Goal: Task Accomplishment & Management: Manage account settings

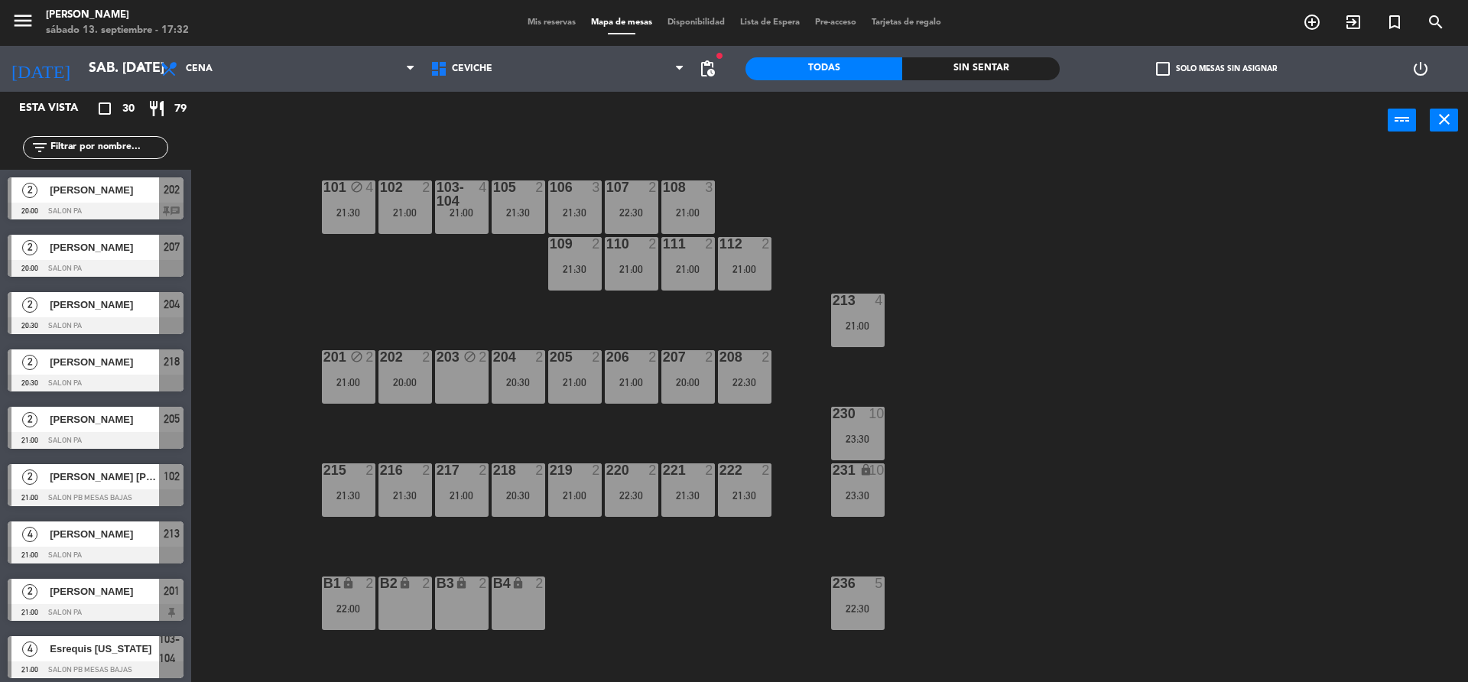
click at [466, 297] on div "101 block 4 21:30 102 2 21:00 103-104 4 21:00 105 2 21:30 106 3 21:30 107 2 22:…" at bounding box center [837, 419] width 1262 height 533
click at [335, 274] on div "101 block 4 21:30 102 2 21:00 103-104 4 21:00 105 2 21:30 106 3 21:30 107 2 22:…" at bounding box center [837, 419] width 1262 height 533
click at [463, 401] on div "203 block 2" at bounding box center [462, 377] width 54 height 54
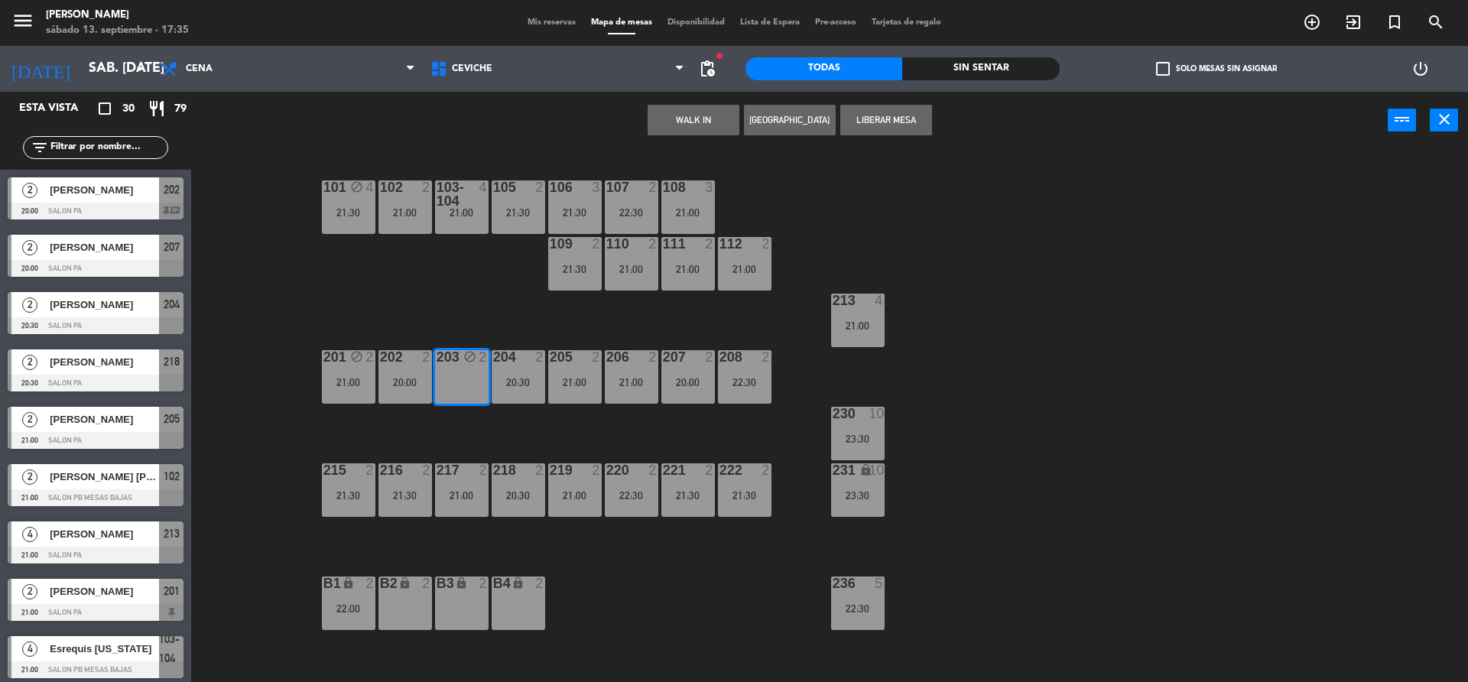
click at [764, 115] on button "[GEOGRAPHIC_DATA]" at bounding box center [790, 120] width 92 height 31
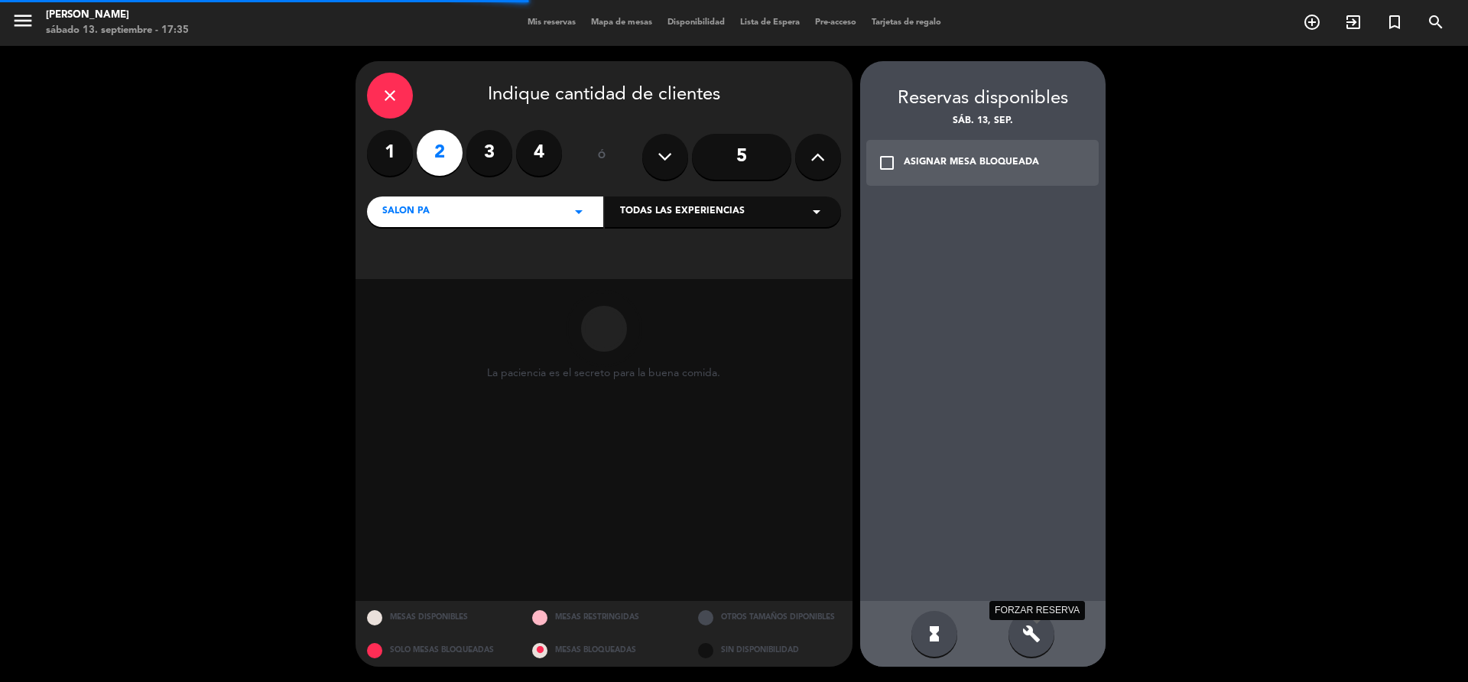
click at [1037, 634] on icon "build" at bounding box center [1031, 634] width 18 height 18
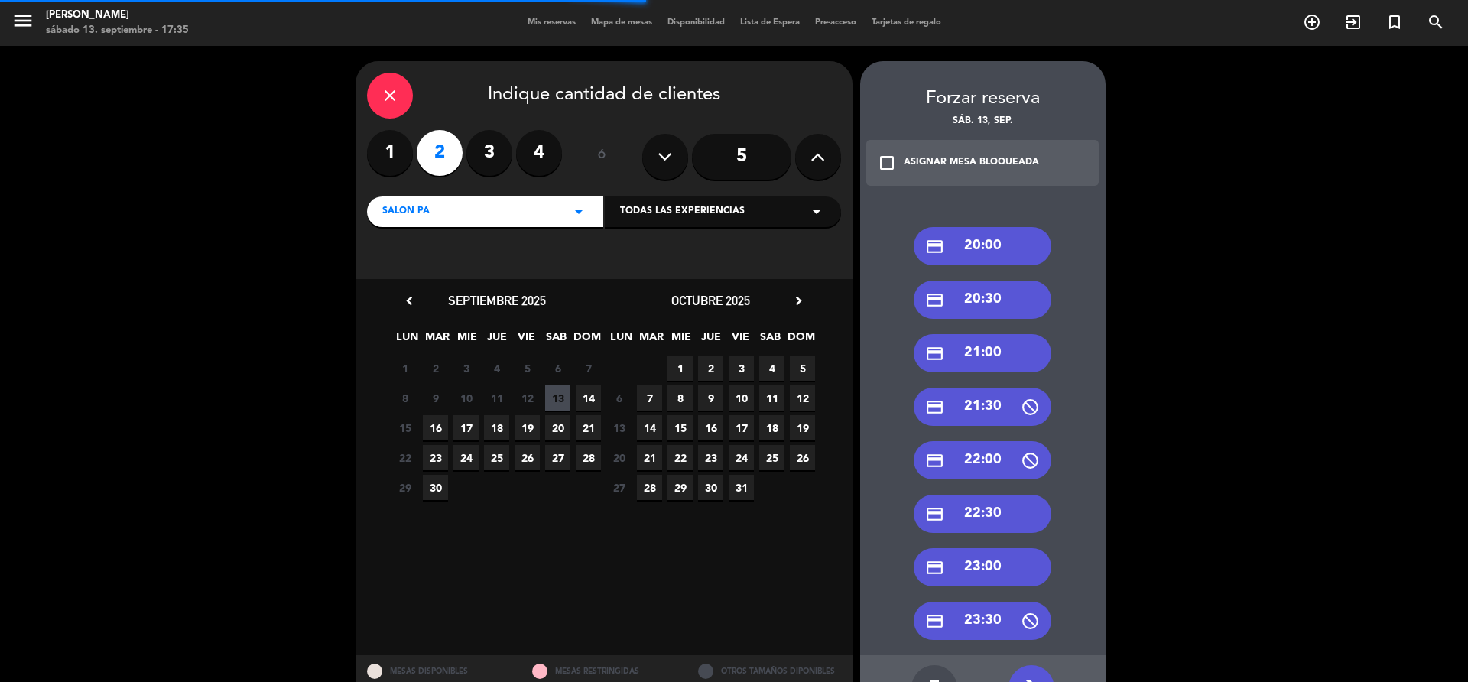
click at [988, 249] on div "credit_card 20:00" at bounding box center [983, 246] width 138 height 38
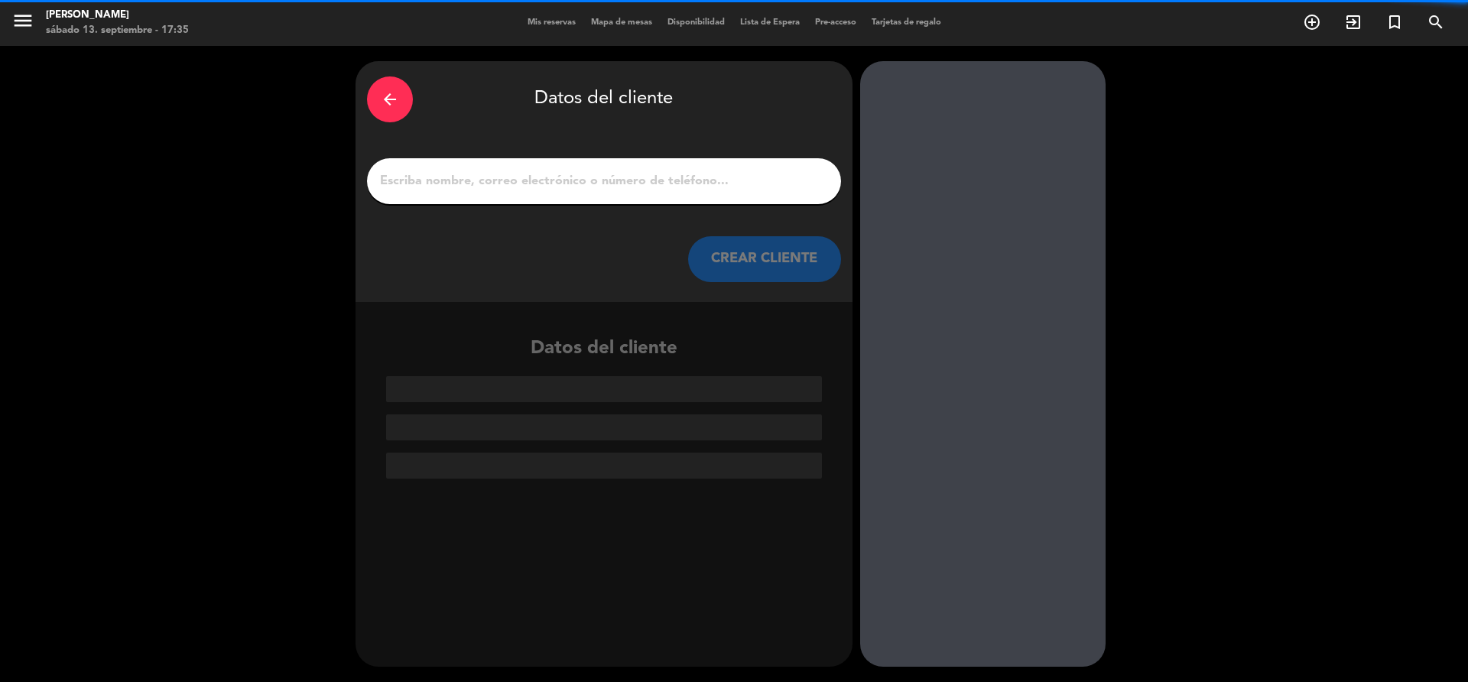
click at [537, 170] on input "1" at bounding box center [603, 180] width 451 height 21
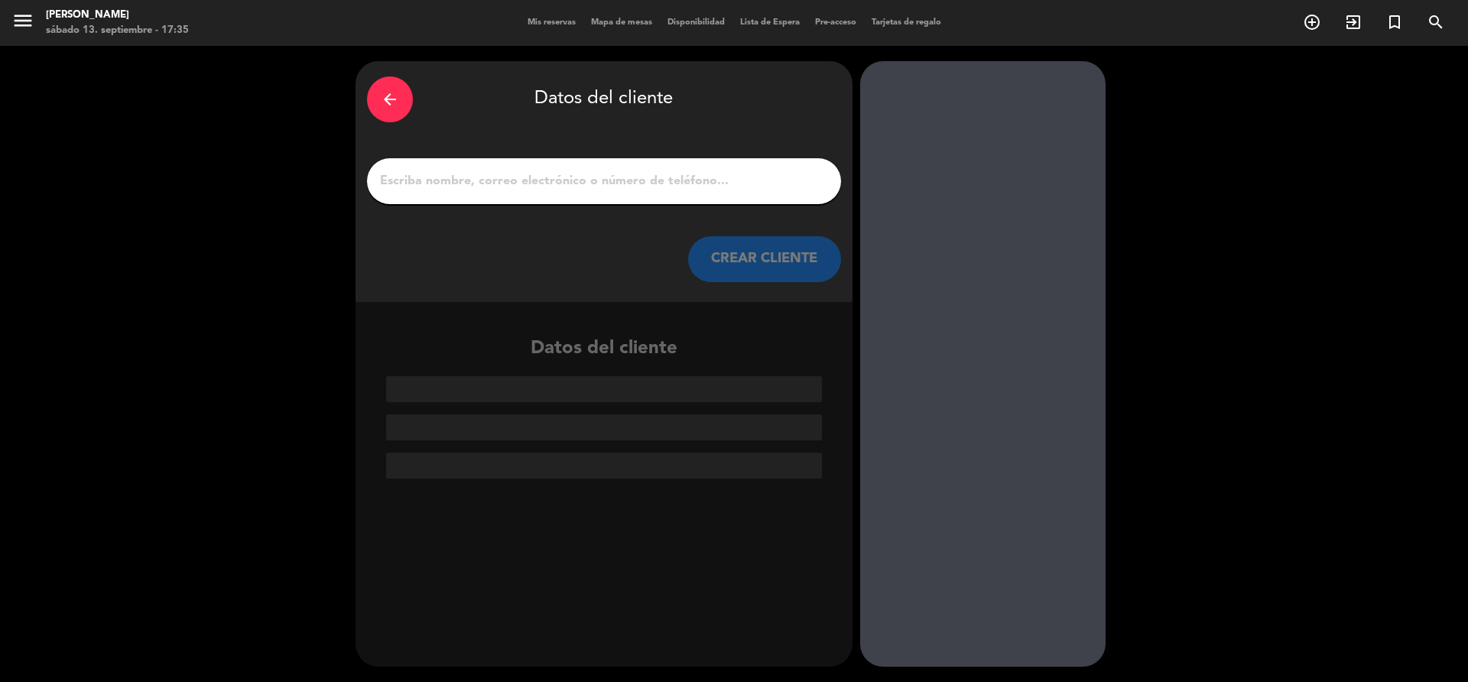
paste input "[PHONE_NUMBER]"
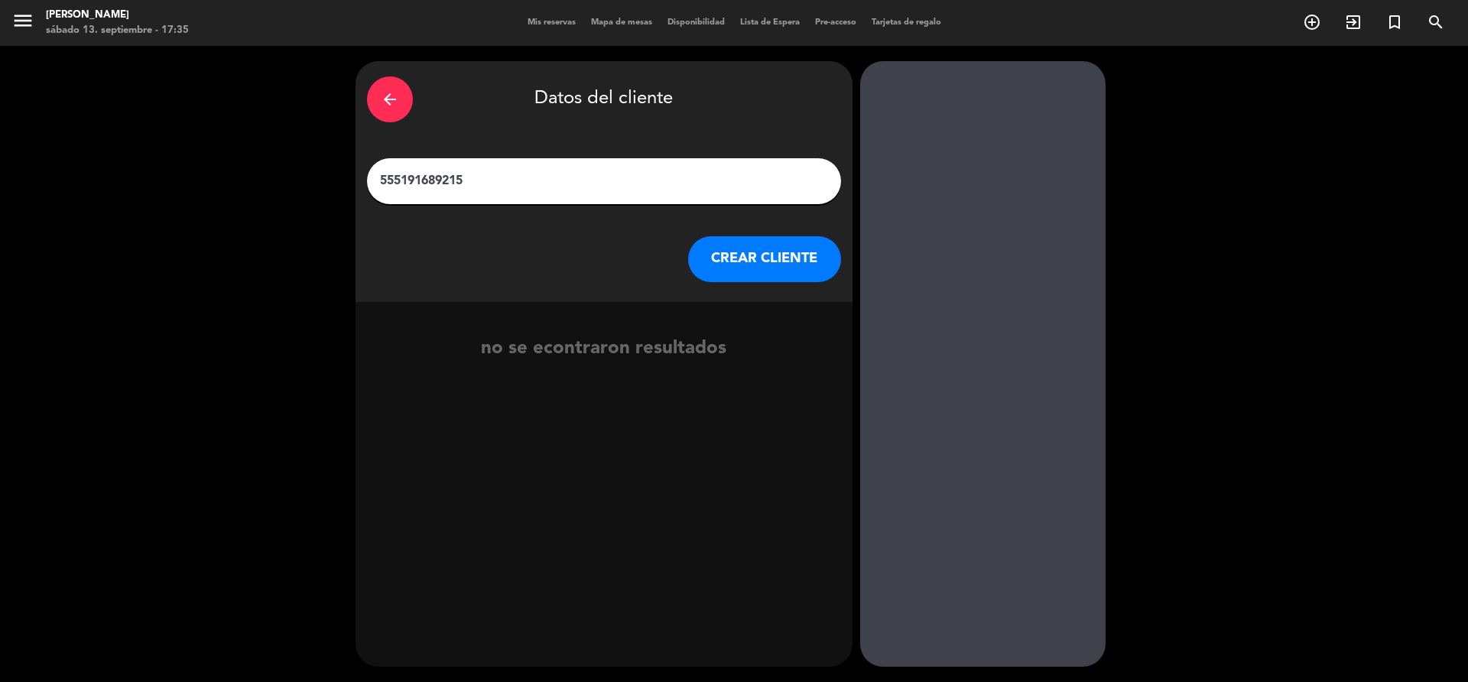
drag, startPoint x: 541, startPoint y: 180, endPoint x: 76, endPoint y: 209, distance: 466.4
click at [0, 163] on div "arrow_back Datos del cliente 555191689215 CREAR CLIENTE no se econtraron result…" at bounding box center [734, 364] width 1468 height 636
type input "555191689215"
click at [805, 260] on button "CREAR CLIENTE" at bounding box center [764, 259] width 153 height 46
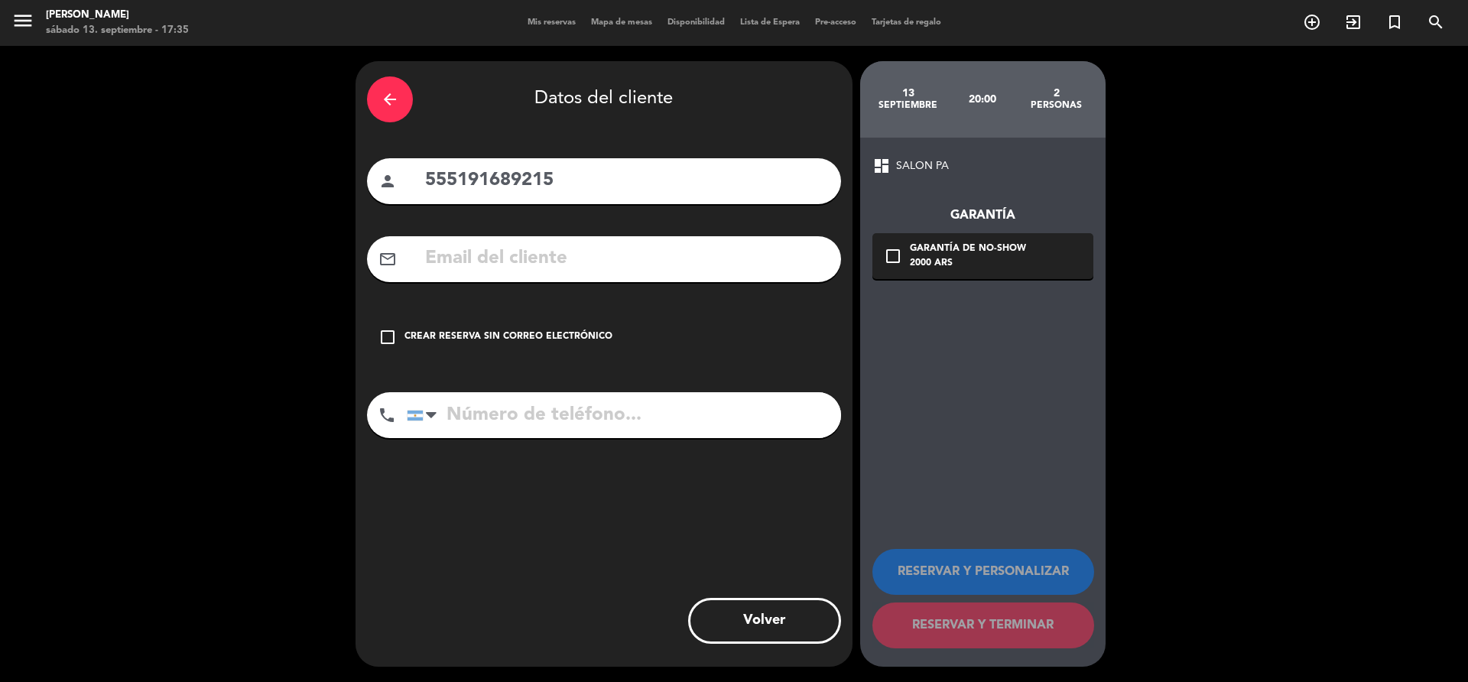
click at [537, 430] on input "tel" at bounding box center [624, 415] width 434 height 46
paste input "555191689215"
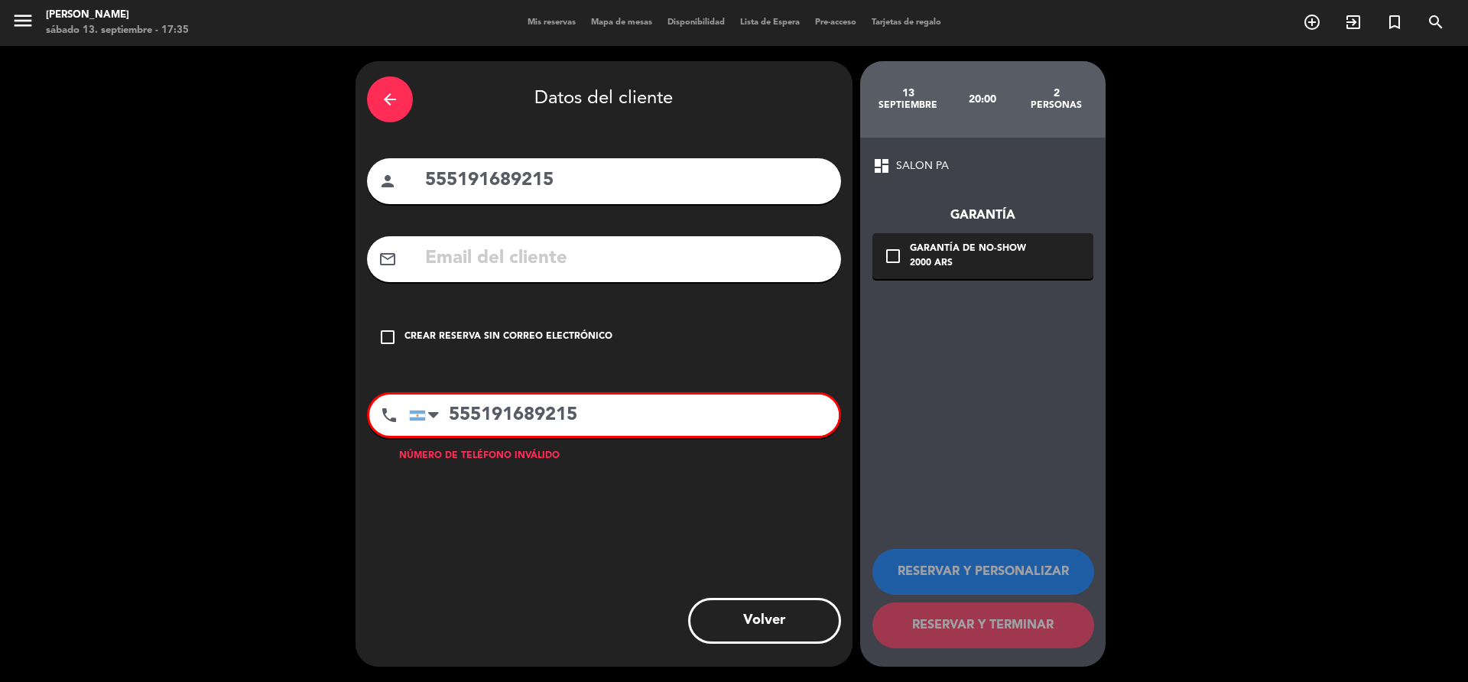
type input "555191689215"
drag, startPoint x: 594, startPoint y: 187, endPoint x: 0, endPoint y: 69, distance: 605.7
click at [46, 105] on div "arrow_back Datos del cliente person 555191689215 mail_outline check_box_outline…" at bounding box center [734, 364] width 1468 height 636
type input "[PERSON_NAME]"
click at [514, 344] on div "Crear reserva sin correo electrónico" at bounding box center [508, 336] width 208 height 15
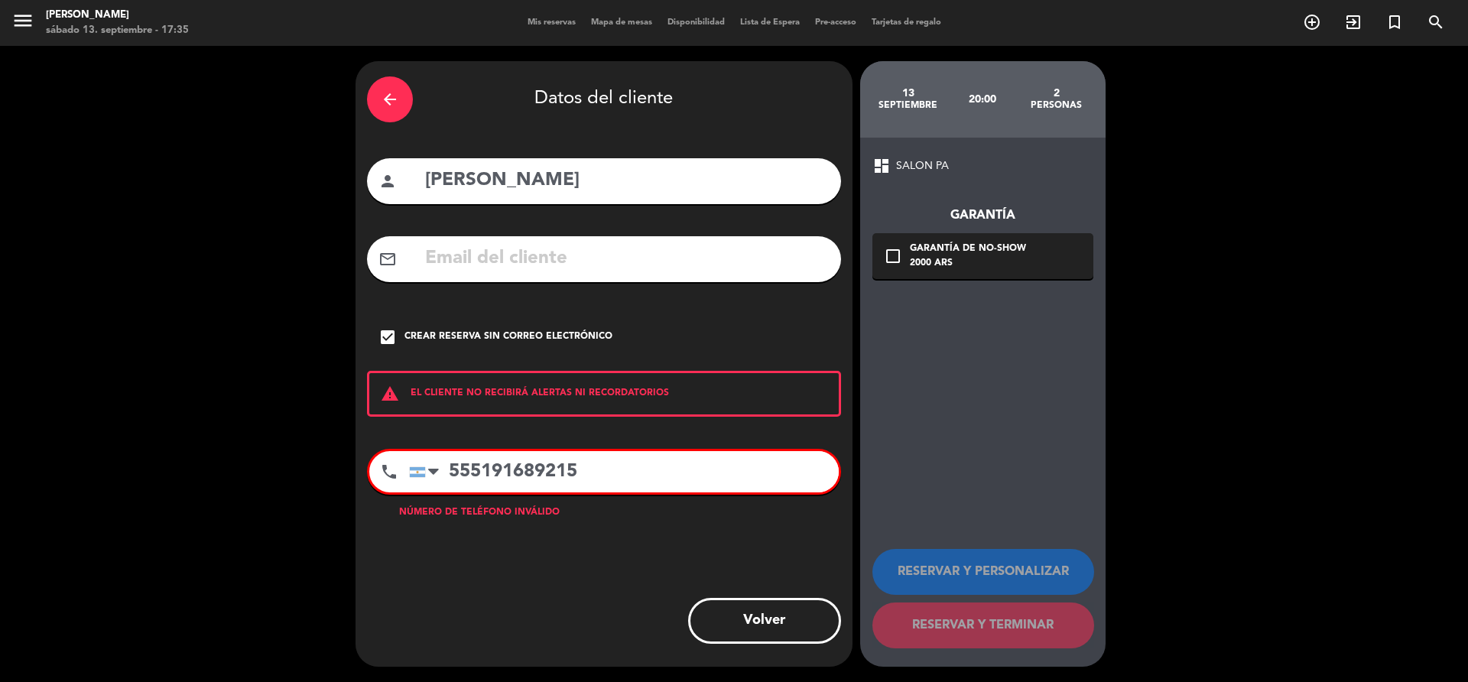
drag, startPoint x: 711, startPoint y: 459, endPoint x: 240, endPoint y: 407, distance: 473.8
click at [239, 414] on div "arrow_back Datos del cliente person [PERSON_NAME] mail_outline check_box Crear …" at bounding box center [734, 364] width 1468 height 636
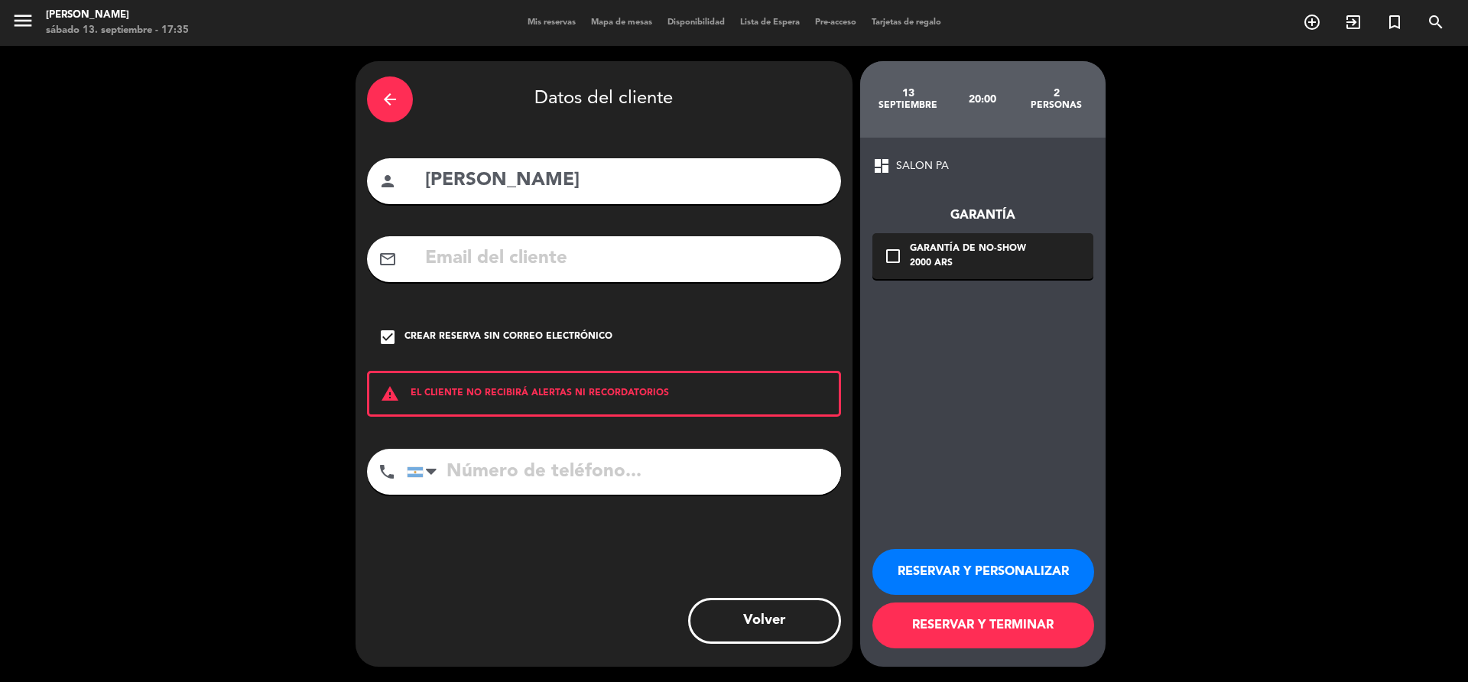
click at [1016, 577] on button "RESERVAR Y PERSONALIZAR" at bounding box center [983, 572] width 222 height 46
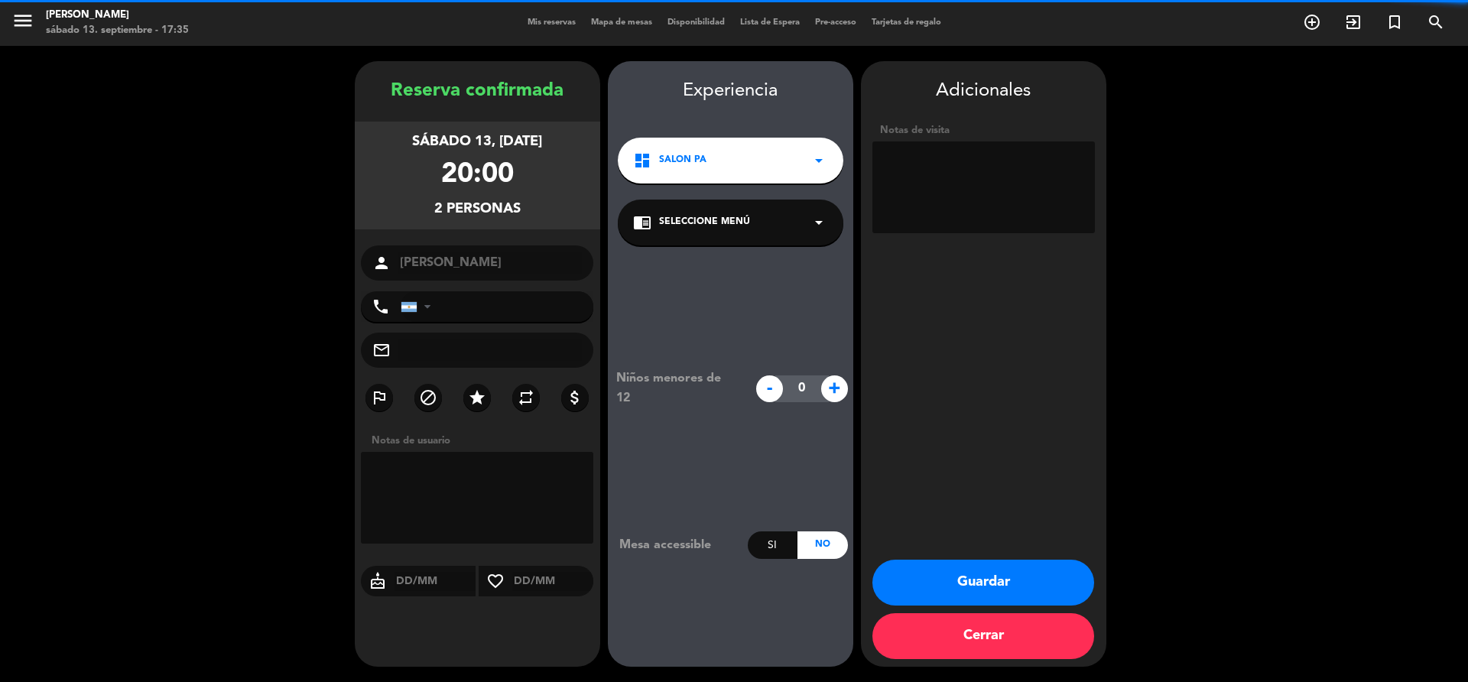
click at [455, 457] on textarea at bounding box center [477, 498] width 233 height 92
click at [469, 476] on textarea at bounding box center [477, 498] width 233 height 92
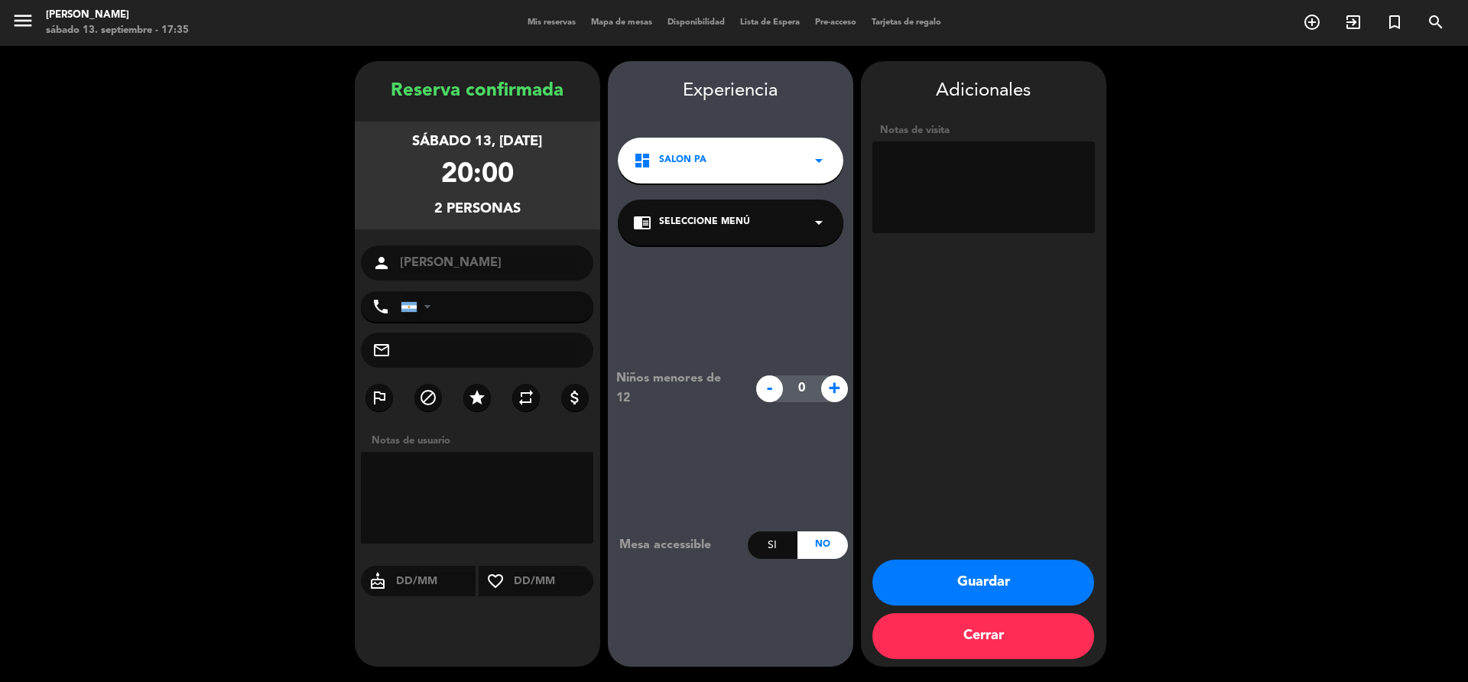
paste textarea "555191689215"
type textarea "555191689215"
click at [924, 578] on button "Guardar" at bounding box center [983, 583] width 222 height 46
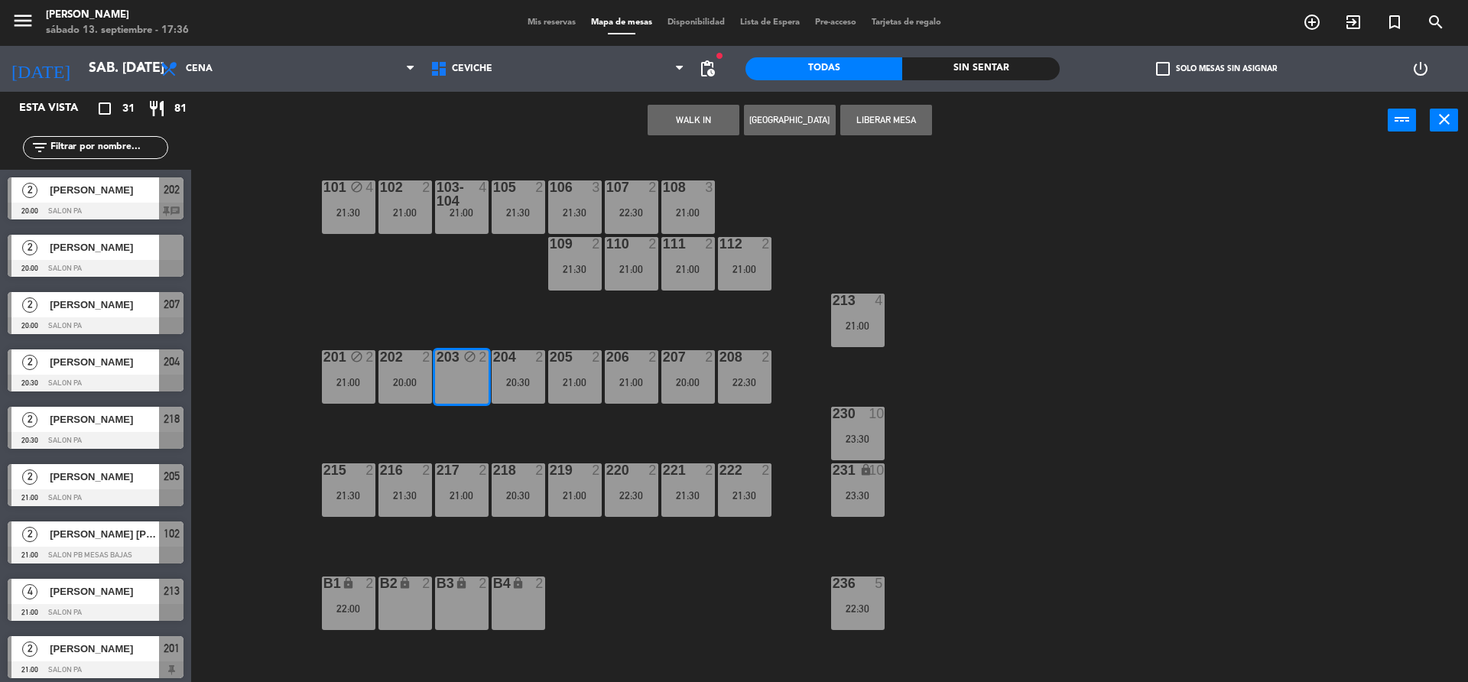
click at [170, 261] on div at bounding box center [96, 268] width 176 height 17
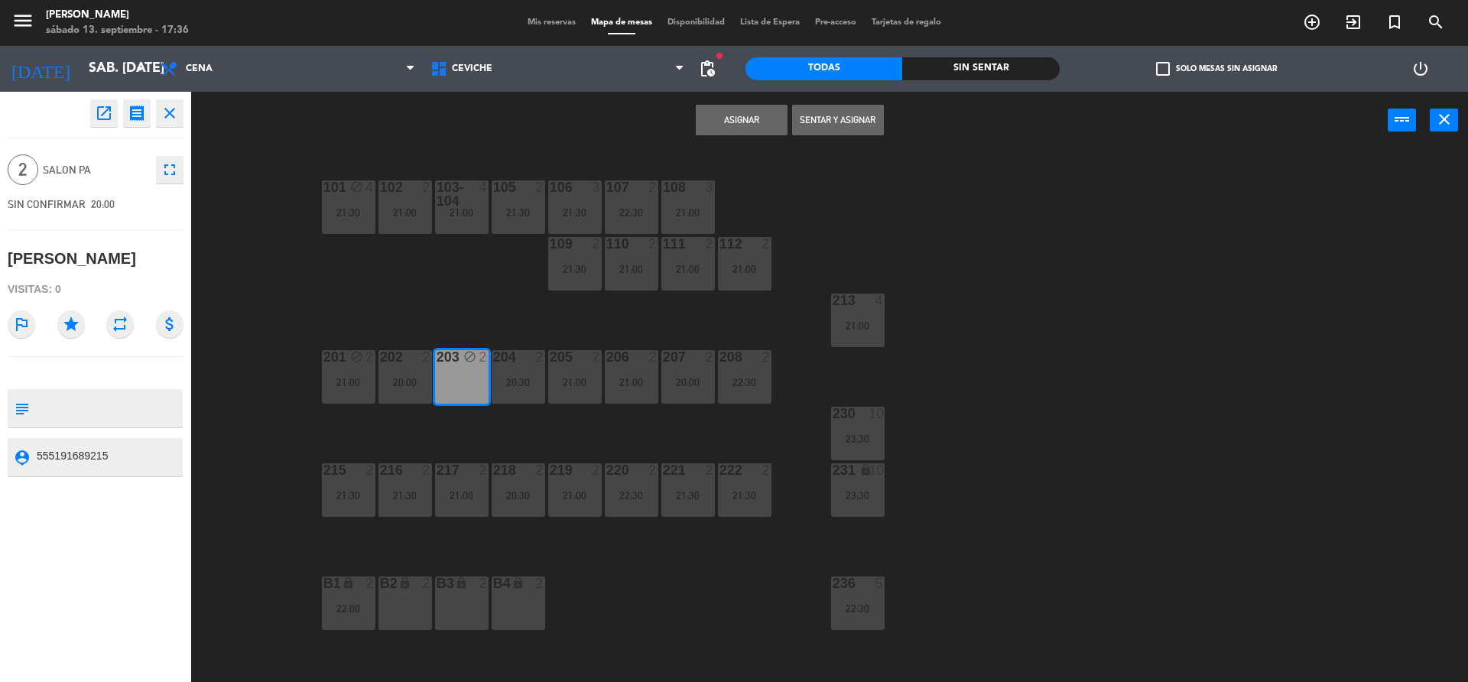
click at [422, 284] on div "101 block 4 21:30 102 2 21:00 103-104 4 21:00 105 2 21:30 106 3 21:30 107 2 22:…" at bounding box center [837, 419] width 1262 height 533
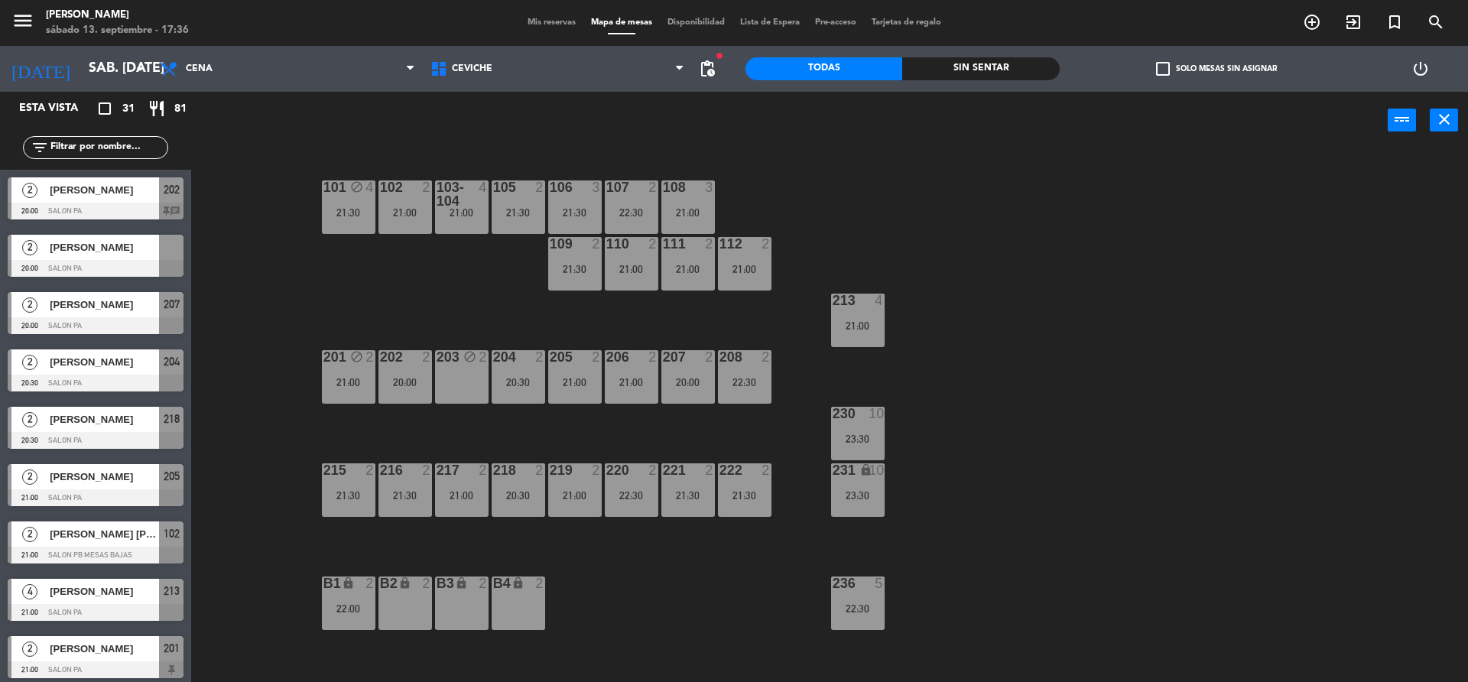
click at [122, 239] on div "[PERSON_NAME]" at bounding box center [103, 247] width 111 height 25
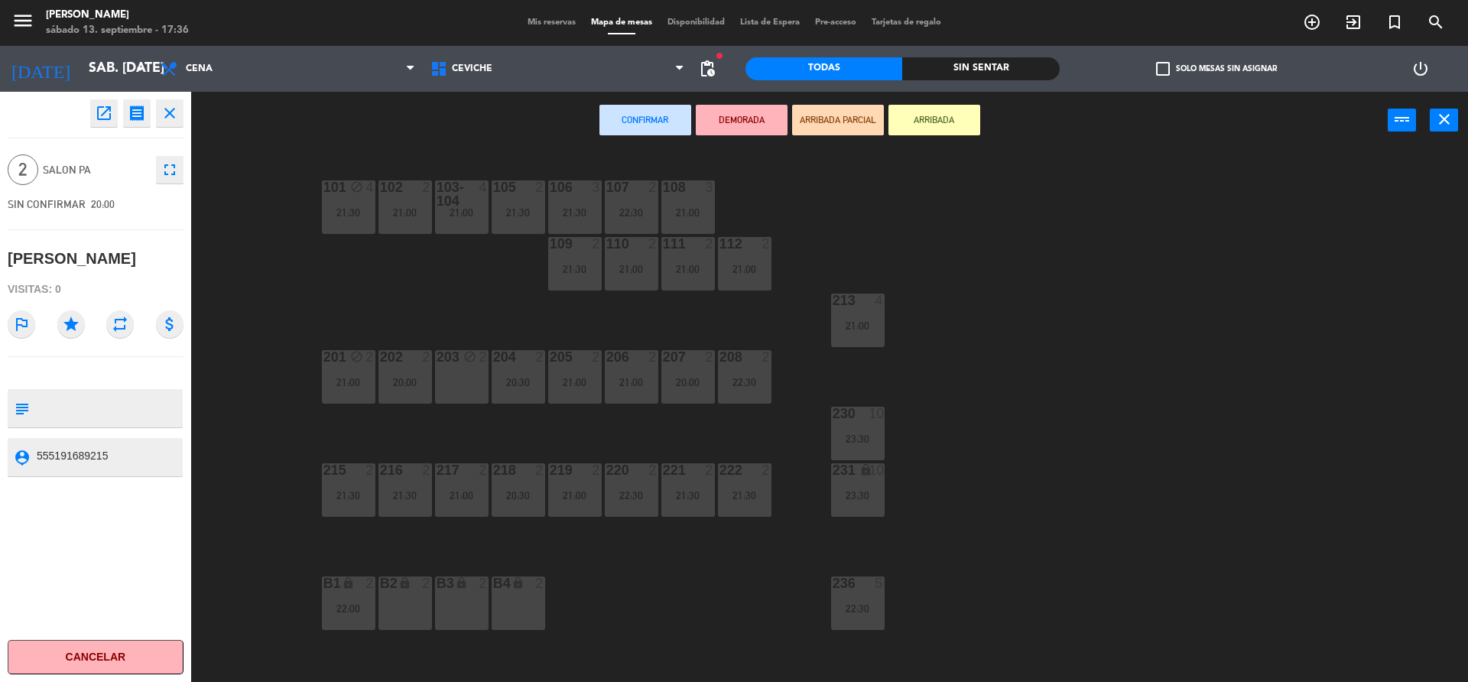
click at [437, 364] on div "203" at bounding box center [436, 357] width 1 height 14
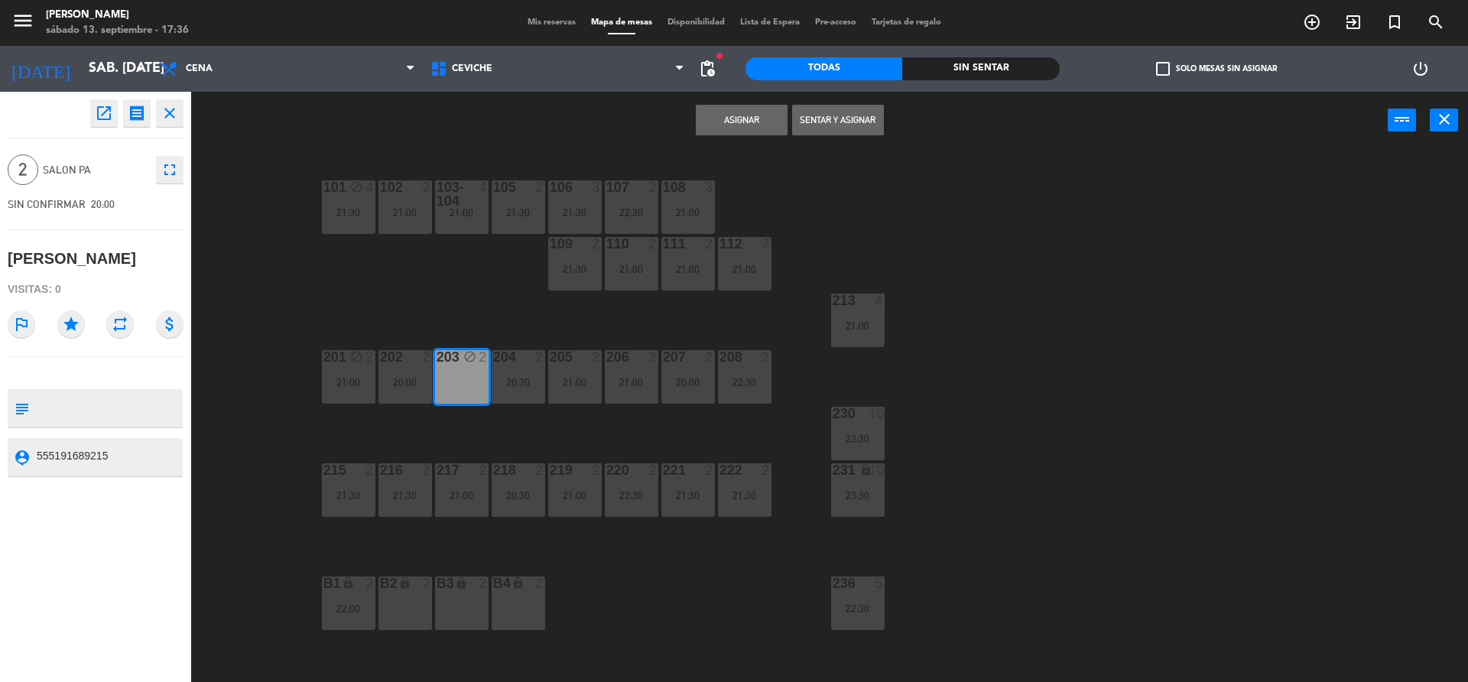
click at [707, 113] on button "Asignar" at bounding box center [742, 120] width 92 height 31
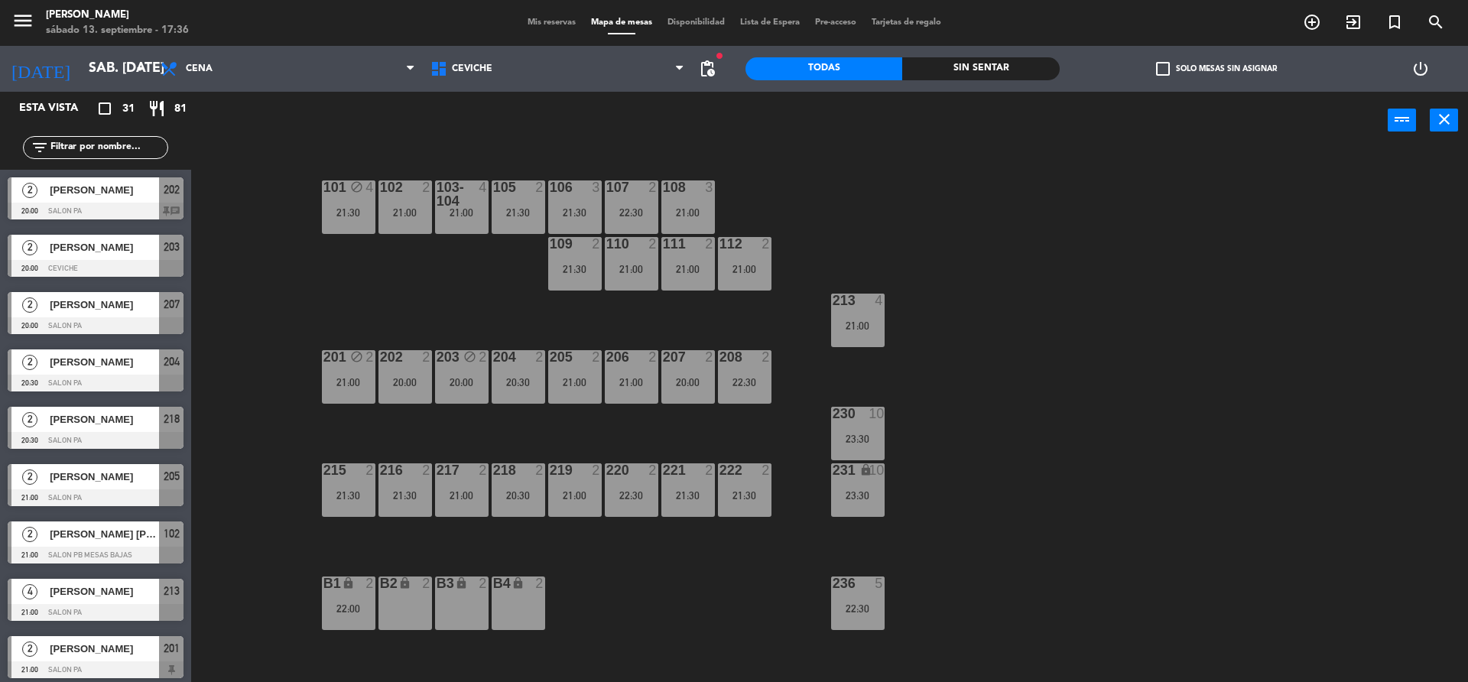
click at [448, 309] on div "101 block 4 21:30 102 2 21:00 103-104 4 21:00 105 2 21:30 106 3 21:30 107 2 22:…" at bounding box center [837, 419] width 1262 height 533
click at [141, 146] on input "text" at bounding box center [108, 147] width 118 height 17
click at [346, 273] on div "101 block 4 21:30 102 2 21:00 103-104 4 21:00 105 2 21:30 106 3 21:30 107 2 22:…" at bounding box center [837, 419] width 1262 height 533
click at [858, 327] on div "21:00" at bounding box center [858, 325] width 54 height 11
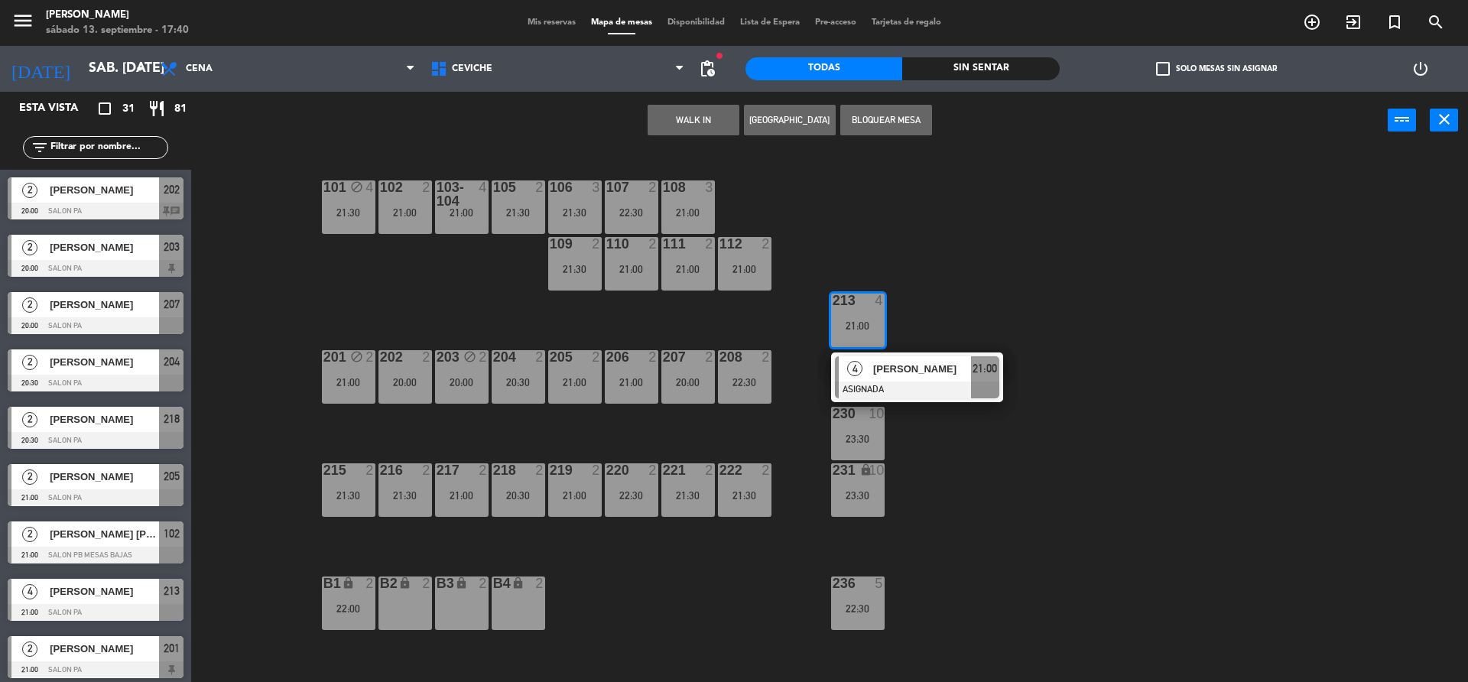
click at [900, 373] on span "[PERSON_NAME]" at bounding box center [922, 369] width 98 height 16
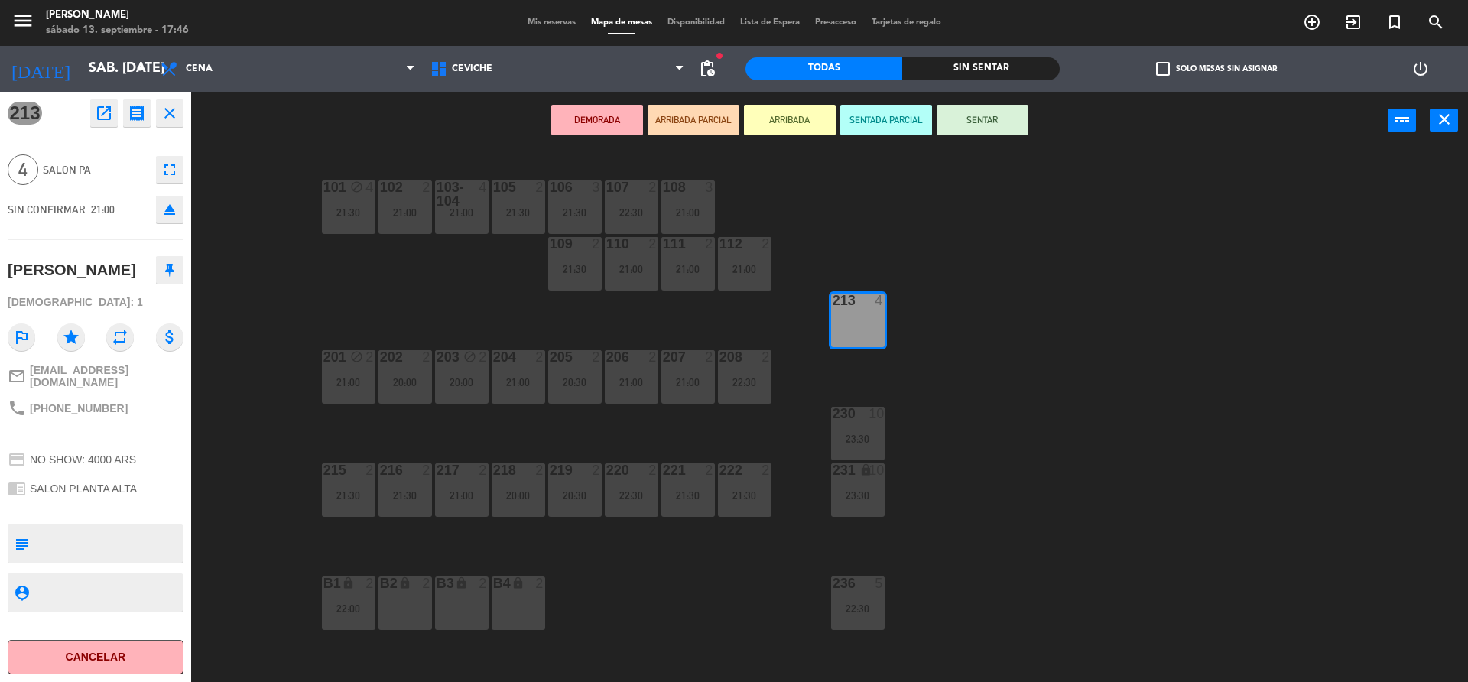
click at [948, 255] on div "101 block 4 21:30 102 2 21:00 103-104 4 21:00 105 2 21:30 106 3 21:30 107 2 22:…" at bounding box center [837, 419] width 1262 height 533
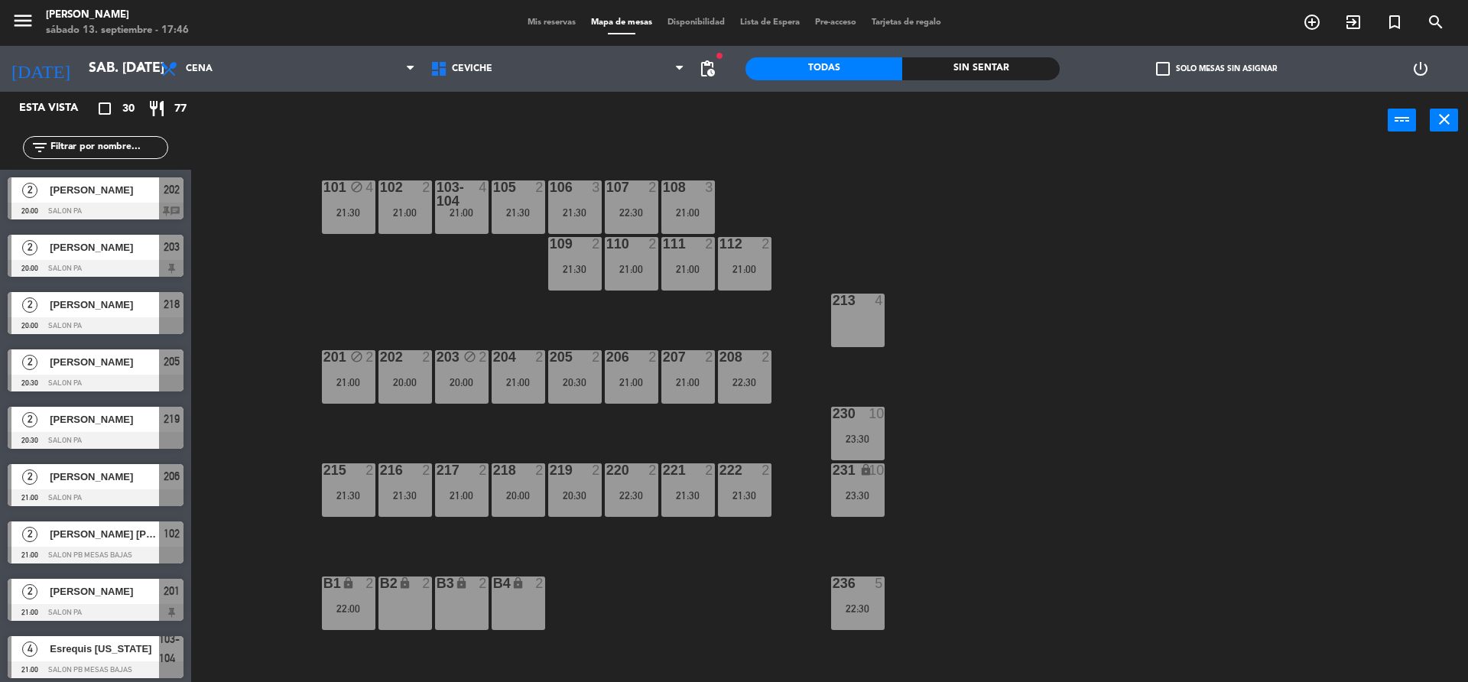
click at [880, 326] on div "213 4" at bounding box center [858, 321] width 54 height 54
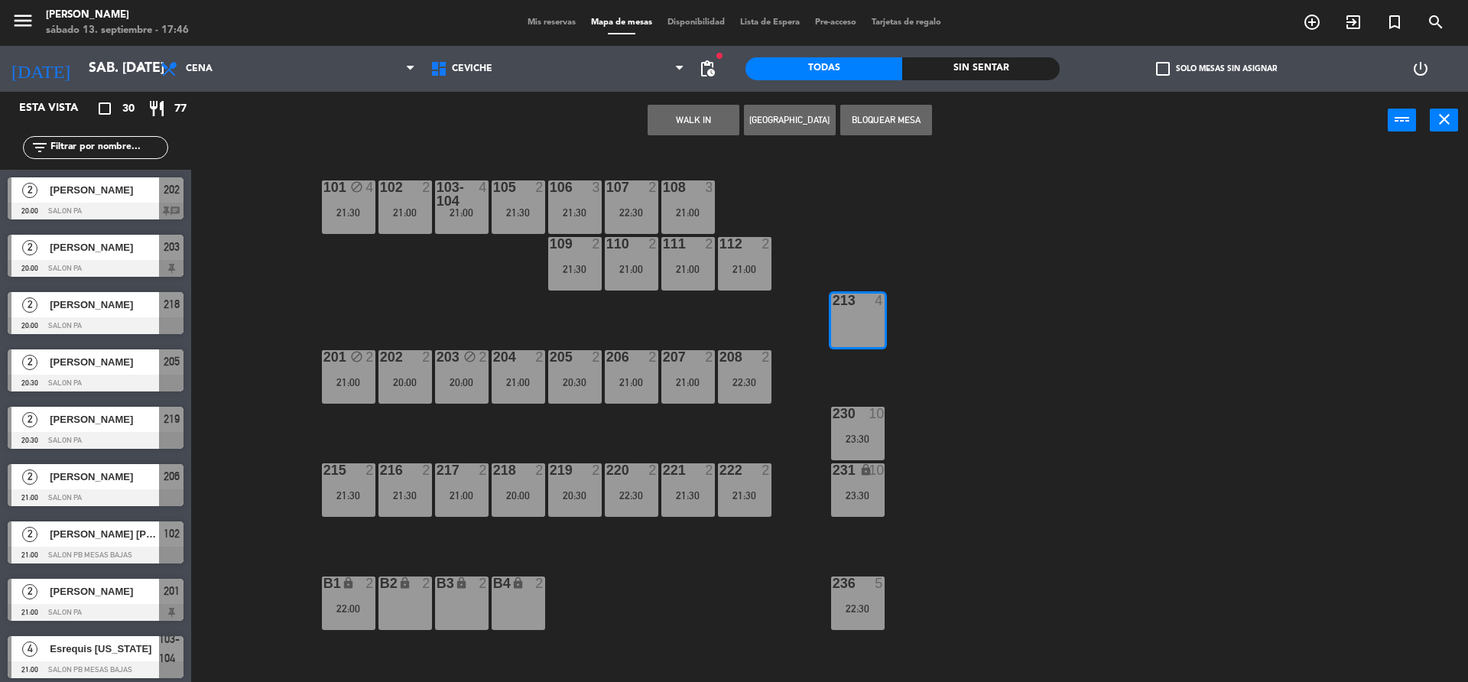
click at [939, 252] on div "101 block 4 21:30 102 2 21:00 103-104 4 21:00 105 2 21:30 106 3 21:30 107 2 22:…" at bounding box center [837, 419] width 1262 height 533
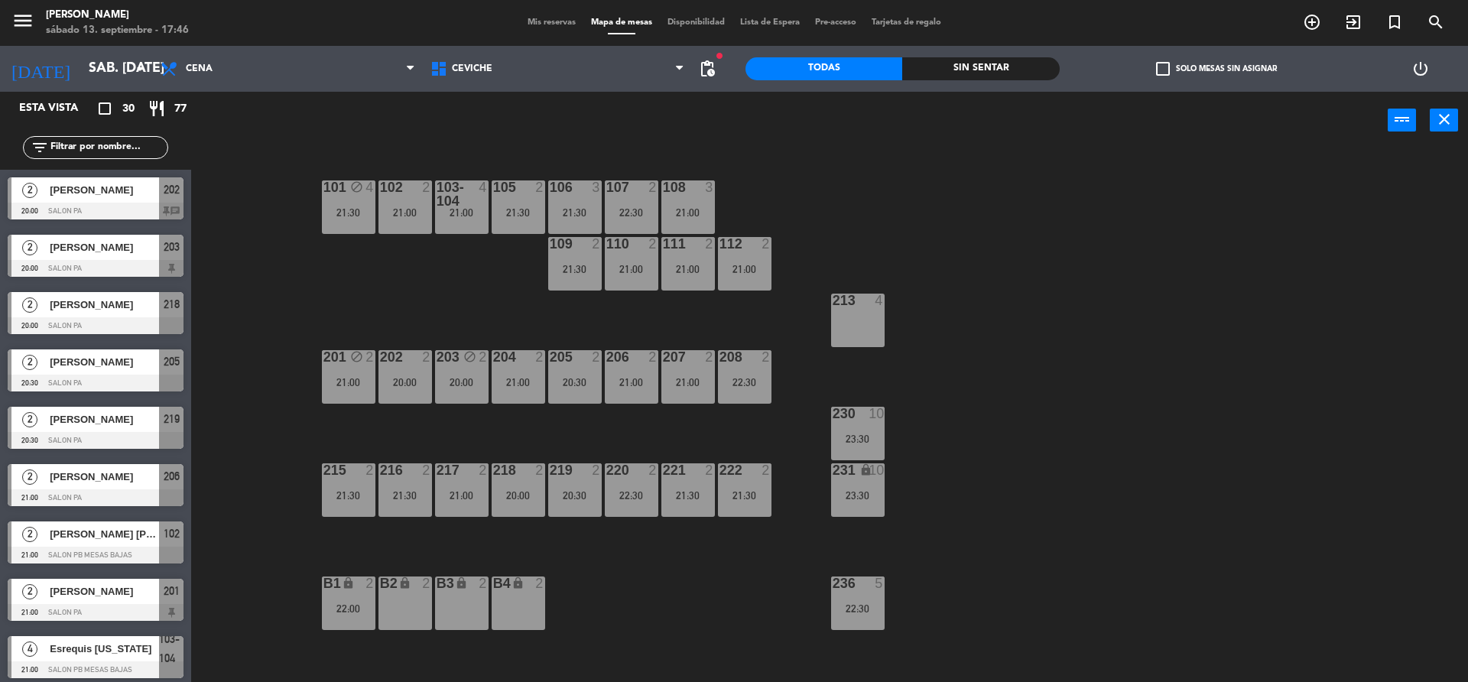
click at [138, 157] on div "filter_list" at bounding box center [95, 147] width 145 height 23
click at [139, 153] on input "text" at bounding box center [108, 147] width 118 height 17
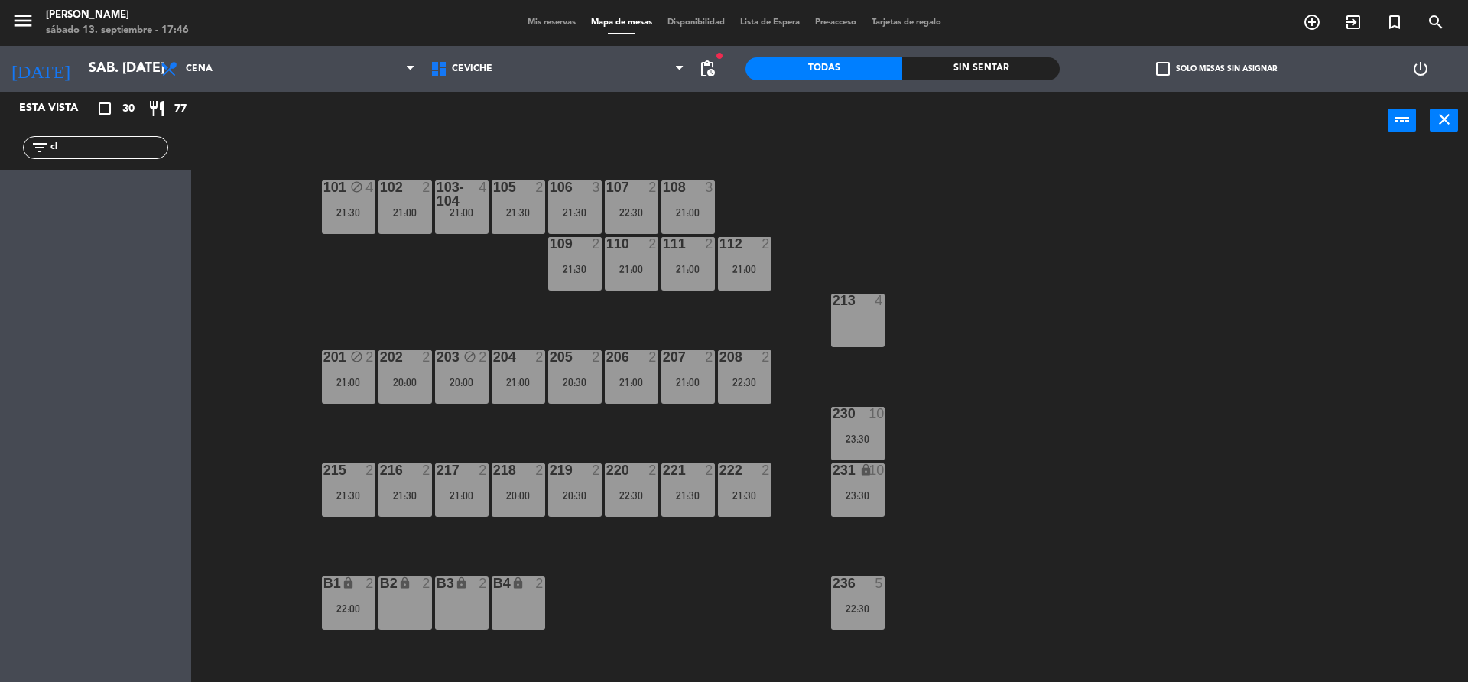
type input "c"
type input "b"
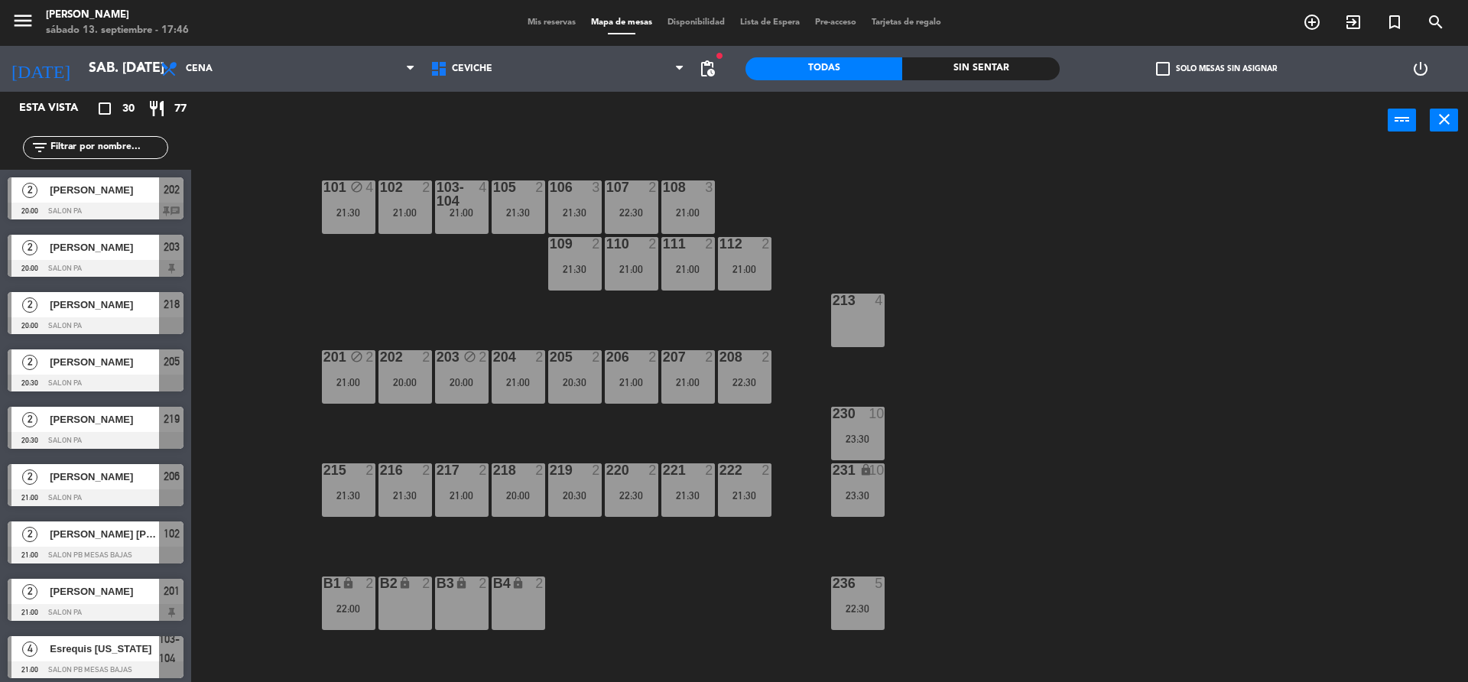
click at [945, 297] on div "101 block 4 21:30 102 2 21:00 103-104 4 21:00 105 2 21:30 106 3 21:30 107 2 22:…" at bounding box center [837, 419] width 1262 height 533
click at [703, 68] on span "pending_actions" at bounding box center [707, 69] width 18 height 18
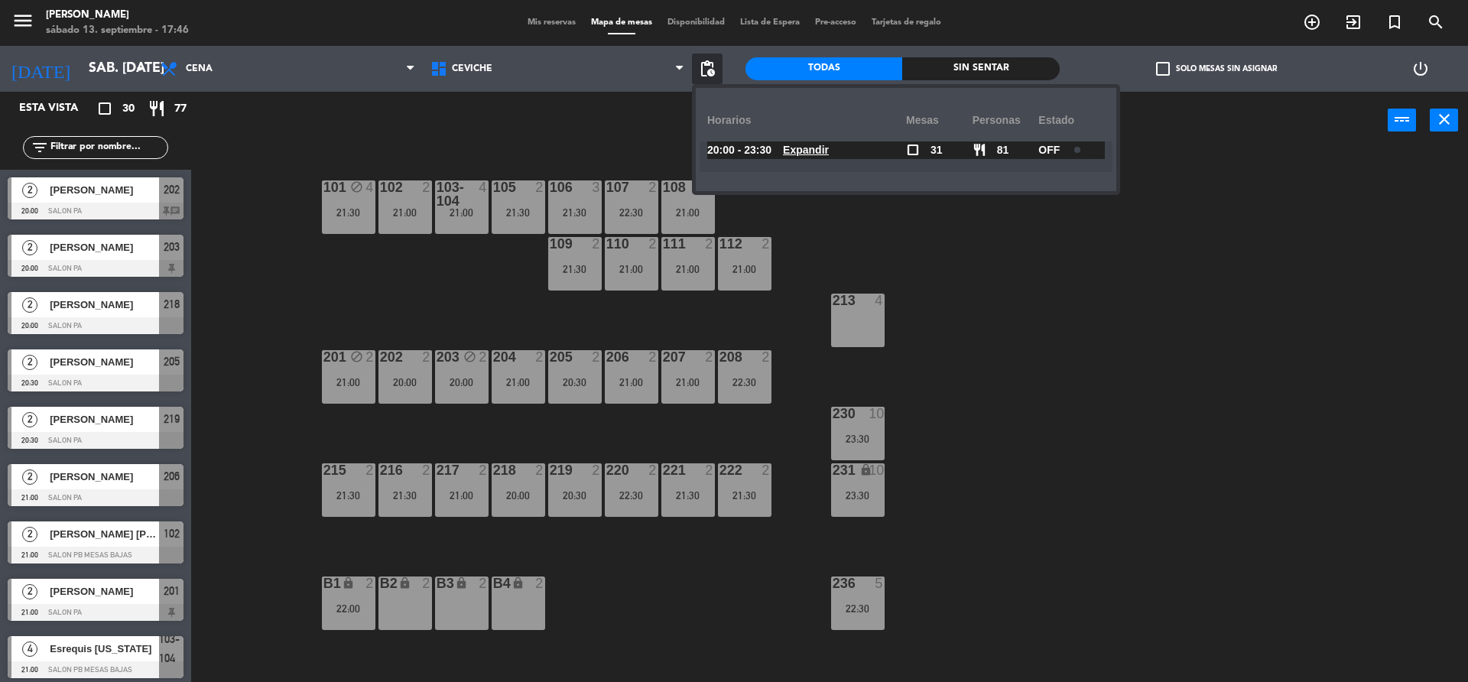
click at [1029, 275] on div "101 block 4 21:30 102 2 21:00 103-104 4 21:00 105 2 21:30 106 3 21:30 107 2 22:…" at bounding box center [837, 419] width 1262 height 533
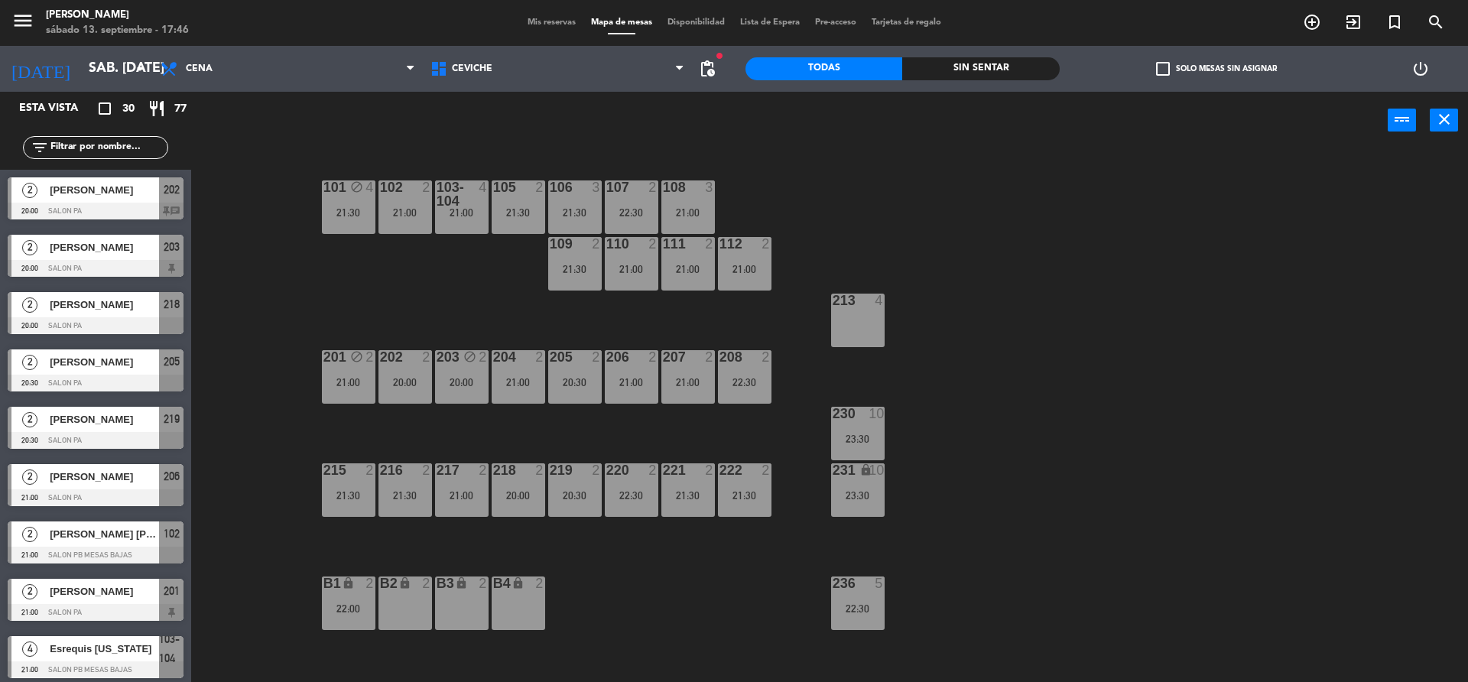
click at [869, 344] on div "213 4" at bounding box center [858, 321] width 54 height 54
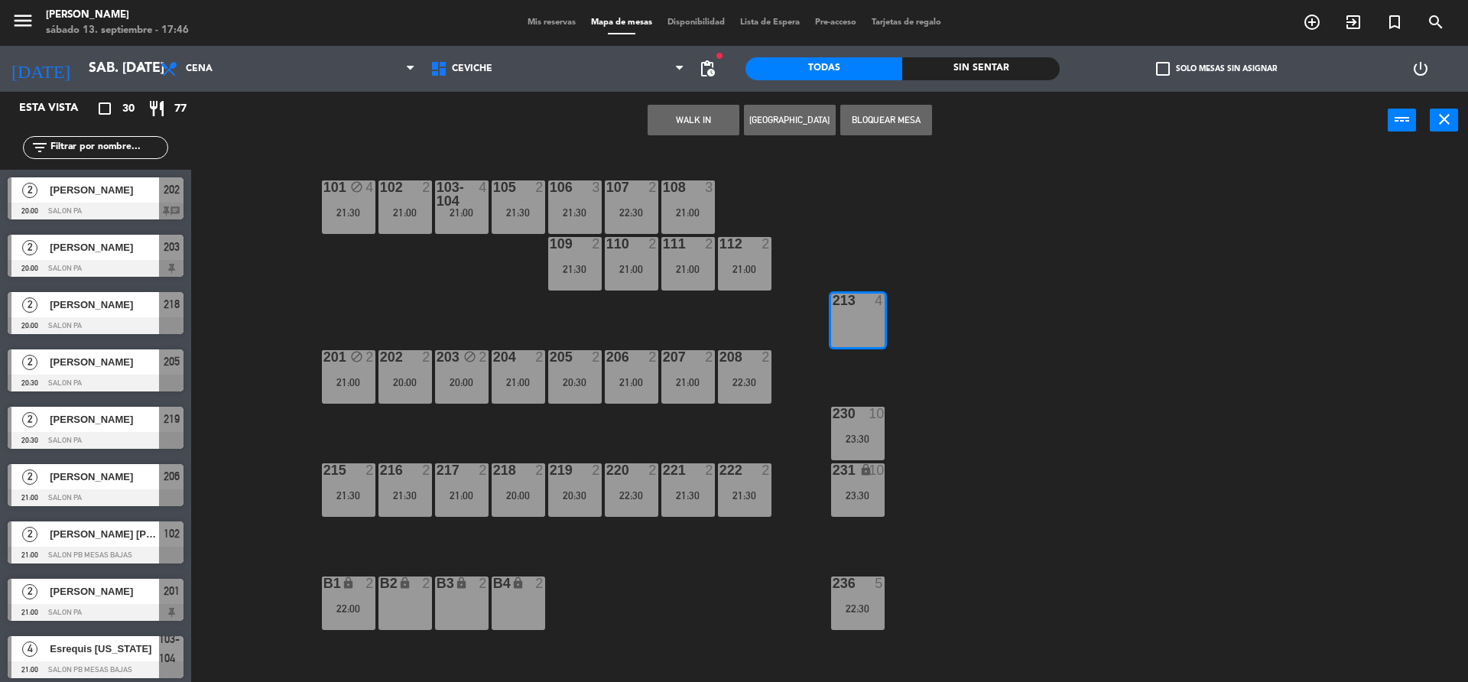
click at [915, 128] on button "Bloquear Mesa" at bounding box center [886, 120] width 92 height 31
click at [923, 217] on div "101 block 4 21:30 102 2 21:00 103-104 4 21:00 105 2 21:30 106 3 21:30 107 2 22:…" at bounding box center [837, 419] width 1262 height 533
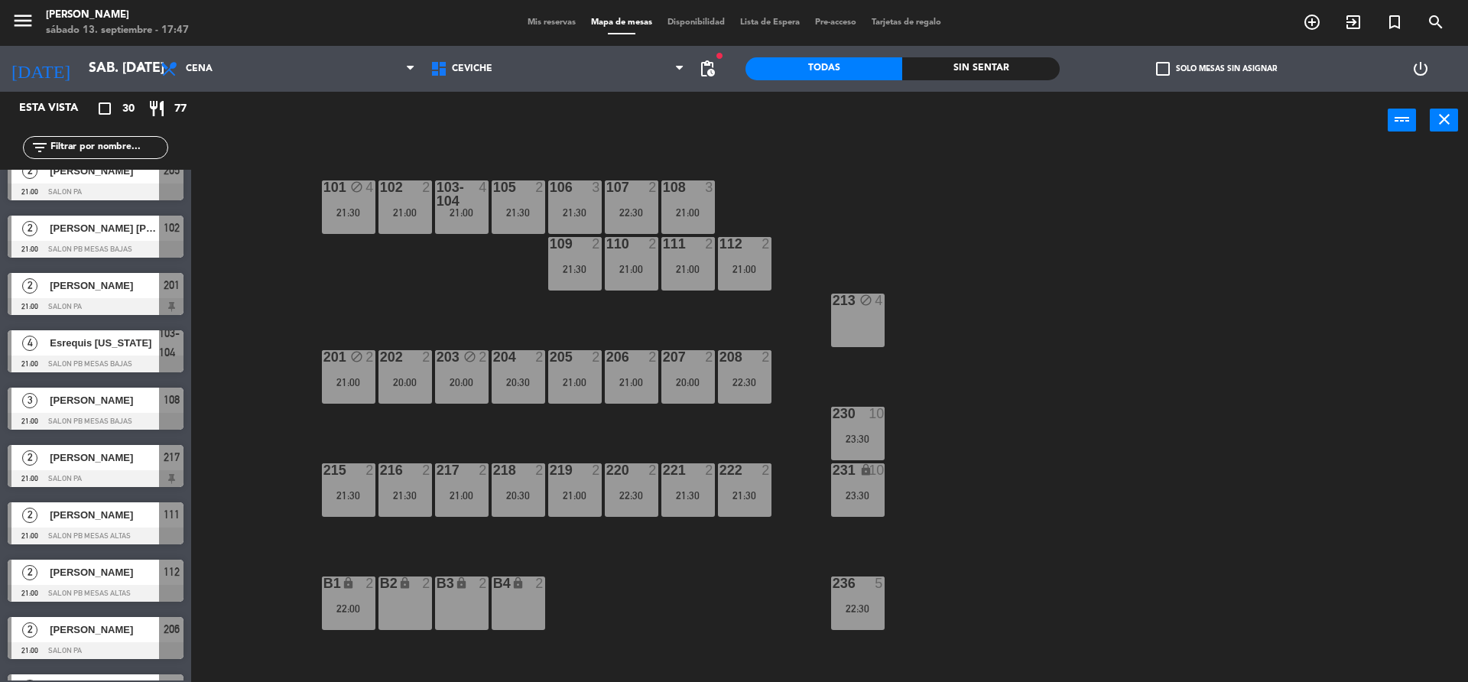
scroll to position [382, 0]
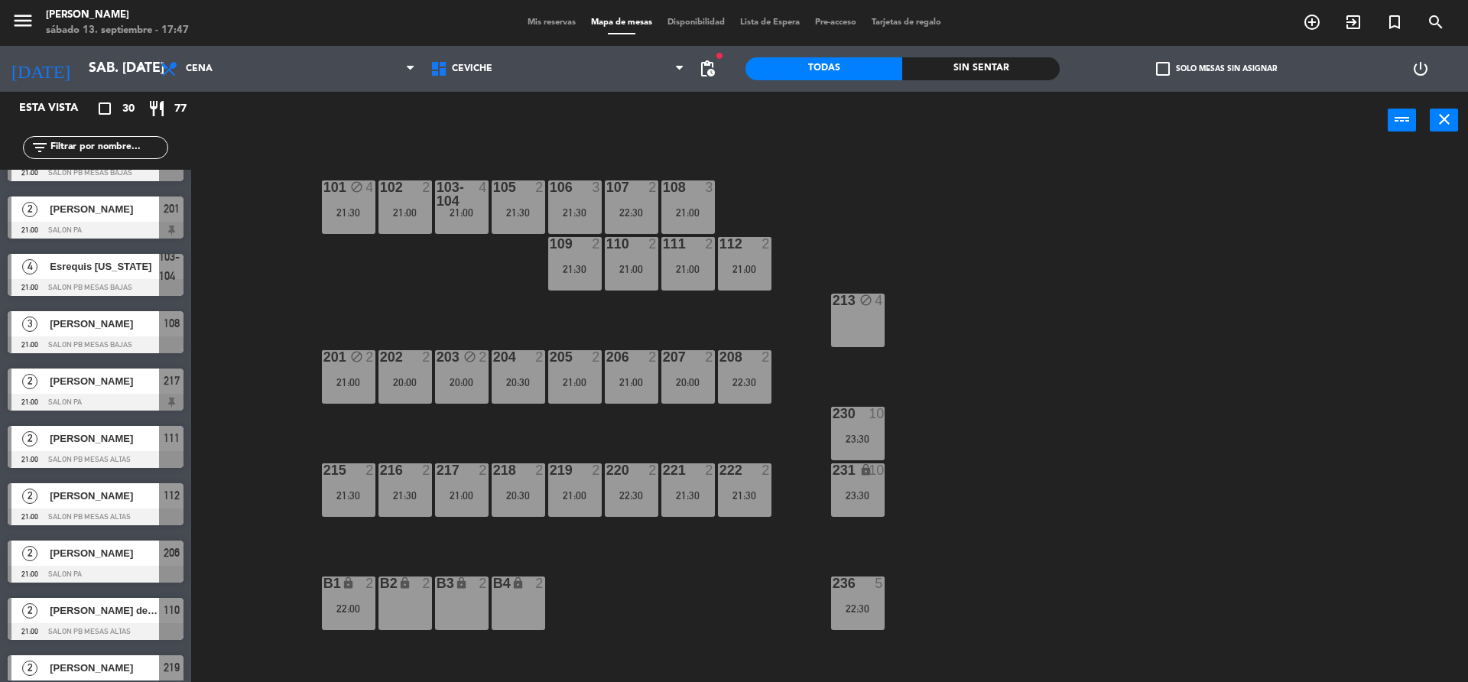
click at [558, 17] on div "Mis reservas Mapa de mesas Disponibilidad Lista de Espera Pre-acceso Tarjetas d…" at bounding box center [734, 23] width 429 height 14
click at [557, 18] on span "Mis reservas" at bounding box center [551, 22] width 63 height 8
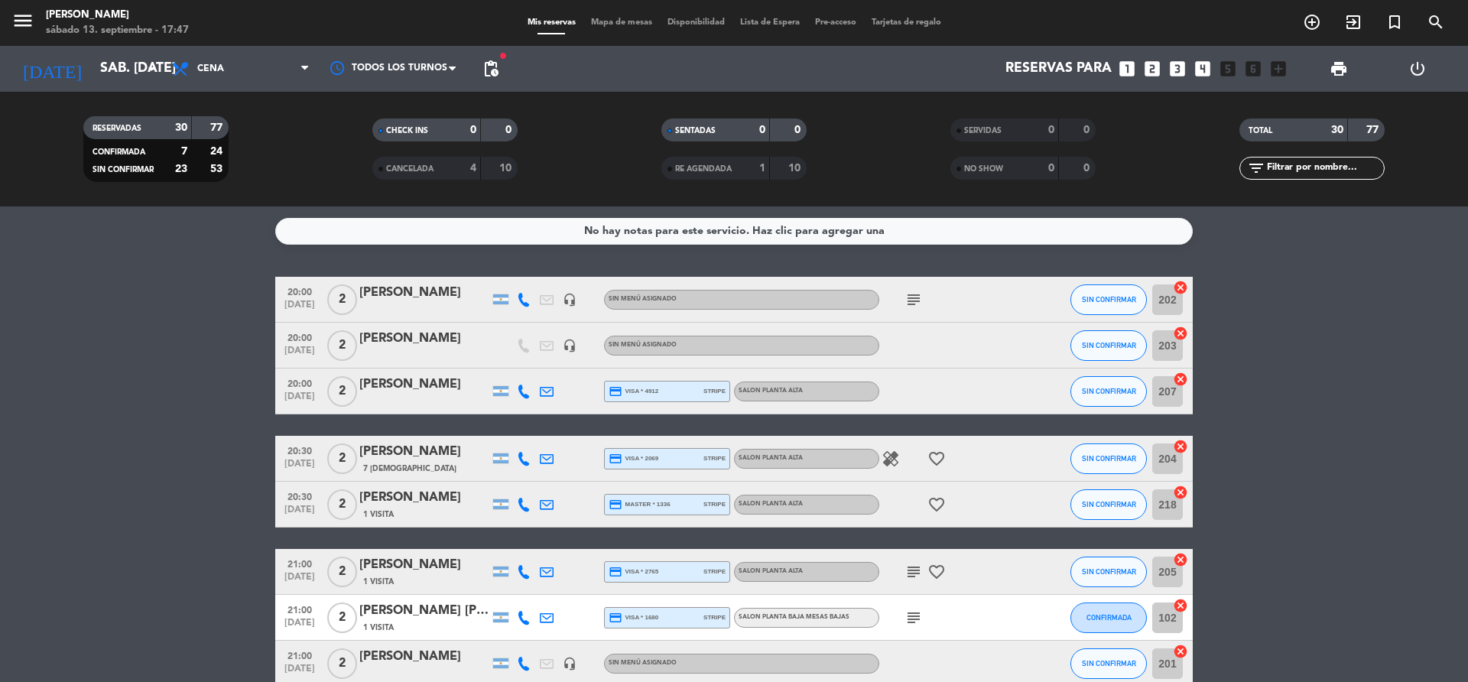
click at [608, 21] on span "Mapa de mesas" at bounding box center [621, 22] width 76 height 8
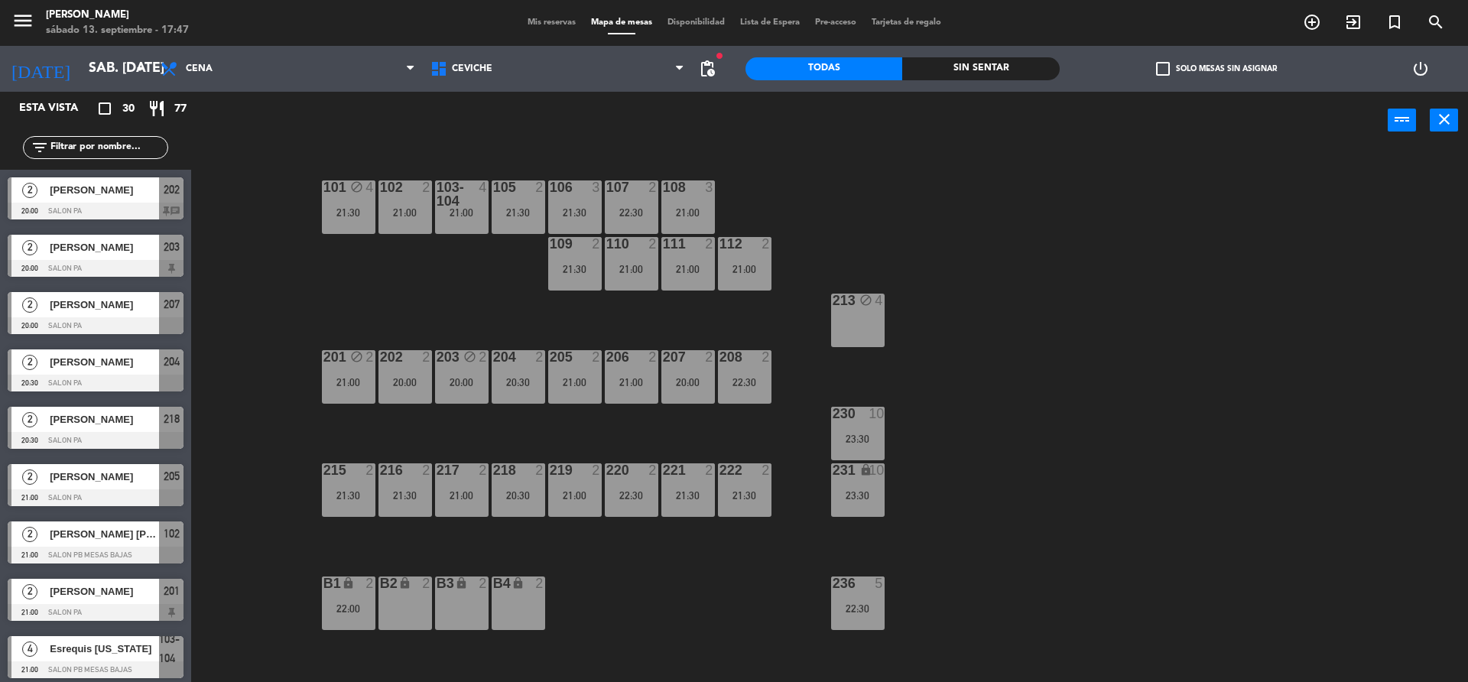
click at [879, 318] on div "213 block 4" at bounding box center [858, 321] width 54 height 54
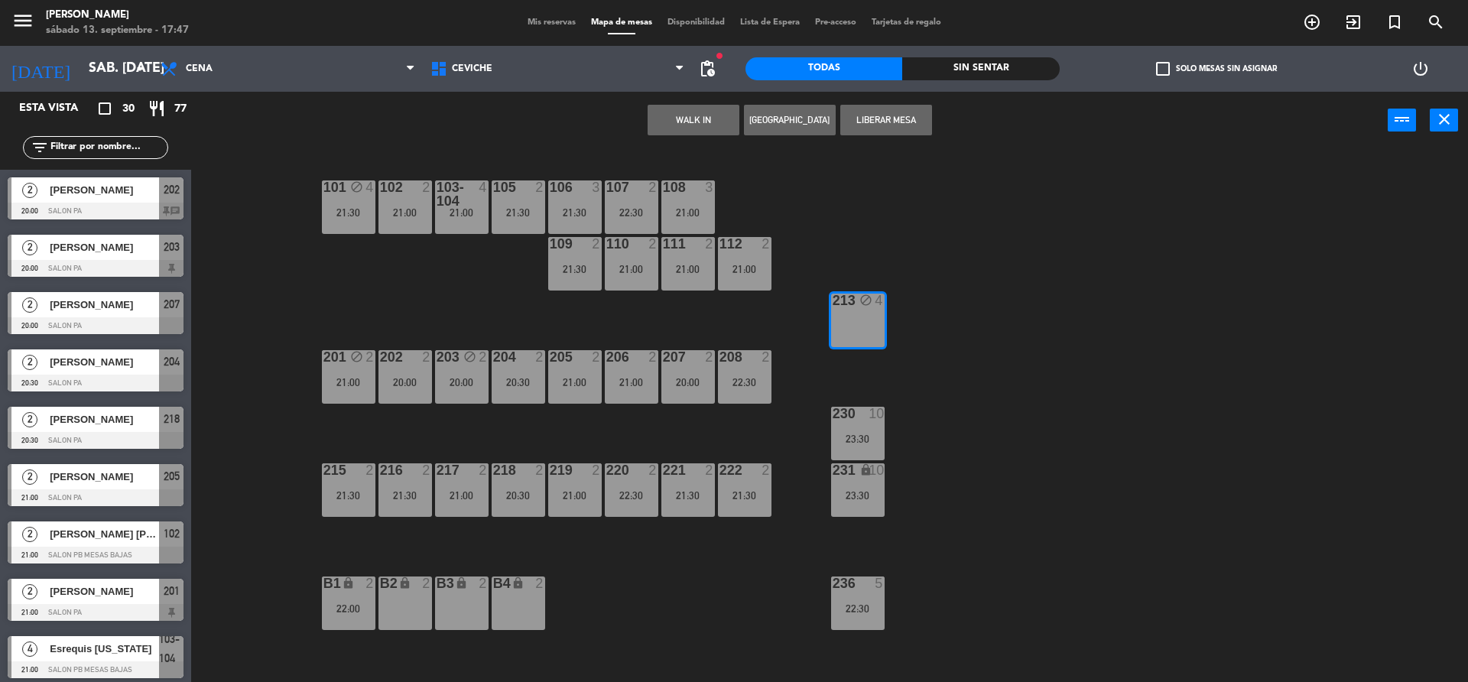
click at [800, 116] on button "[GEOGRAPHIC_DATA]" at bounding box center [790, 120] width 92 height 31
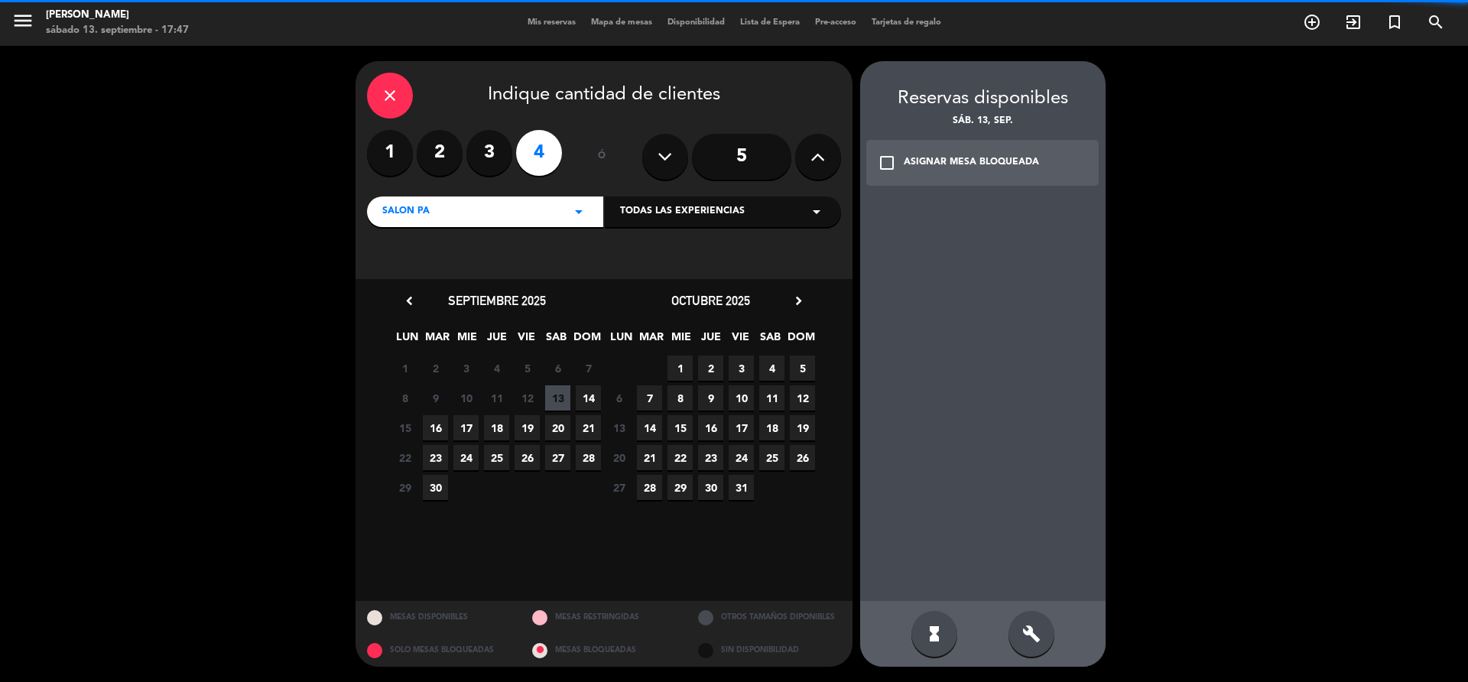
click at [460, 144] on label "2" at bounding box center [440, 153] width 46 height 46
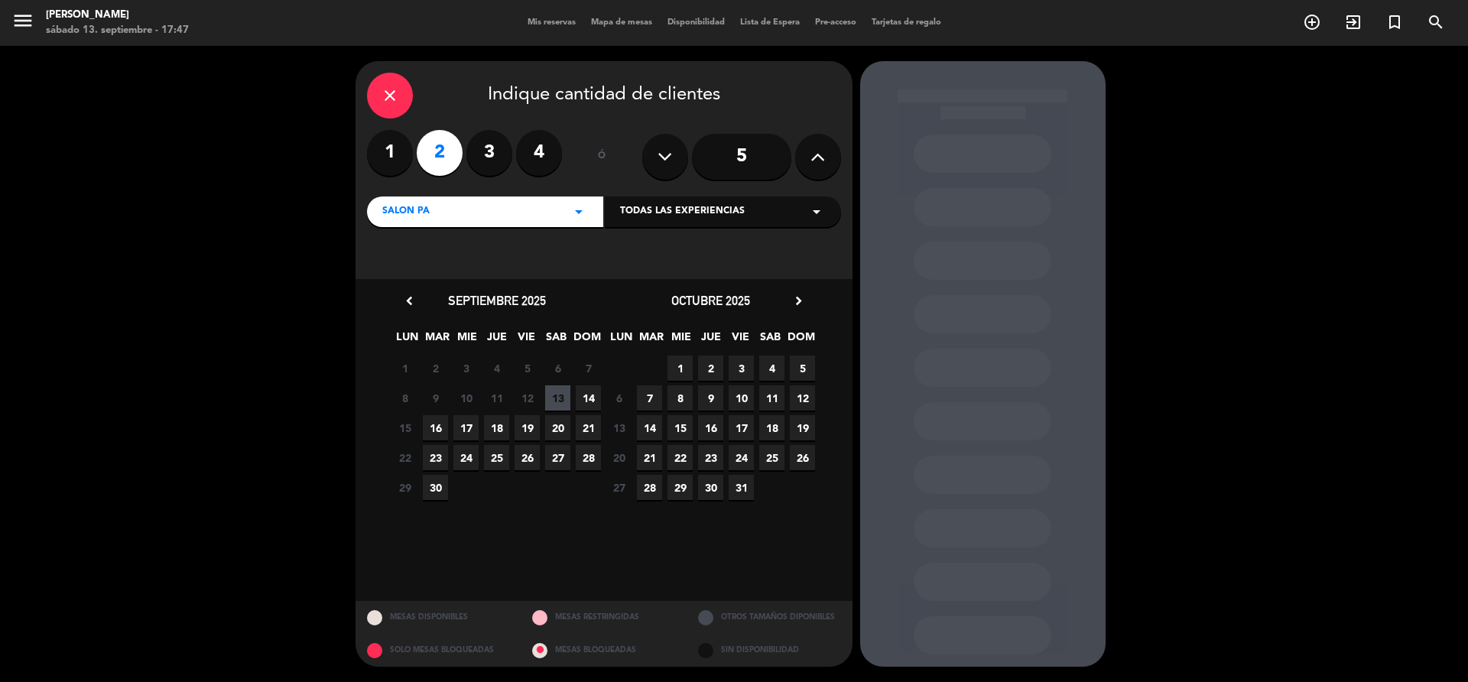
click at [554, 398] on span "13" at bounding box center [557, 397] width 25 height 25
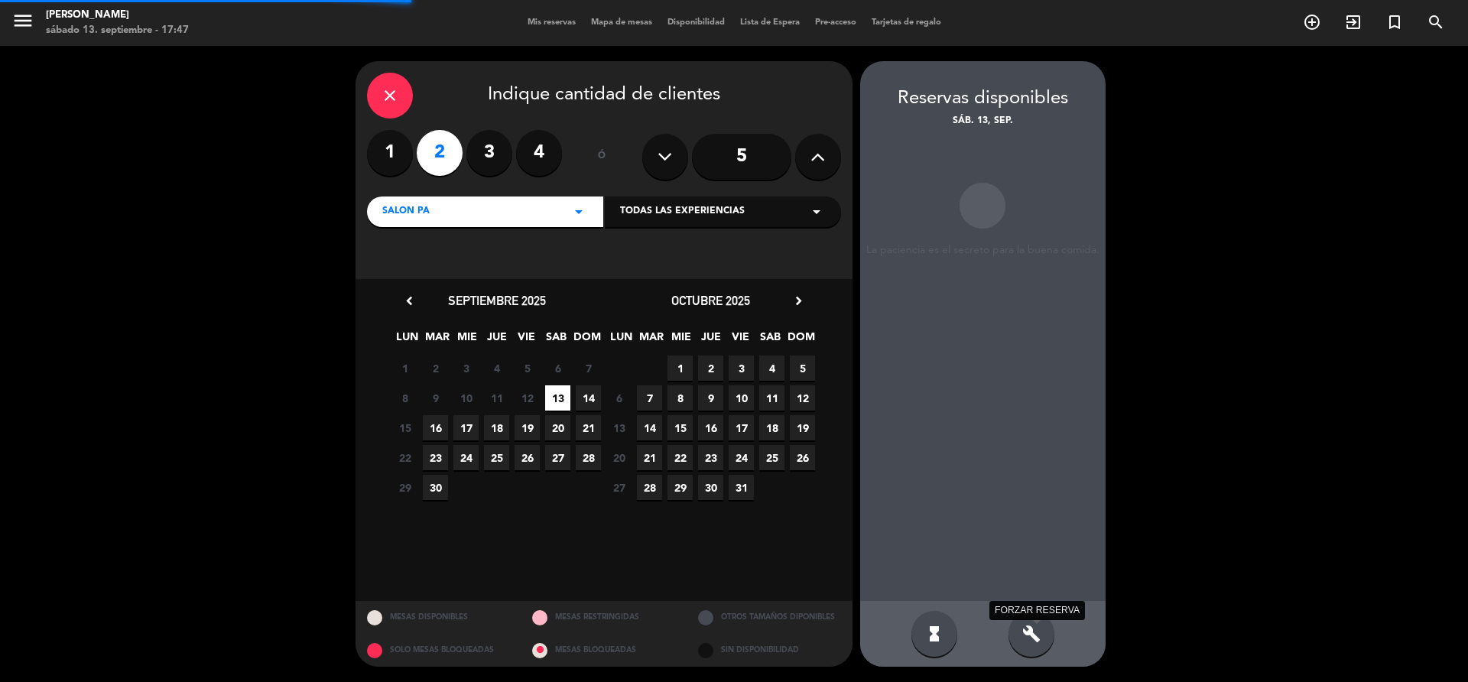
click at [1031, 647] on div "hourglass_full build FORZAR RESERVA" at bounding box center [982, 634] width 245 height 66
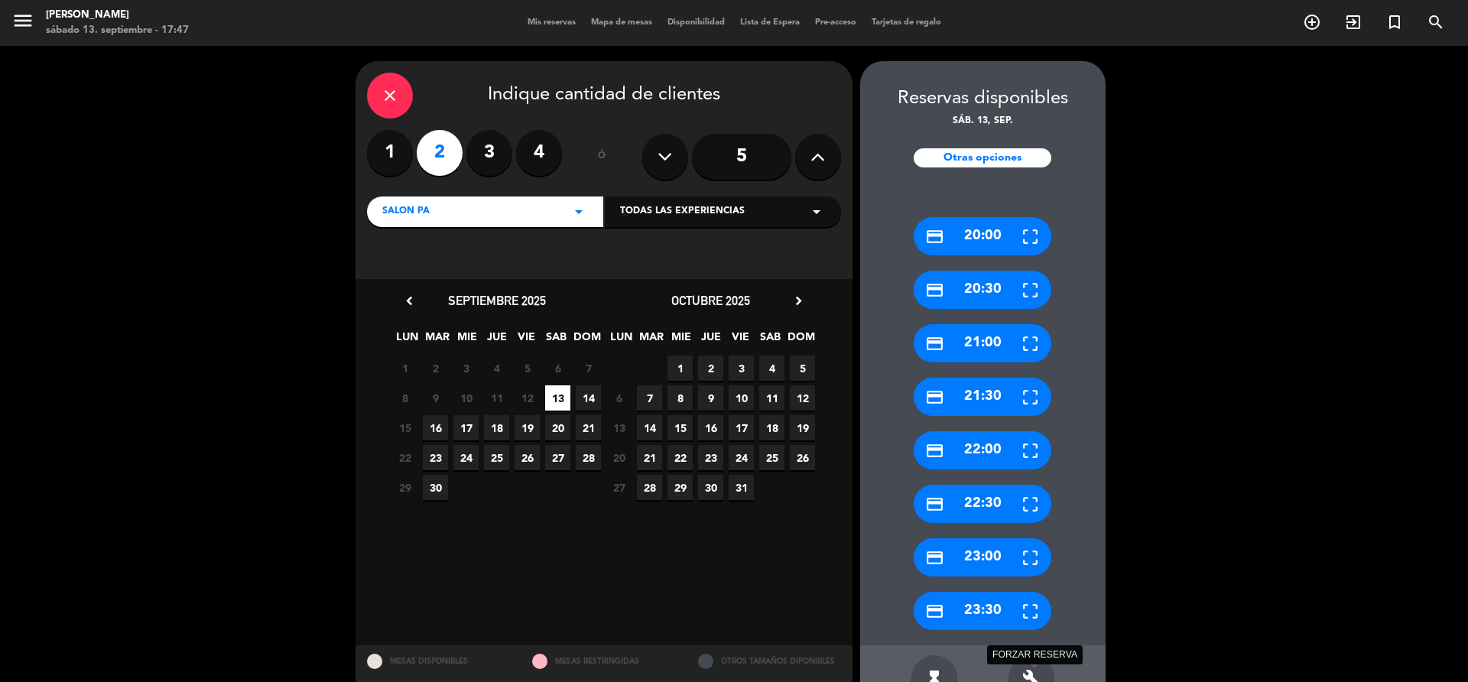
click at [1034, 669] on icon "build" at bounding box center [1031, 678] width 18 height 18
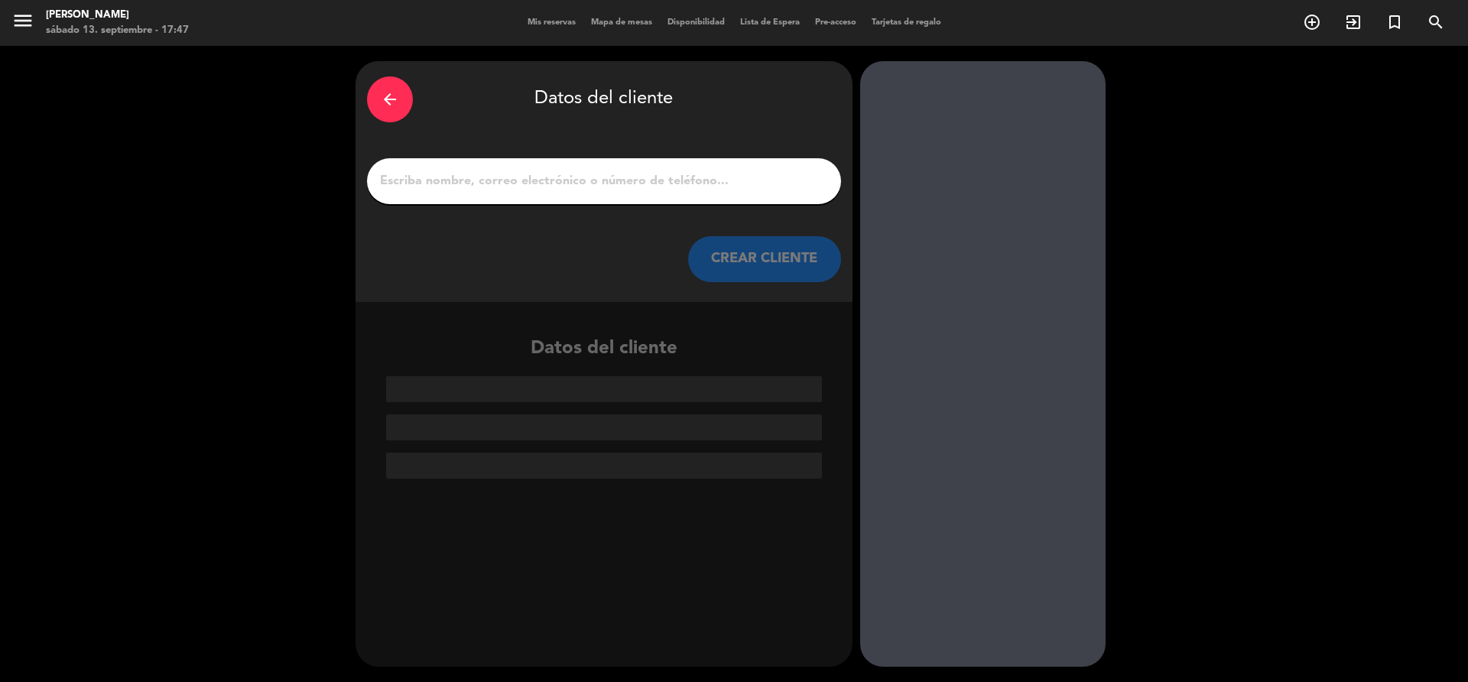
click at [557, 175] on input "1" at bounding box center [603, 180] width 451 height 21
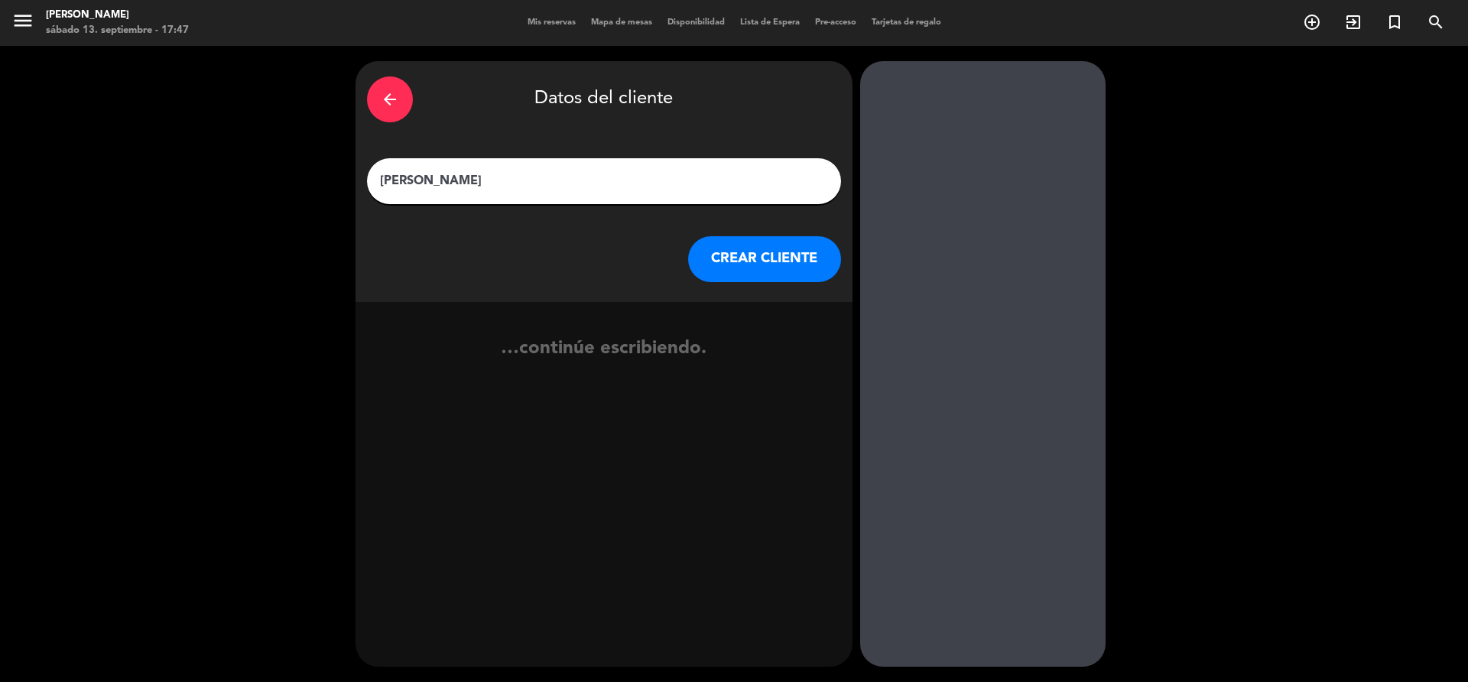
type input "[PERSON_NAME]"
click at [696, 264] on button "CREAR CLIENTE" at bounding box center [764, 259] width 153 height 46
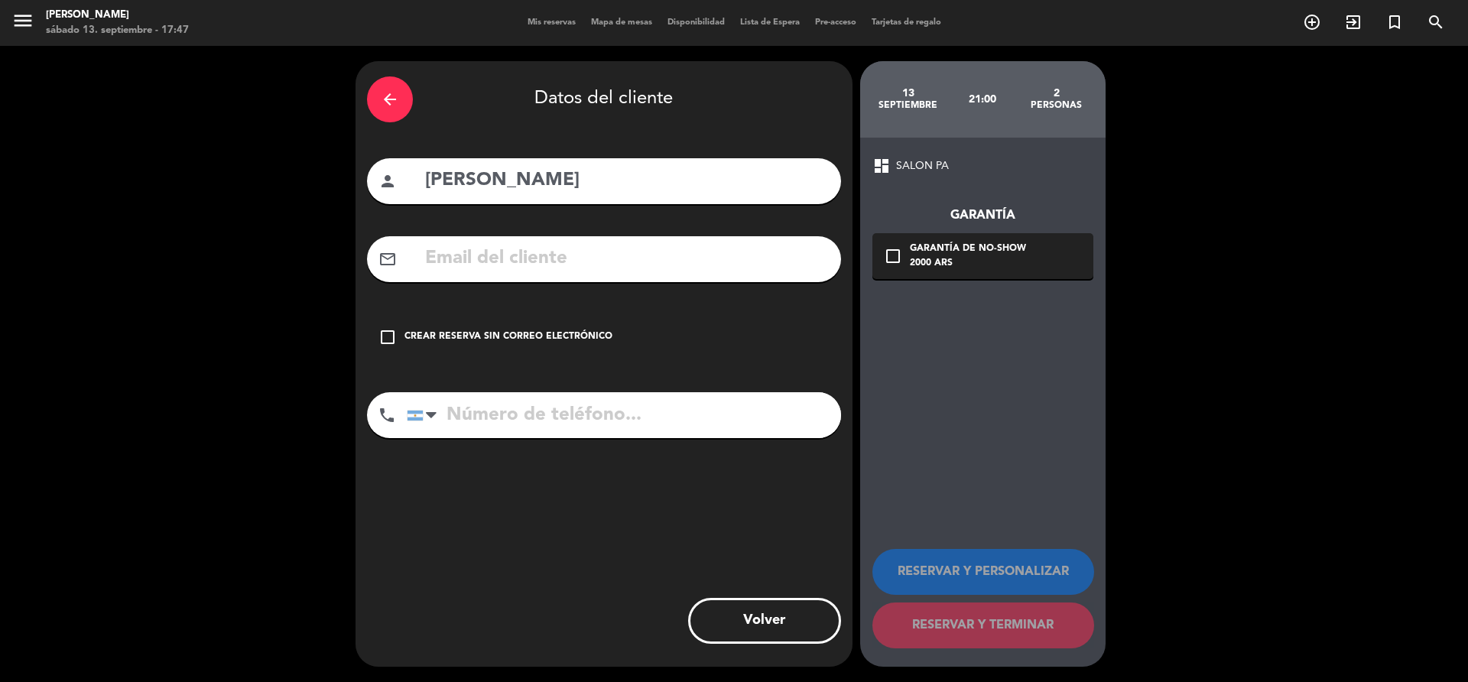
click at [583, 333] on div "Crear reserva sin correo electrónico" at bounding box center [508, 336] width 208 height 15
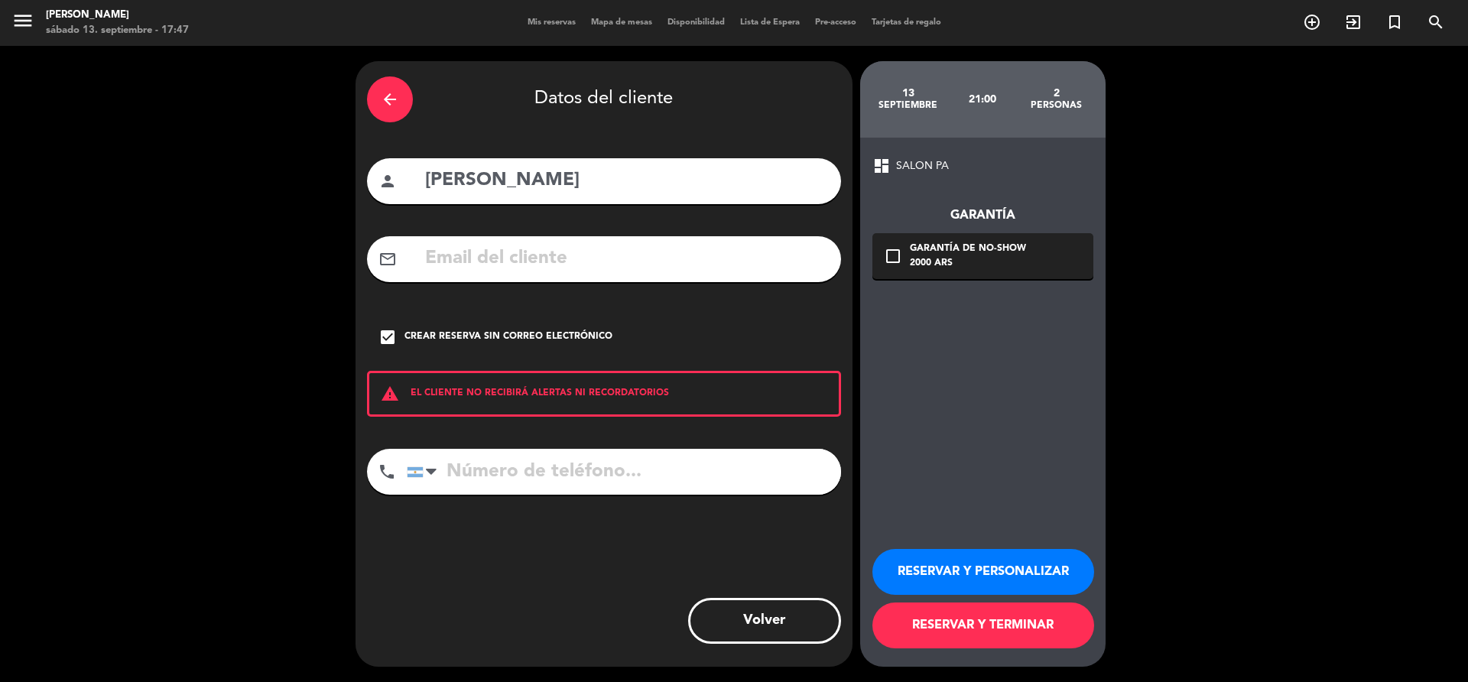
click at [985, 637] on button "RESERVAR Y TERMINAR" at bounding box center [983, 625] width 222 height 46
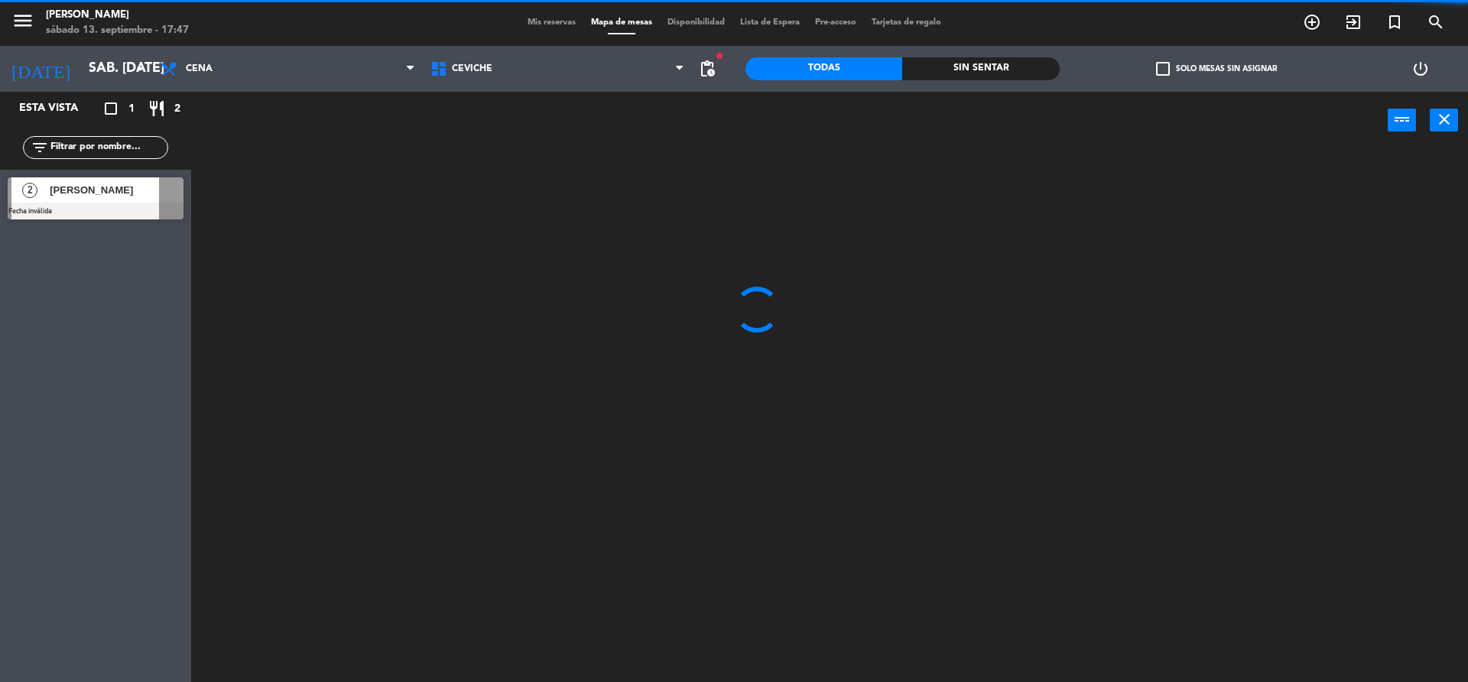
click at [157, 146] on input "text" at bounding box center [108, 147] width 118 height 17
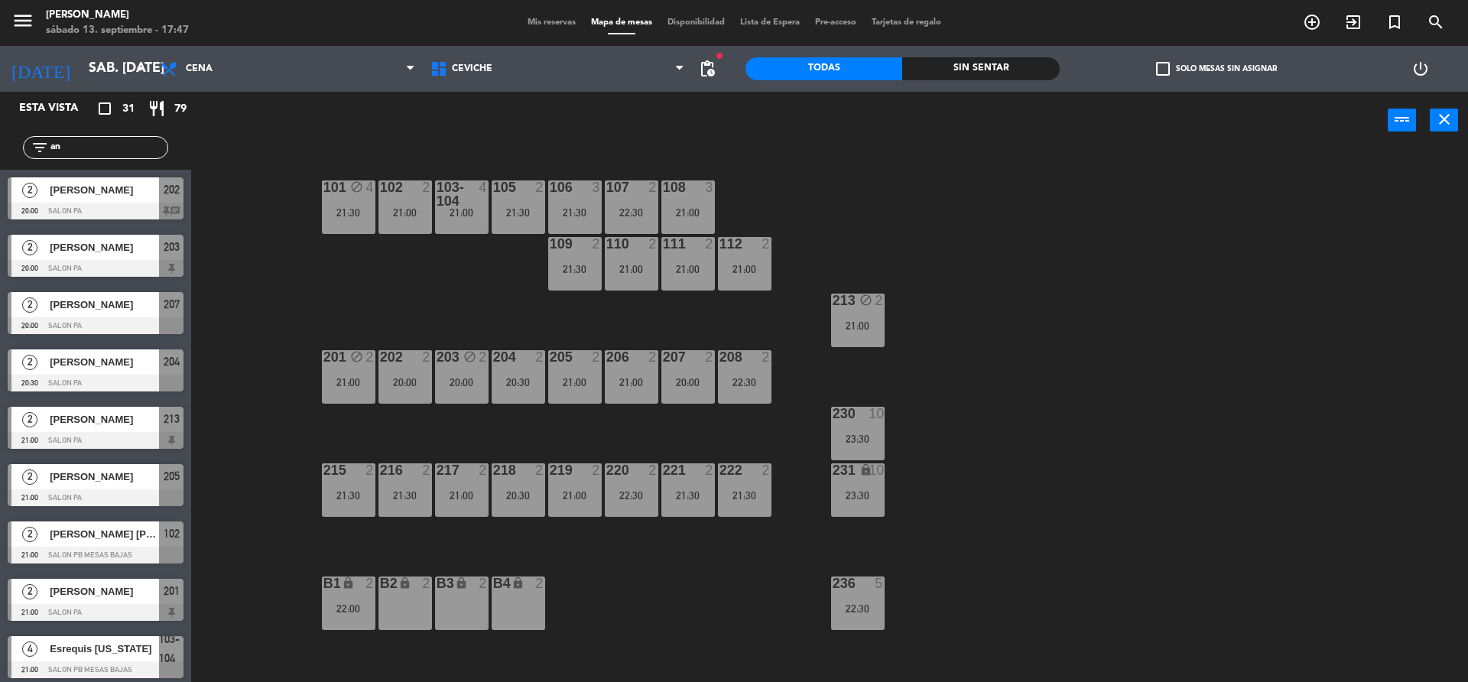
type input "ana"
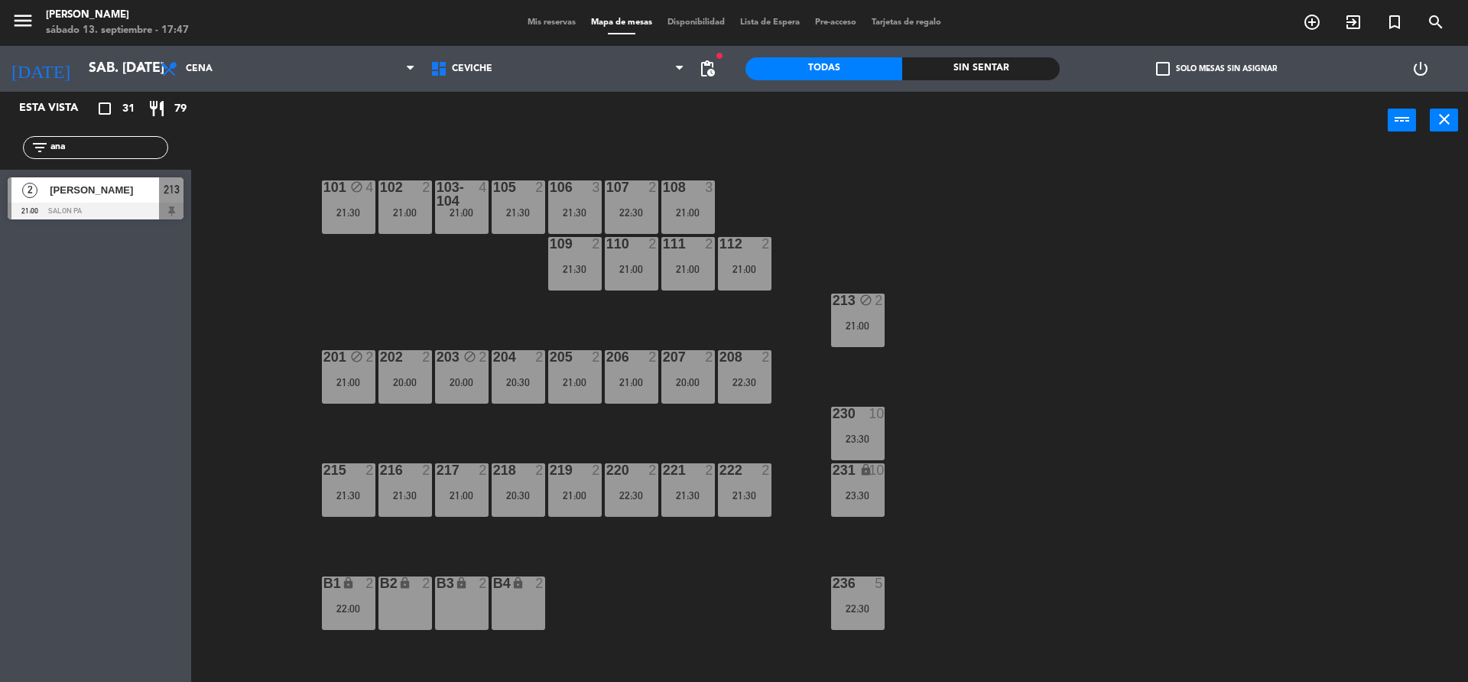
click at [145, 146] on input "ana" at bounding box center [108, 147] width 118 height 17
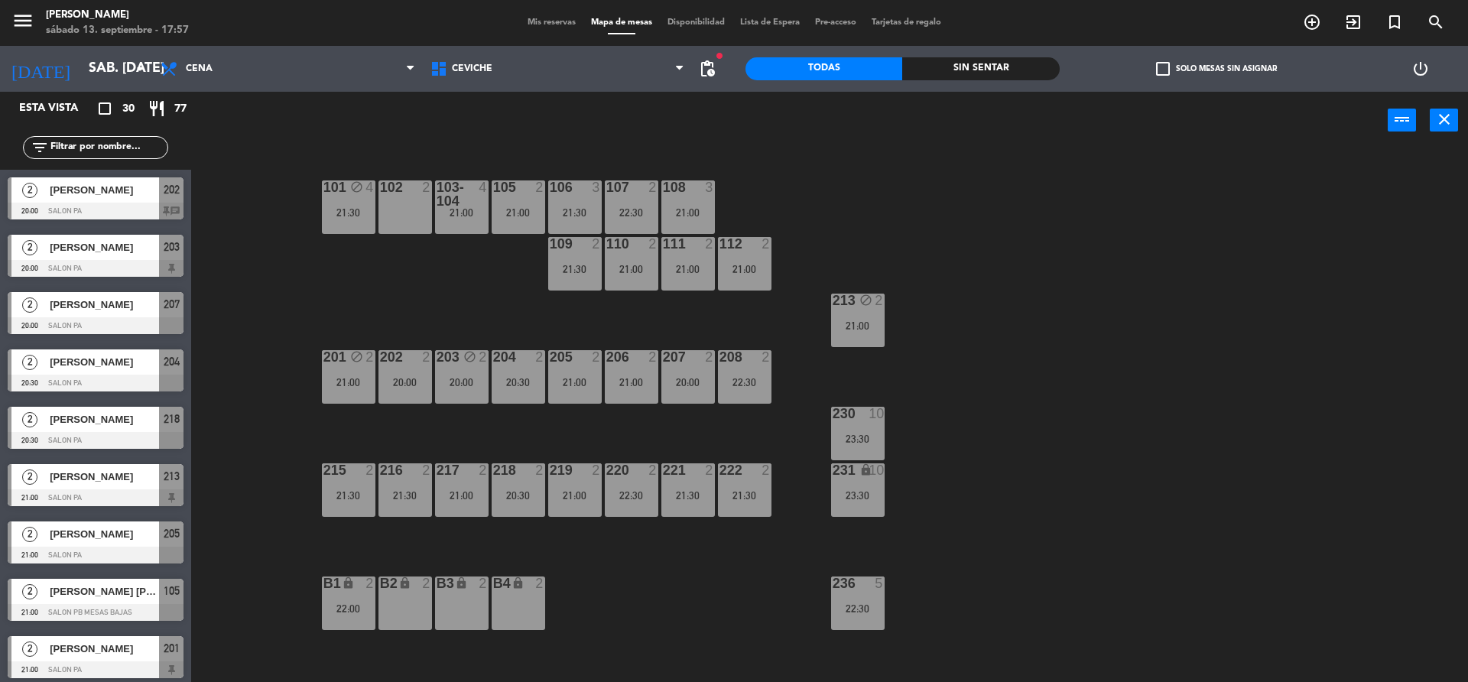
click at [404, 217] on div "102 2" at bounding box center [405, 207] width 54 height 54
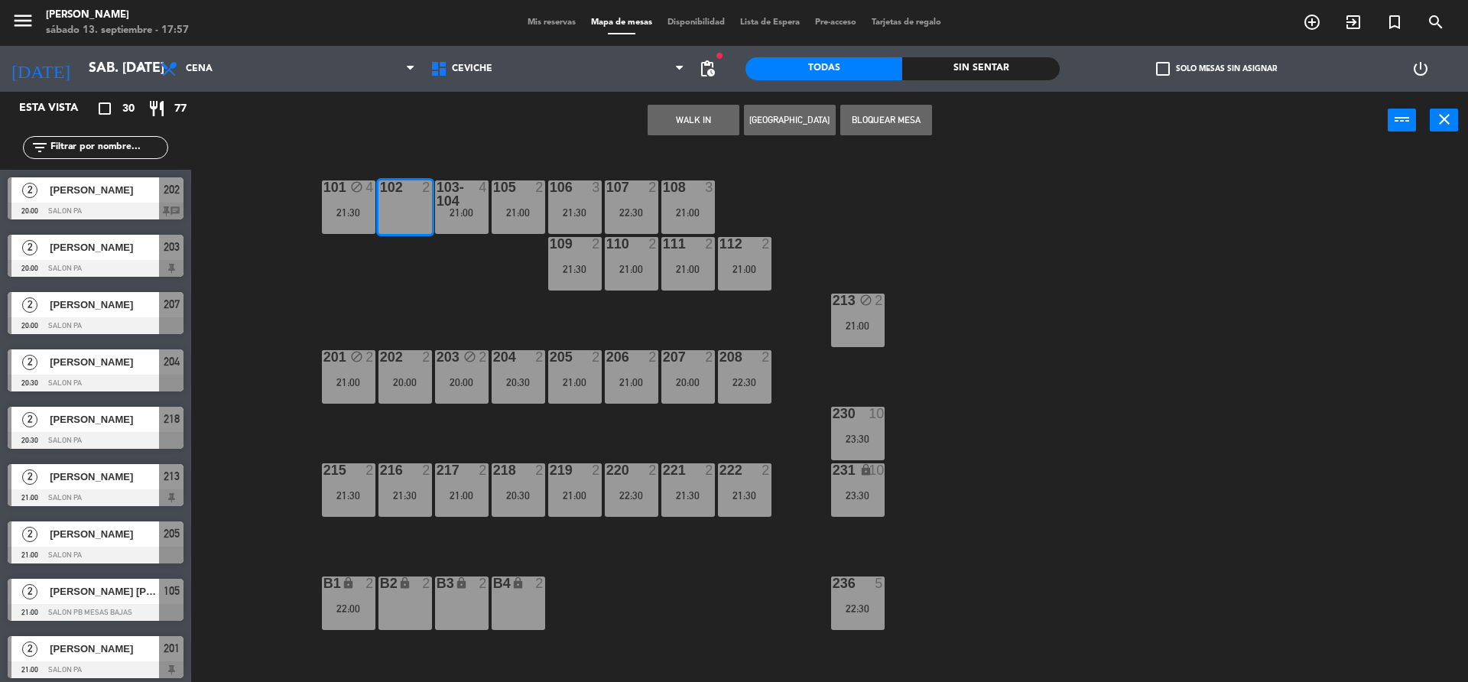
click at [877, 121] on button "Bloquear Mesa" at bounding box center [886, 120] width 92 height 31
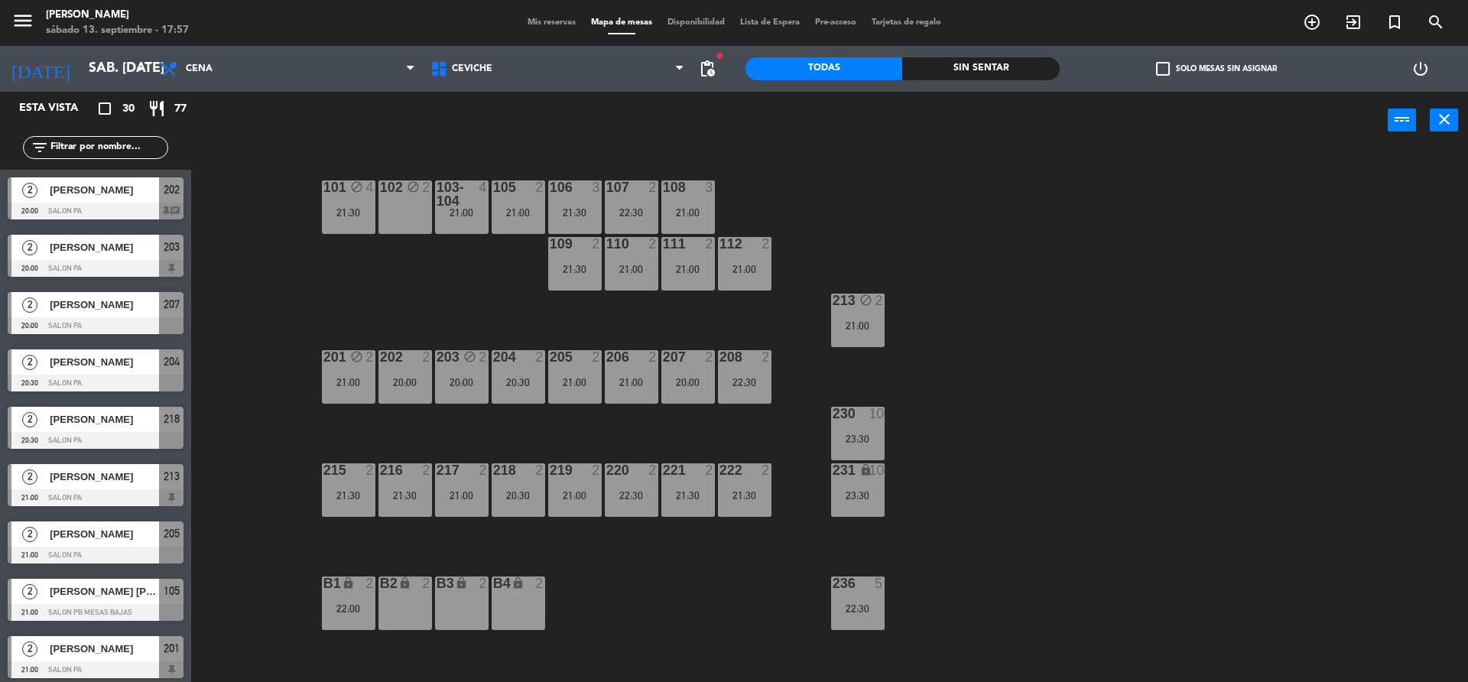
click at [867, 348] on div "101 block 4 21:30 102 block 2 103-104 4 21:00 105 2 21:00 106 3 21:30 107 2 22:…" at bounding box center [837, 419] width 1262 height 533
click at [866, 338] on div "213 block 2 21:00" at bounding box center [858, 321] width 54 height 54
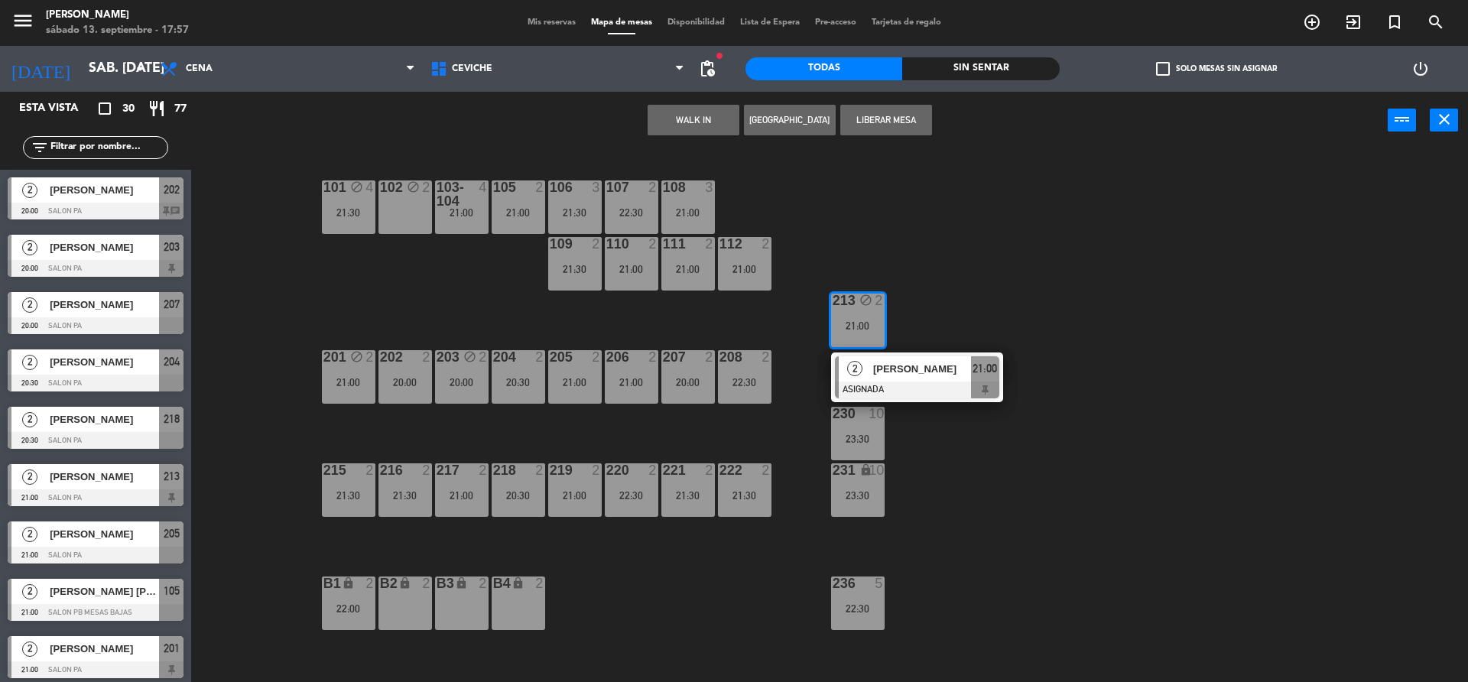
click at [401, 204] on div "102 block 2" at bounding box center [405, 207] width 54 height 54
click at [723, 125] on button "Mover" at bounding box center [742, 120] width 92 height 31
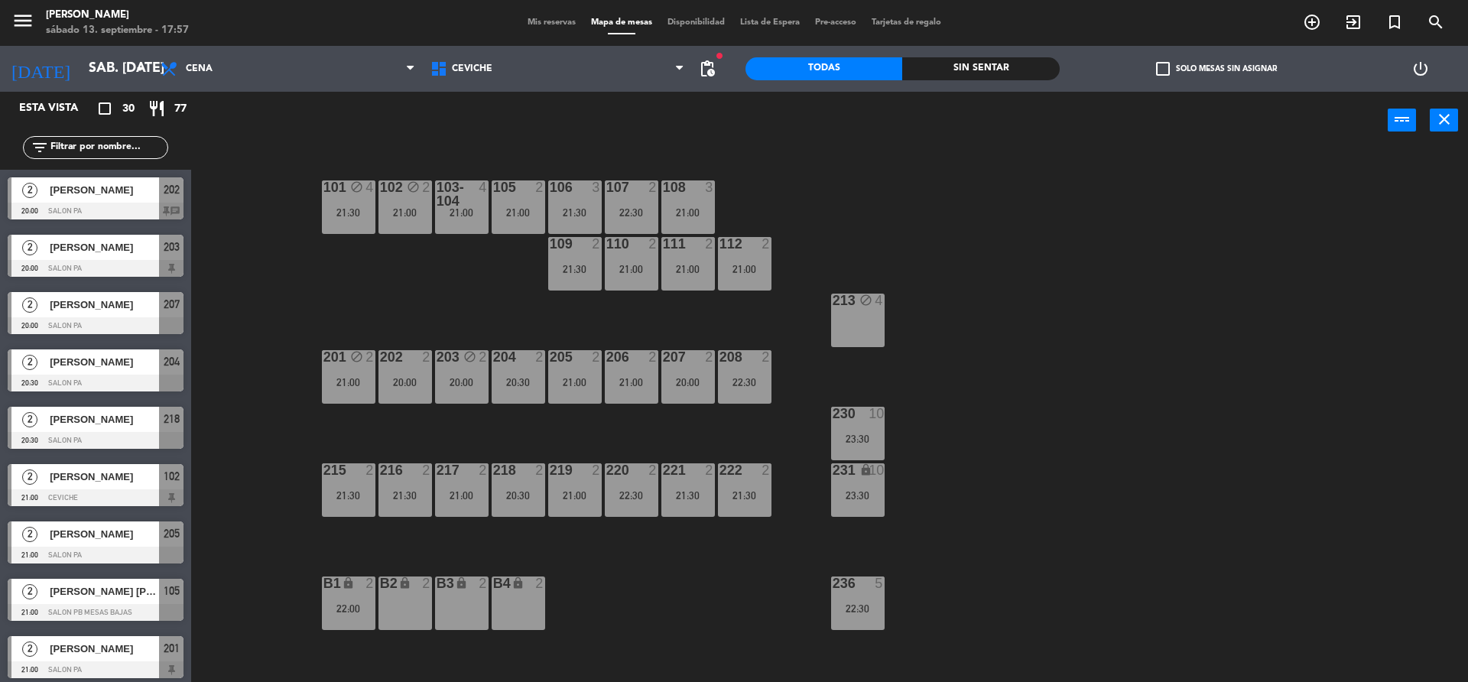
click at [778, 216] on div "101 block 4 21:30 102 block 2 21:00 103-104 4 21:00 105 2 21:00 106 3 21:30 107…" at bounding box center [837, 419] width 1262 height 533
click at [384, 222] on div "102 block 2 21:00" at bounding box center [405, 207] width 54 height 54
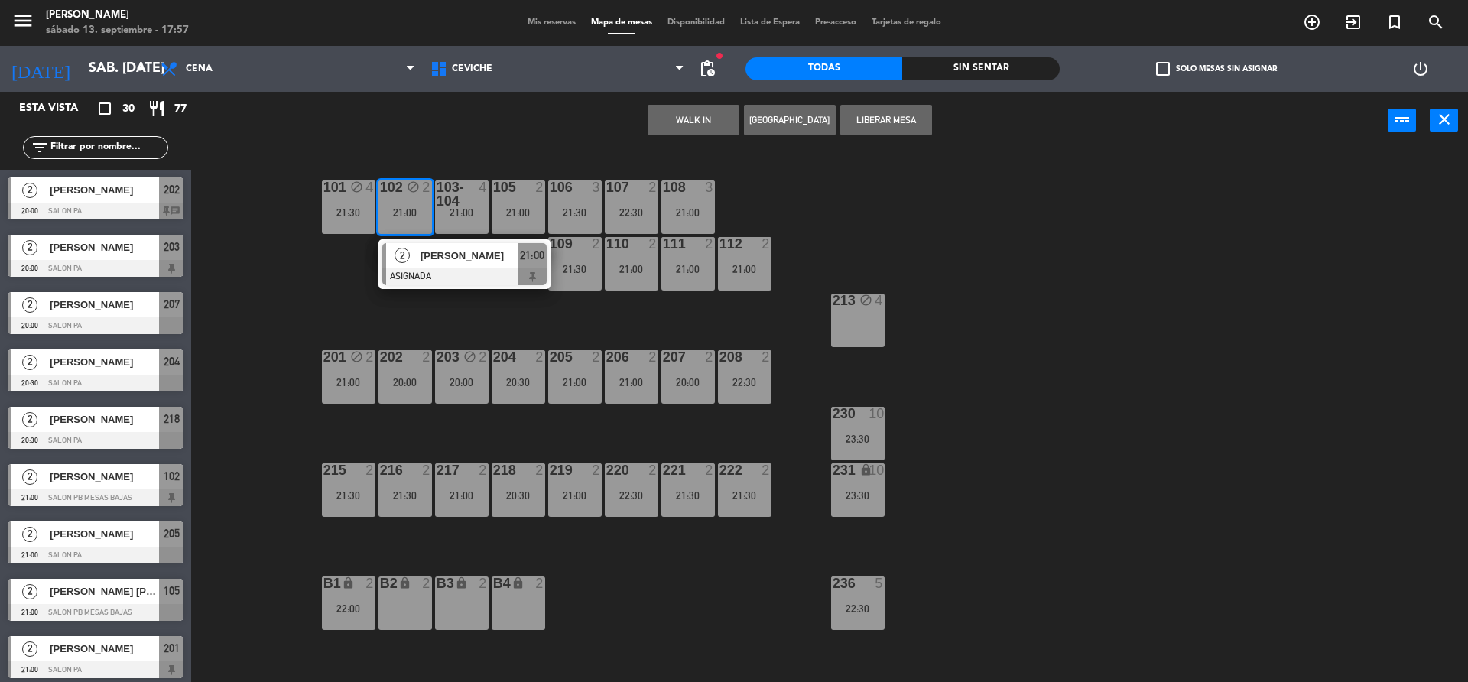
click at [333, 271] on div "101 block 4 21:30 102 block 2 21:00 2 [PERSON_NAME] ASIGNADA 21:00 103-104 4 21…" at bounding box center [837, 419] width 1262 height 533
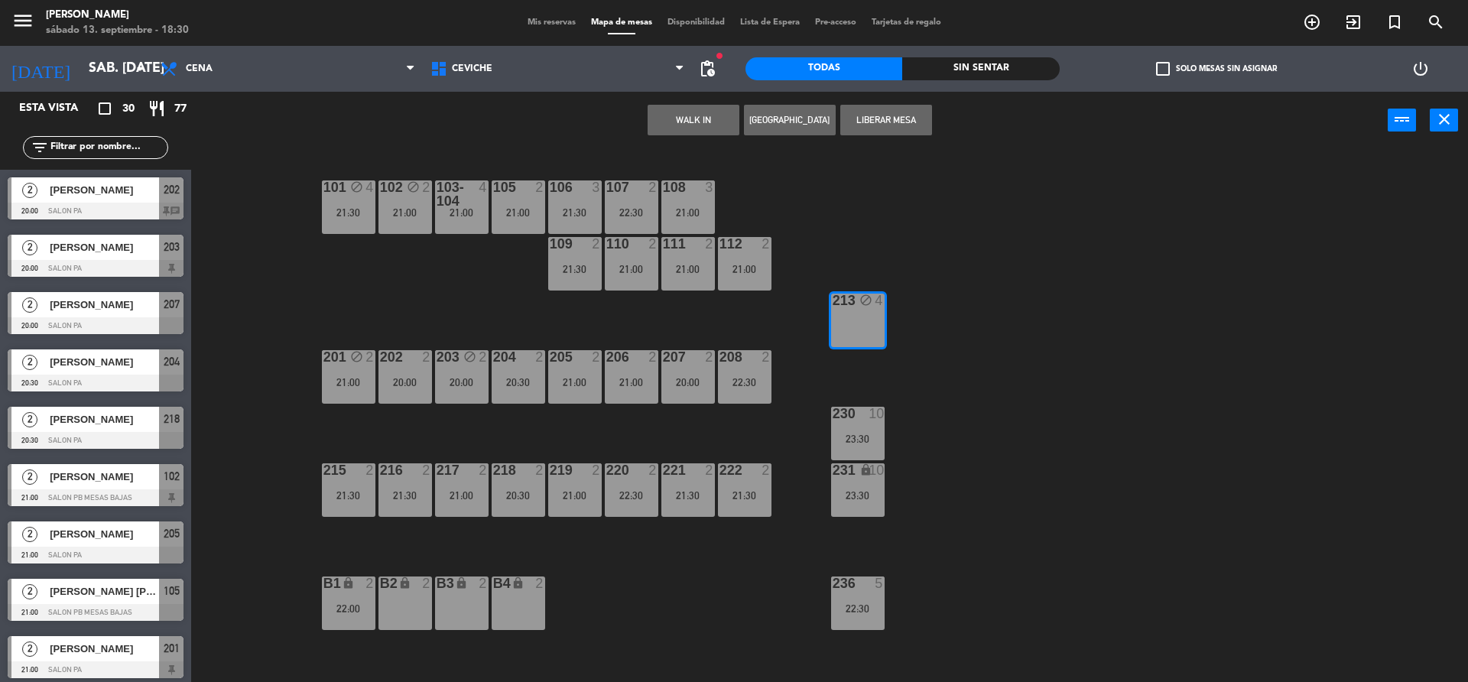
click at [797, 112] on button "[GEOGRAPHIC_DATA]" at bounding box center [790, 120] width 92 height 31
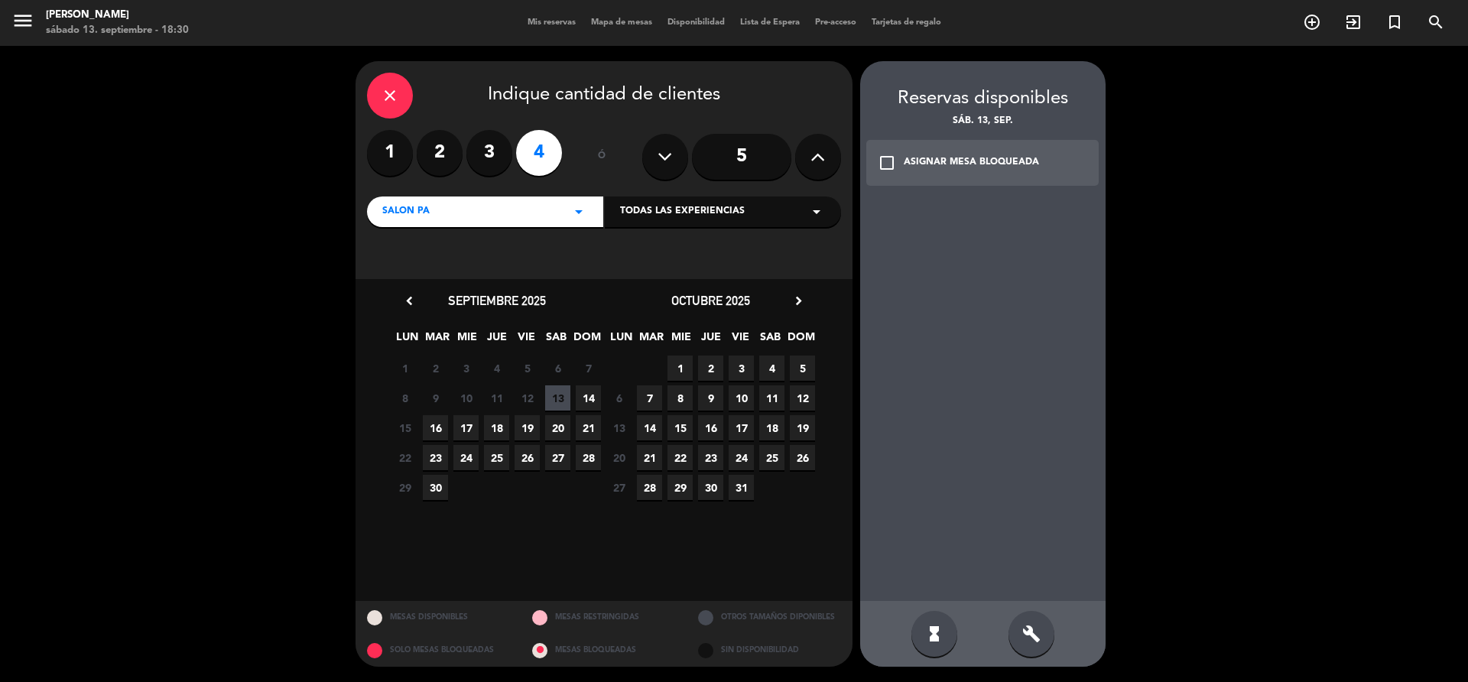
click at [569, 399] on span "13" at bounding box center [557, 397] width 25 height 25
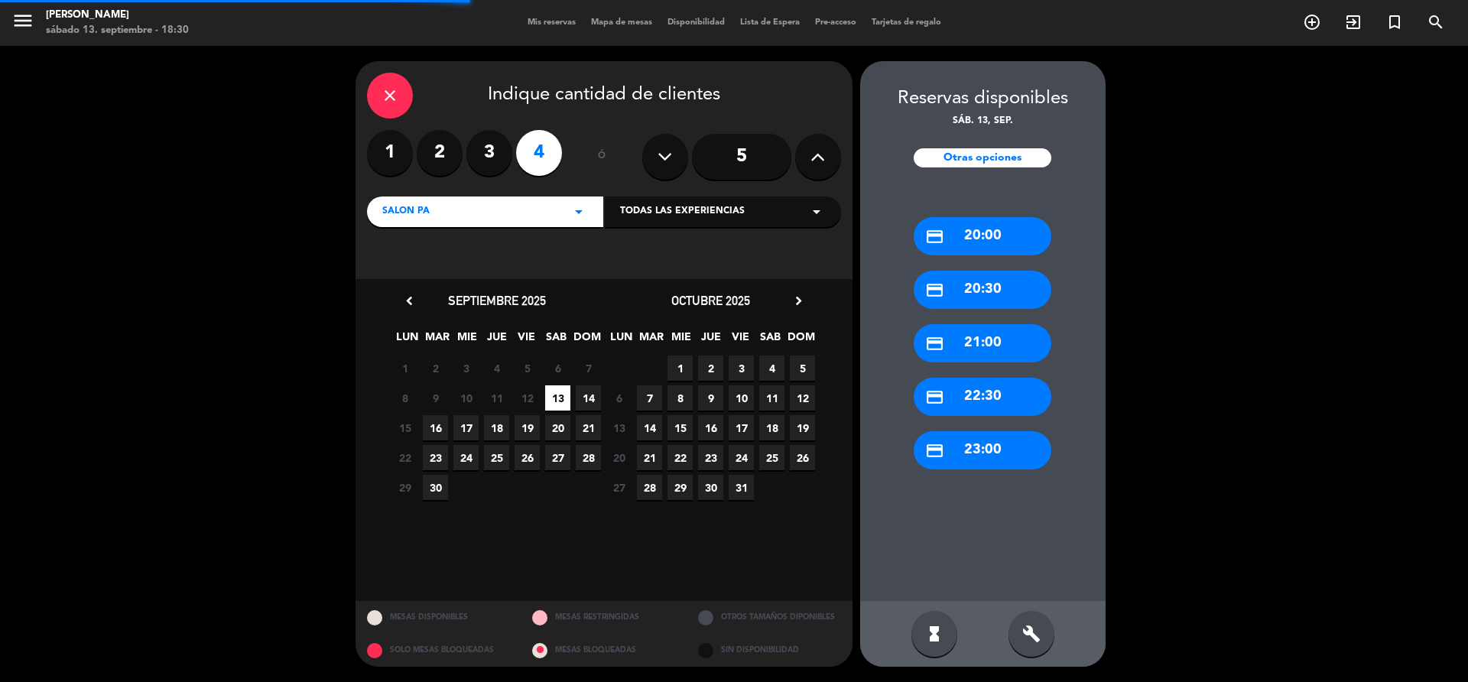
click at [1042, 633] on div "build" at bounding box center [1031, 634] width 46 height 46
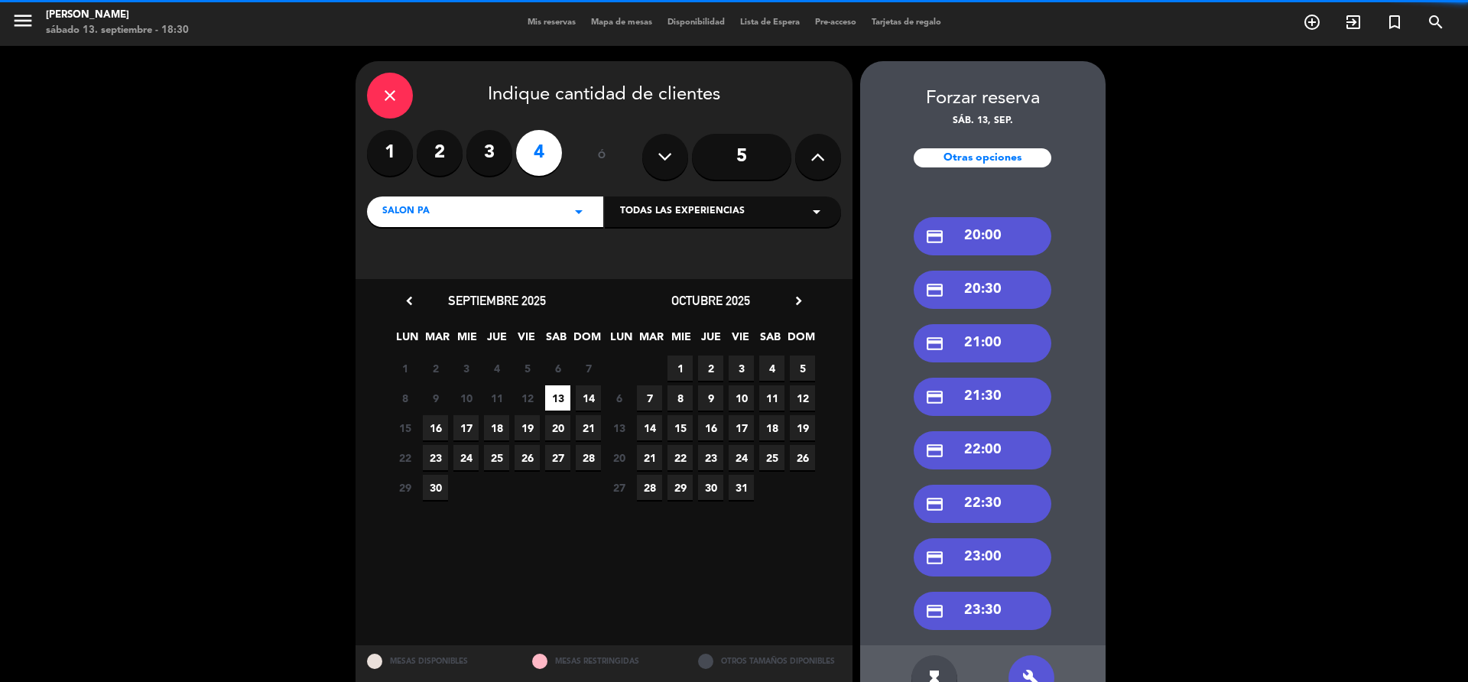
click at [987, 352] on div "credit_card 21:00" at bounding box center [983, 343] width 138 height 38
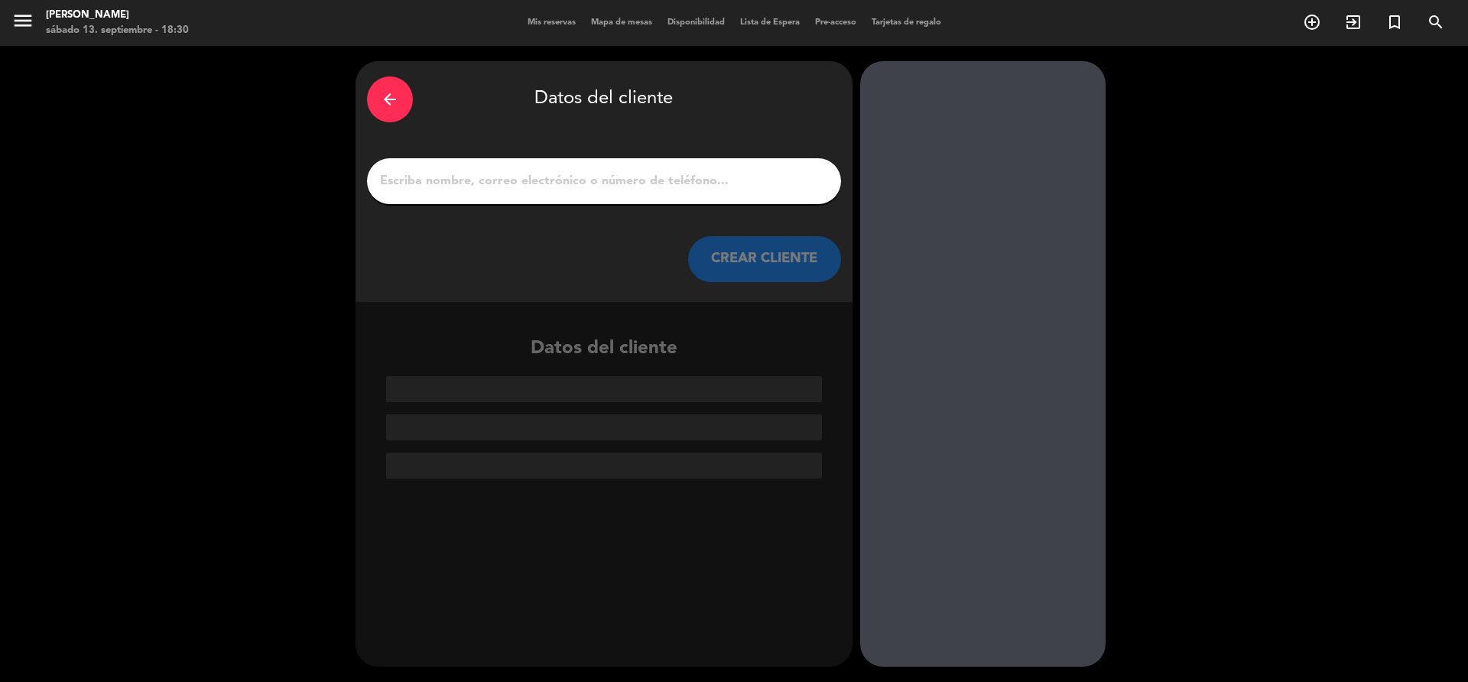
click at [553, 184] on input "1" at bounding box center [603, 180] width 451 height 21
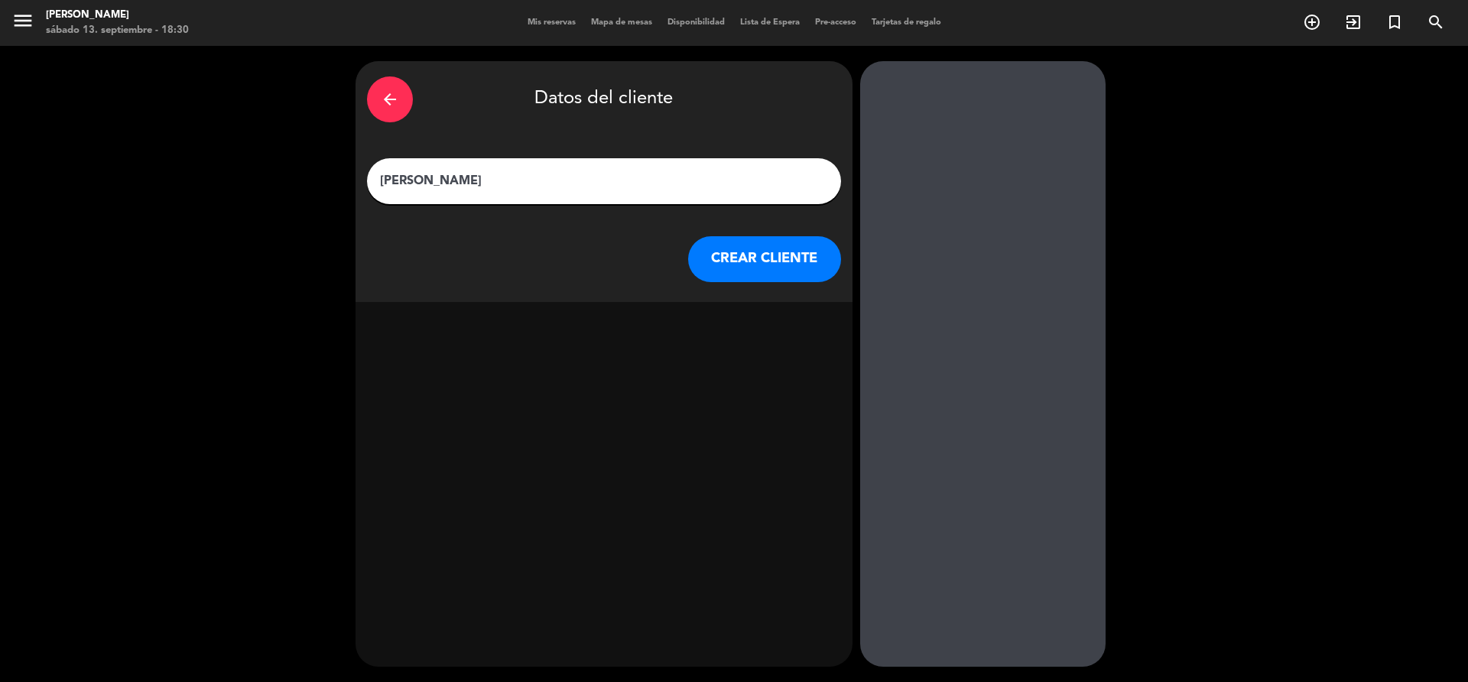
type input "[PERSON_NAME]"
click at [764, 258] on button "CREAR CLIENTE" at bounding box center [764, 259] width 153 height 46
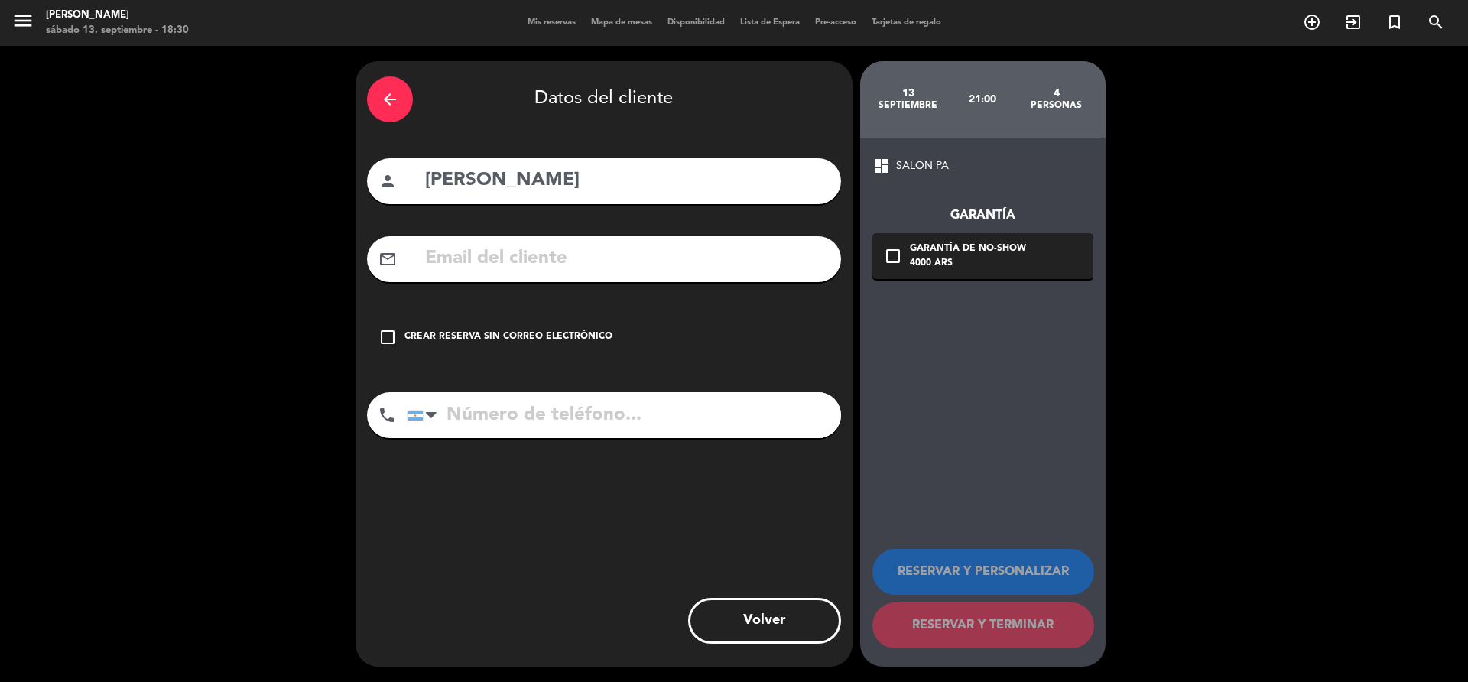
click at [582, 329] on div "check_box_outline_blank Crear reserva sin correo electrónico" at bounding box center [604, 337] width 474 height 46
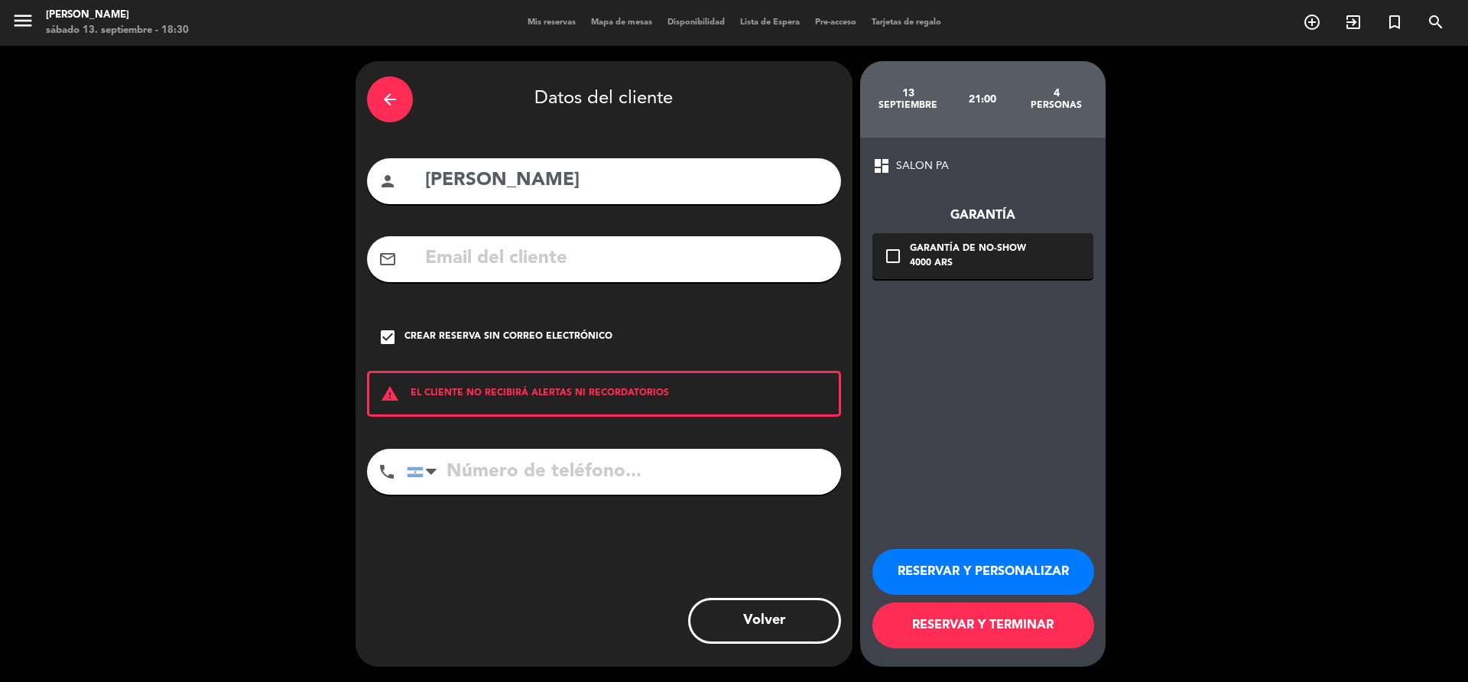
click at [959, 618] on button "RESERVAR Y TERMINAR" at bounding box center [983, 625] width 222 height 46
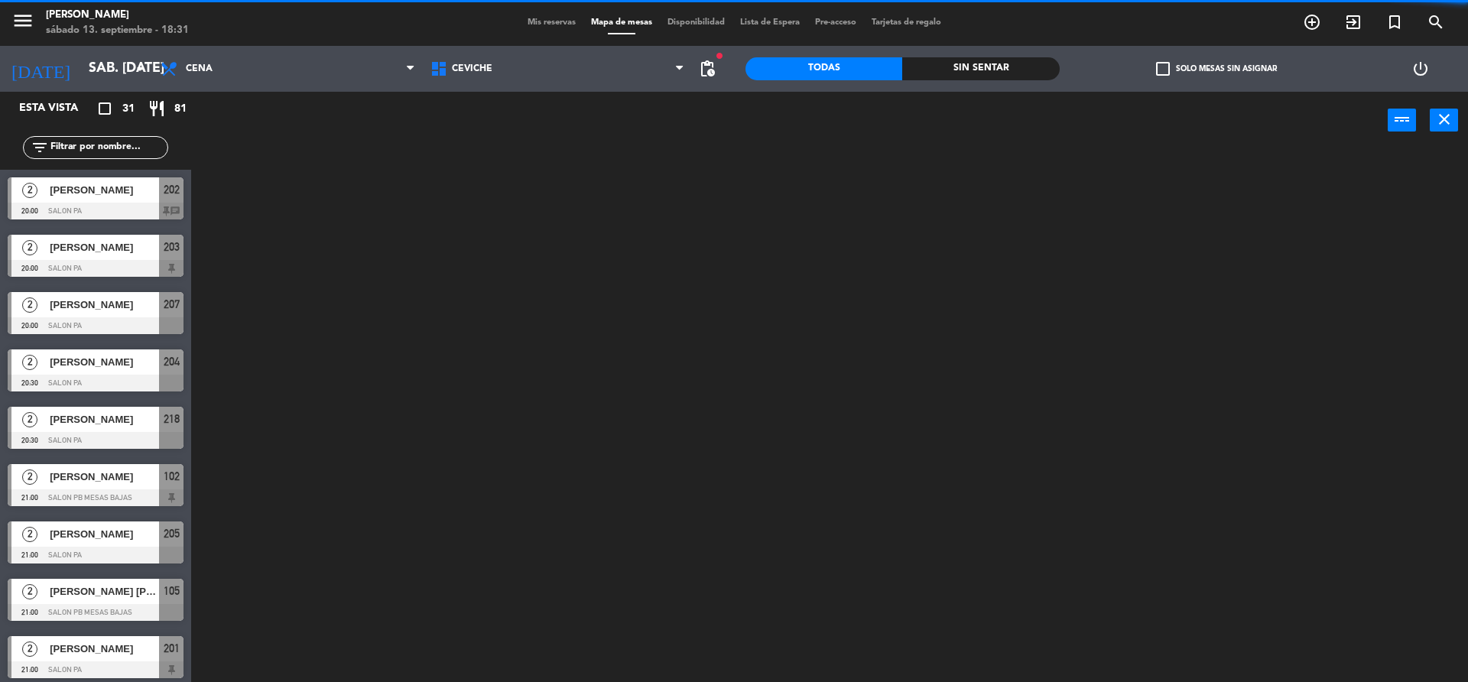
click at [115, 142] on input "text" at bounding box center [108, 147] width 118 height 17
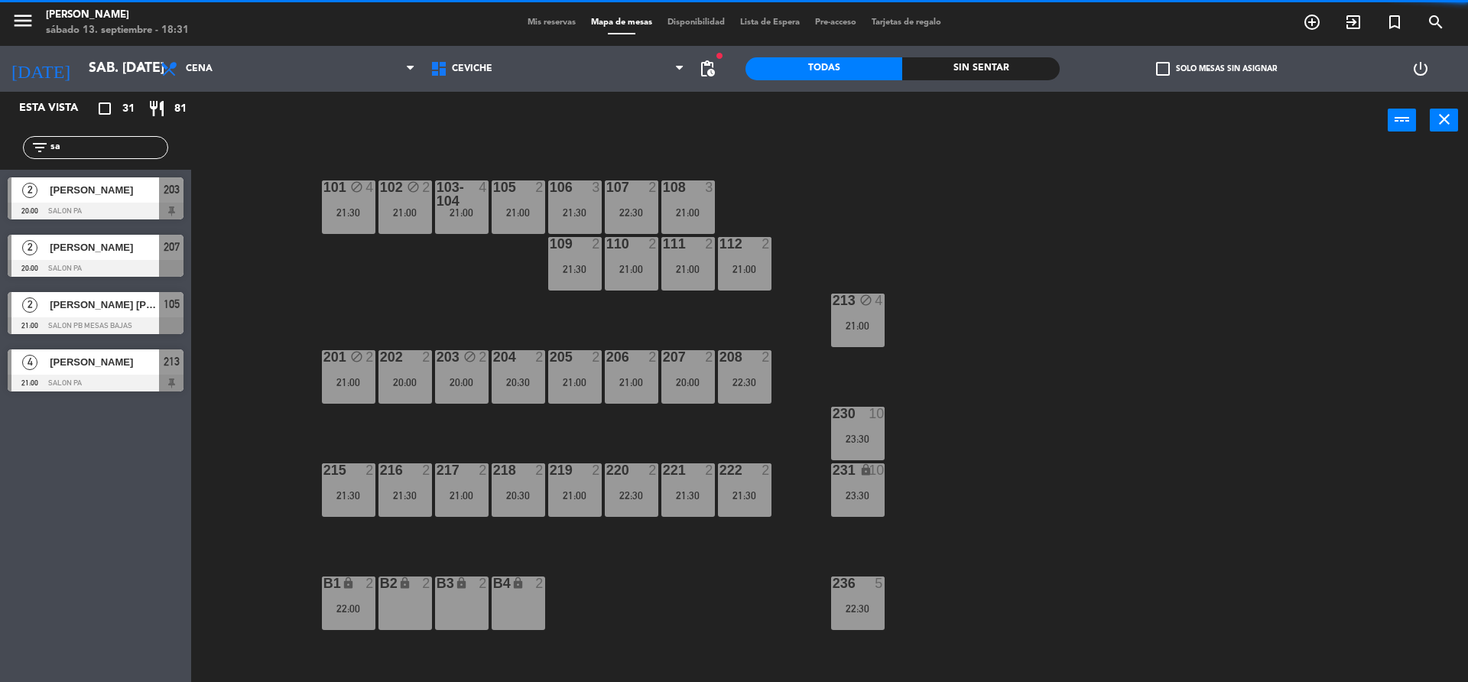
type input "sab"
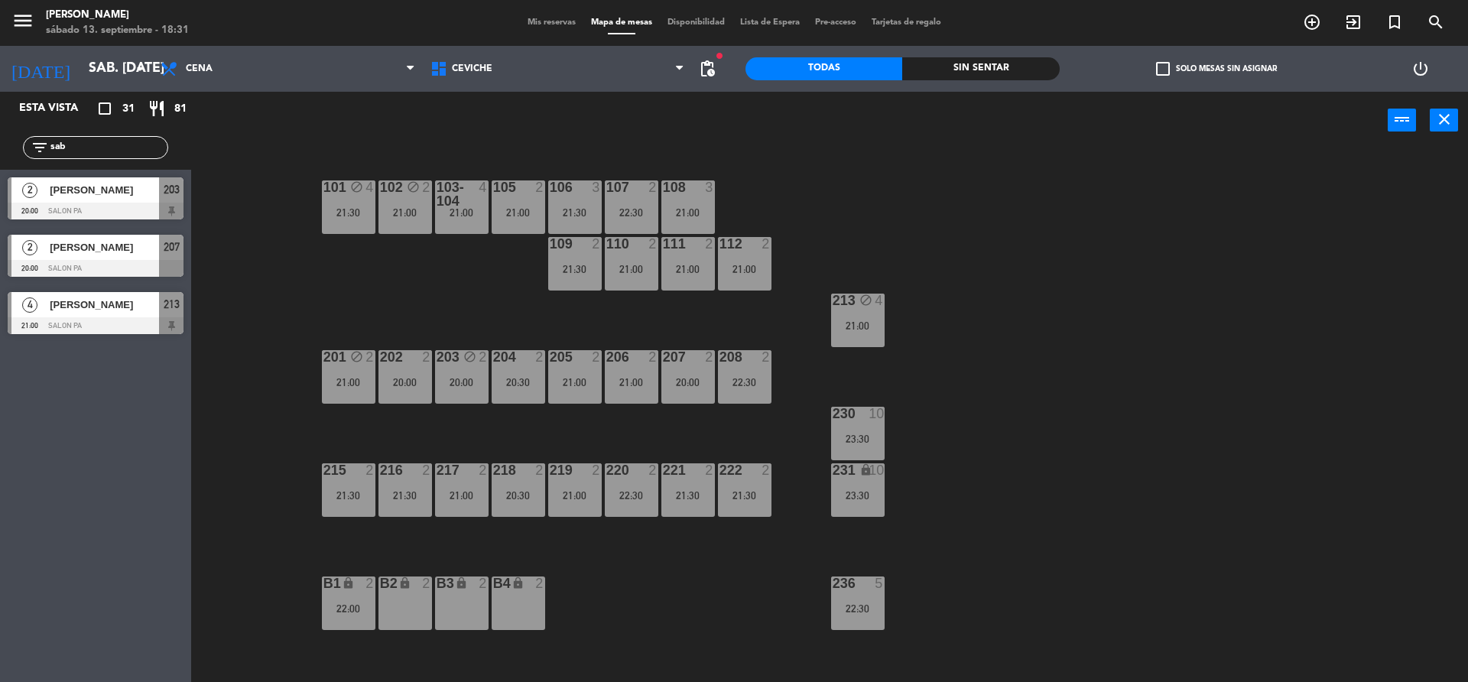
click at [115, 143] on input "sab" at bounding box center [108, 147] width 118 height 17
drag, startPoint x: 115, startPoint y: 143, endPoint x: 0, endPoint y: 131, distance: 115.3
click at [0, 131] on div "filter_list sab" at bounding box center [95, 147] width 191 height 44
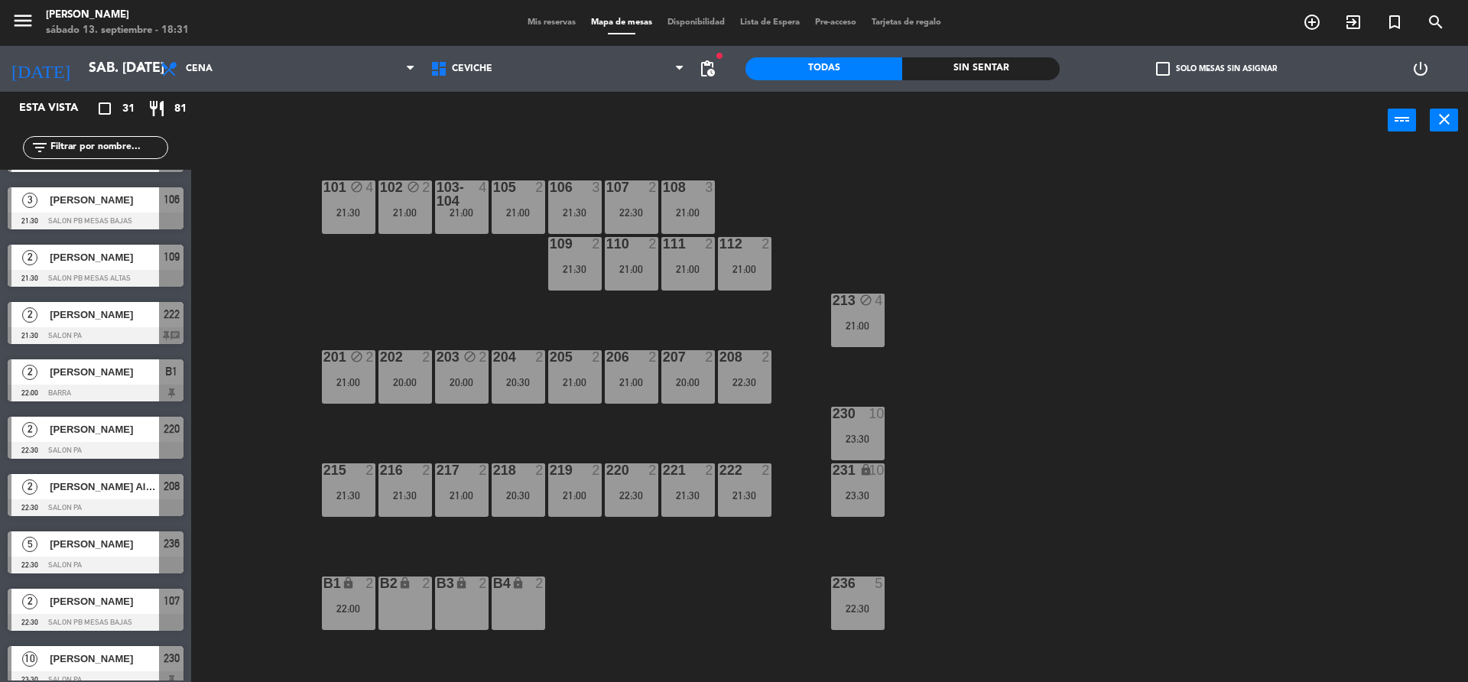
scroll to position [1267, 0]
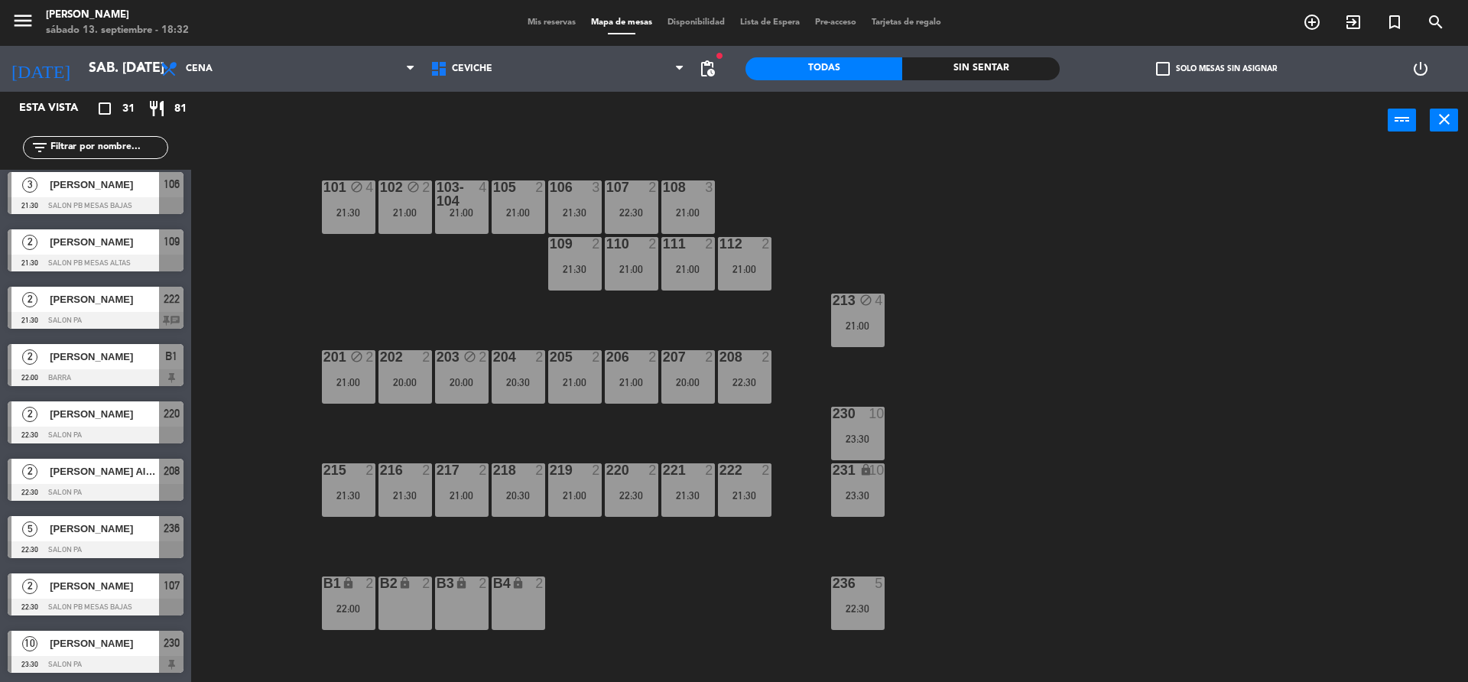
click at [273, 291] on div "101 block 4 21:30 102 block 2 21:00 103-104 4 21:00 105 2 21:00 106 3 21:30 107…" at bounding box center [837, 419] width 1262 height 533
click at [702, 71] on span "pending_actions" at bounding box center [707, 69] width 18 height 18
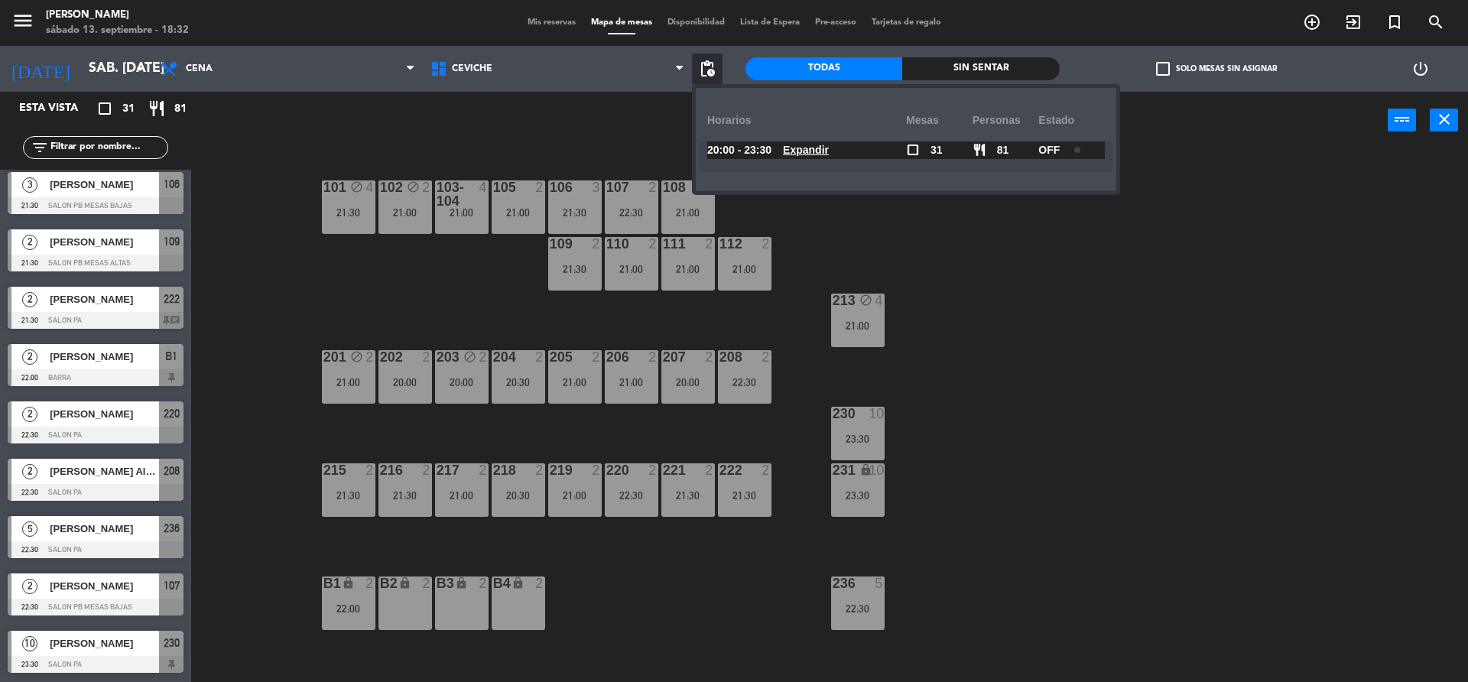
click at [829, 150] on u "Expandir" at bounding box center [806, 150] width 46 height 12
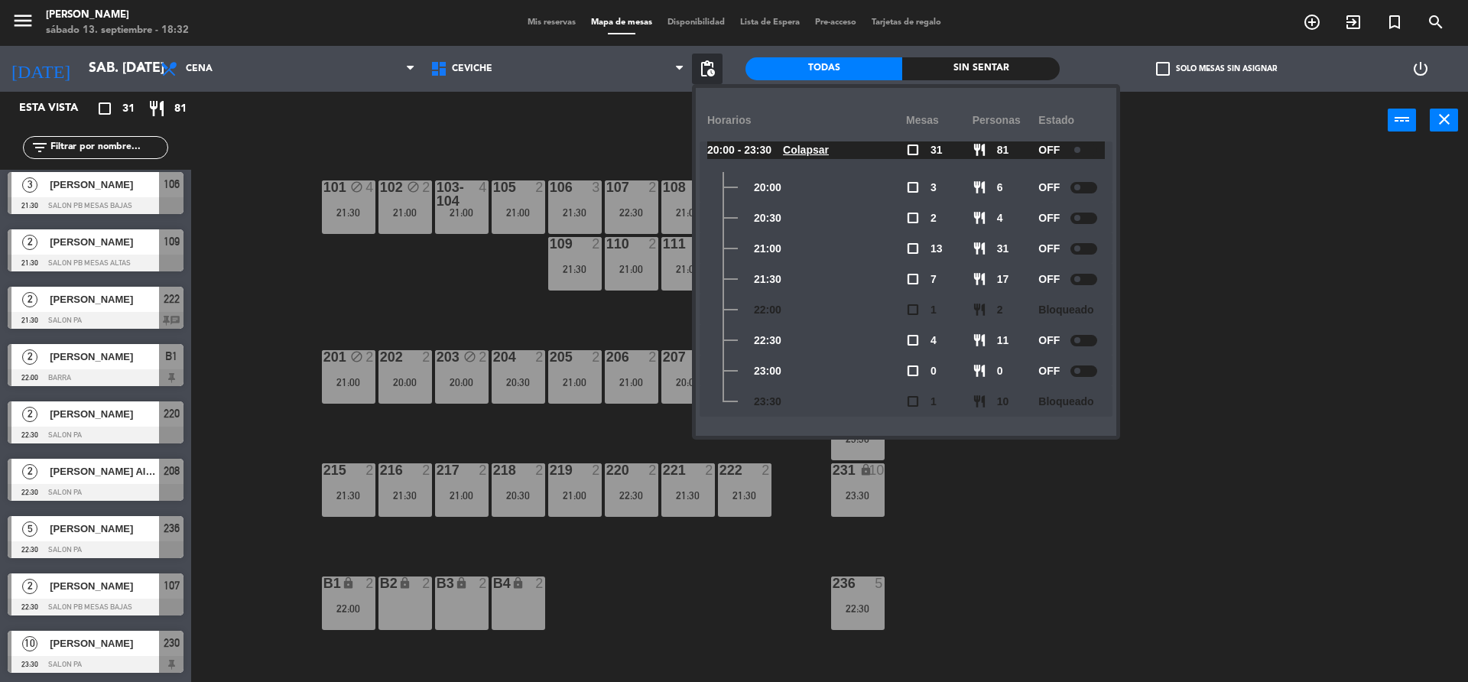
click at [829, 149] on u "Colapsar" at bounding box center [806, 150] width 46 height 12
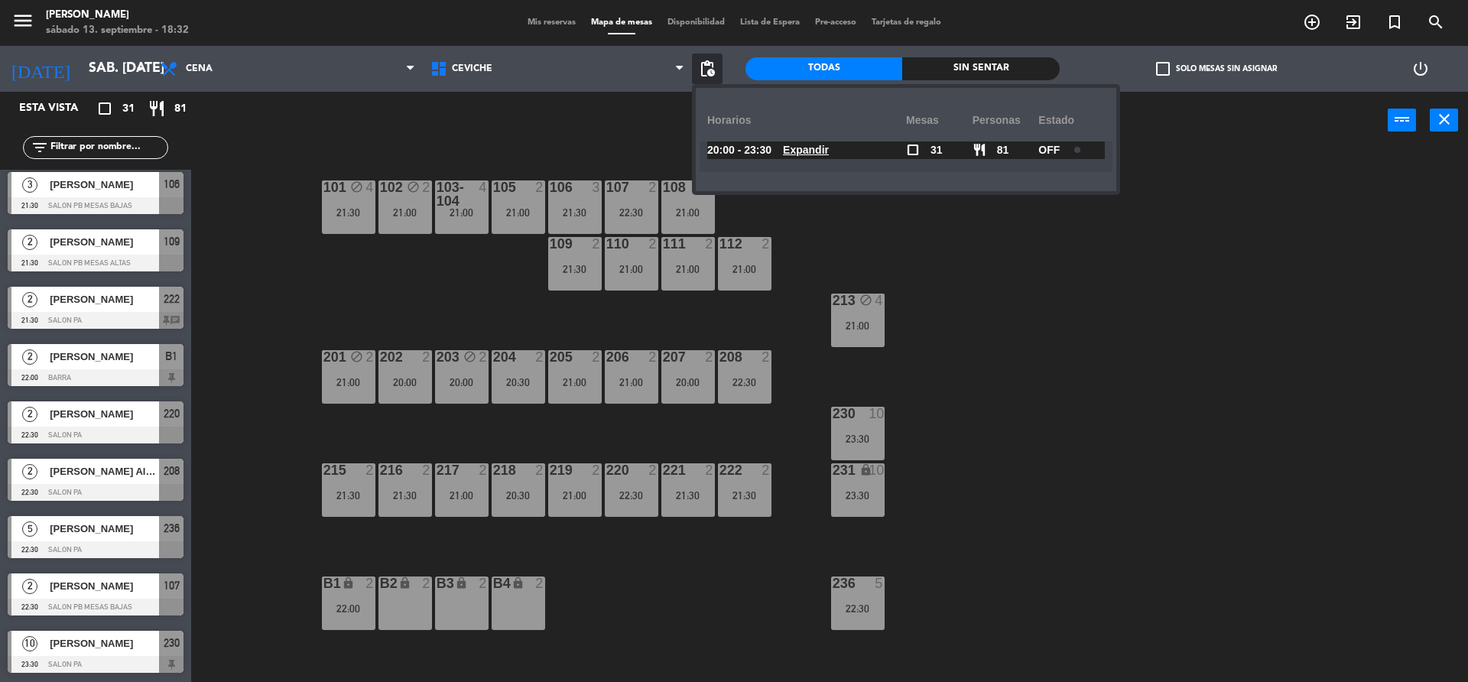
click at [272, 329] on div "101 block 4 21:30 102 block 2 21:00 103-104 4 21:00 105 2 21:00 106 3 21:30 107…" at bounding box center [837, 419] width 1262 height 533
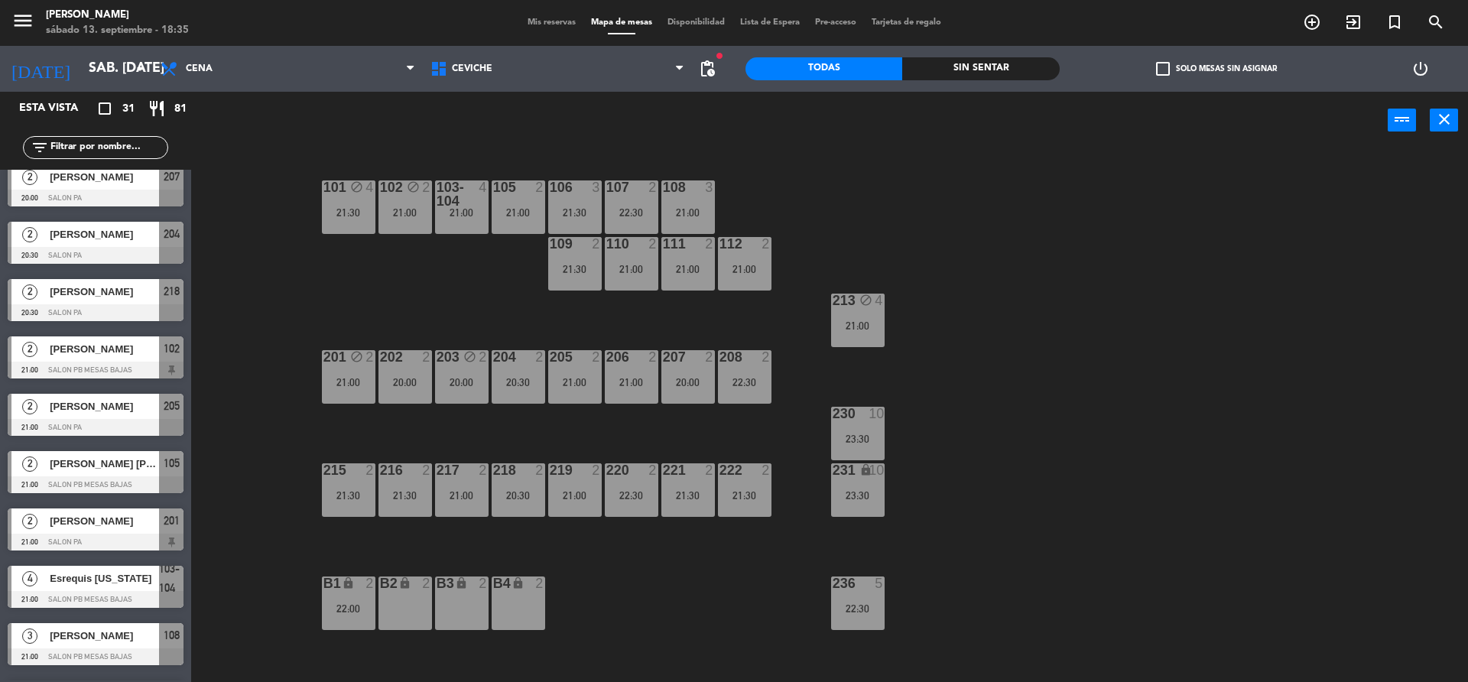
scroll to position [120, 0]
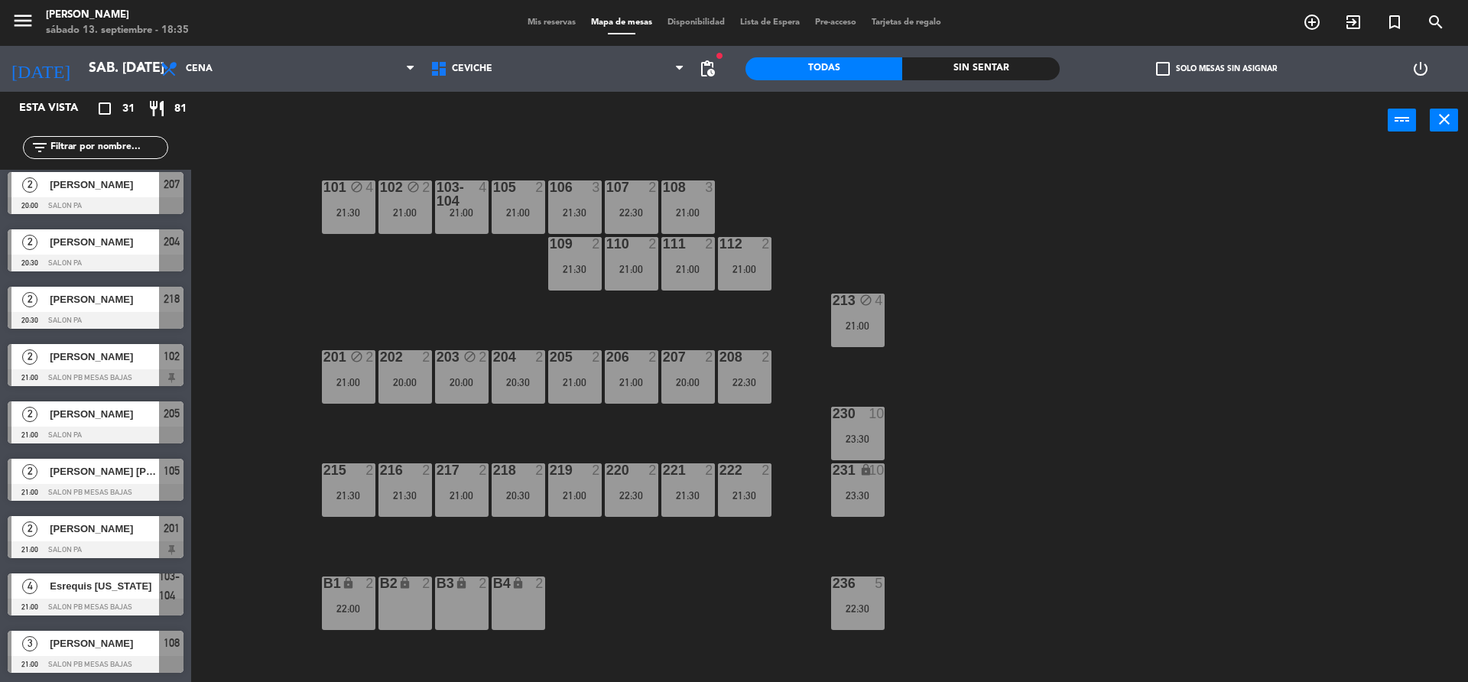
click at [697, 76] on span "pending_actions" at bounding box center [707, 69] width 31 height 31
click at [682, 67] on icon at bounding box center [679, 69] width 7 height 12
click at [699, 69] on span "pending_actions Control de disponibilidad" at bounding box center [707, 69] width 31 height 31
click at [707, 67] on span "pending_actions" at bounding box center [707, 69] width 18 height 18
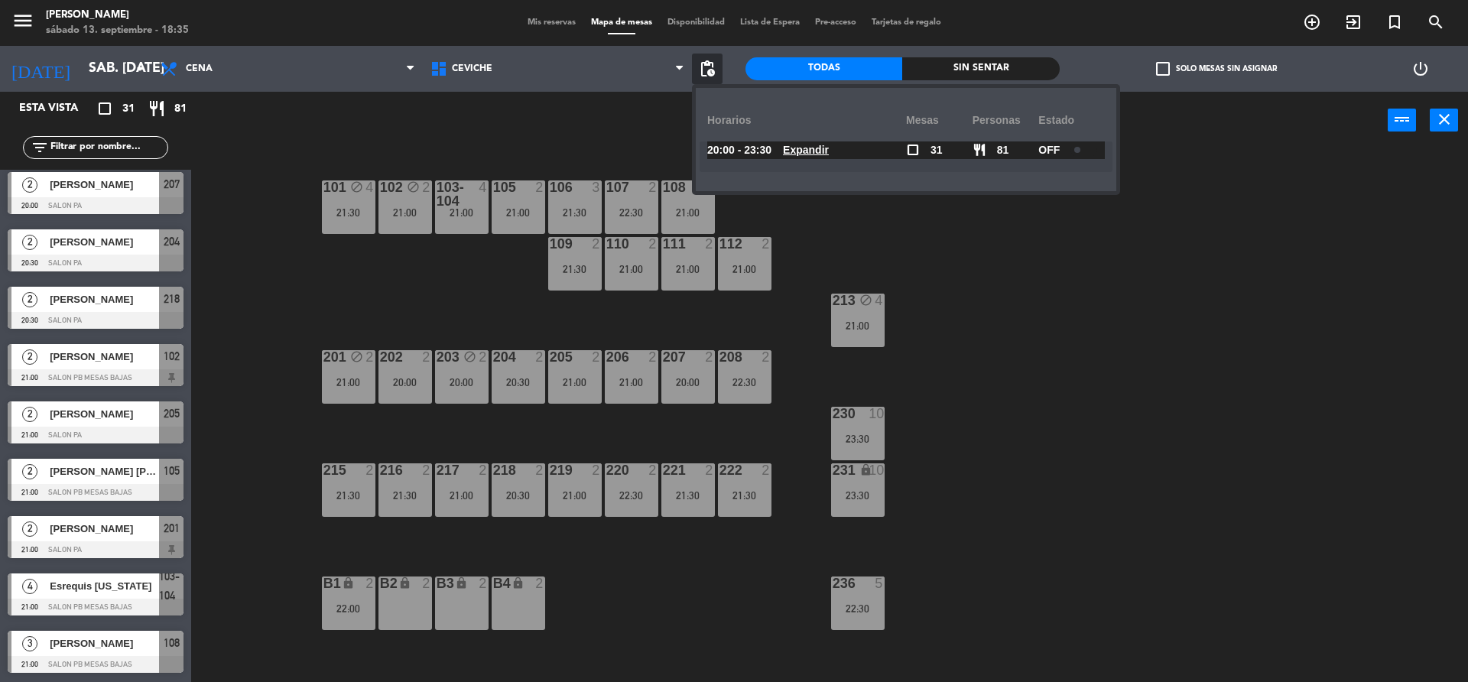
click at [813, 157] on span "Expandir" at bounding box center [806, 150] width 46 height 18
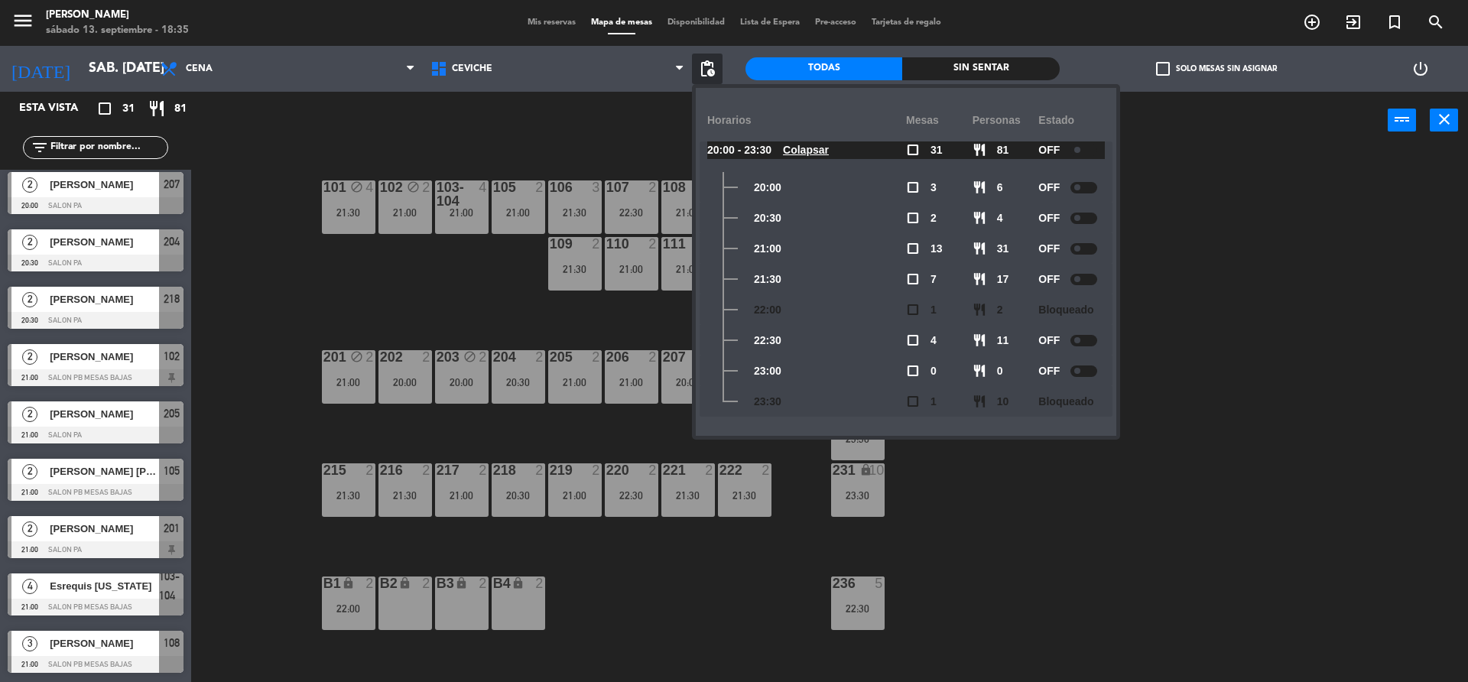
click at [266, 315] on div "101 block 4 21:30 102 block 2 21:00 103-104 4 21:00 105 2 21:00 106 3 21:30 107…" at bounding box center [837, 419] width 1262 height 533
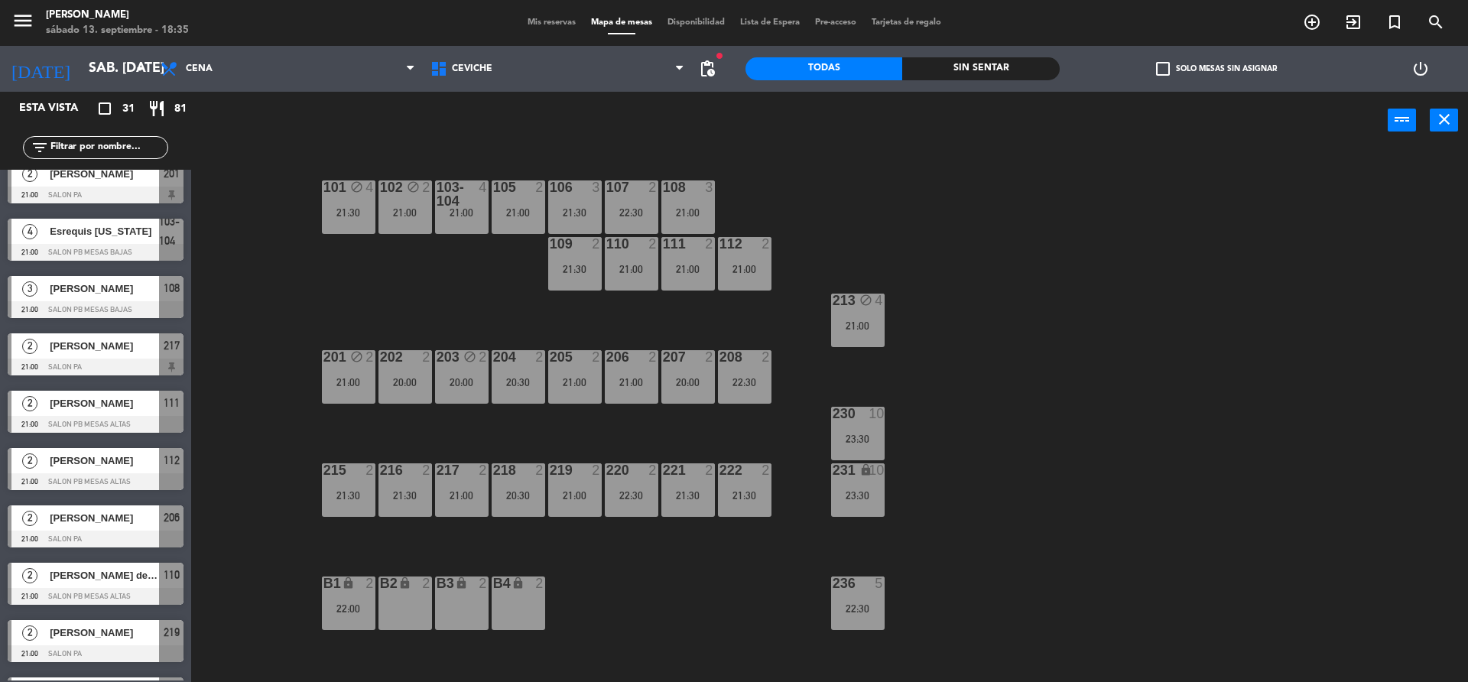
scroll to position [502, 0]
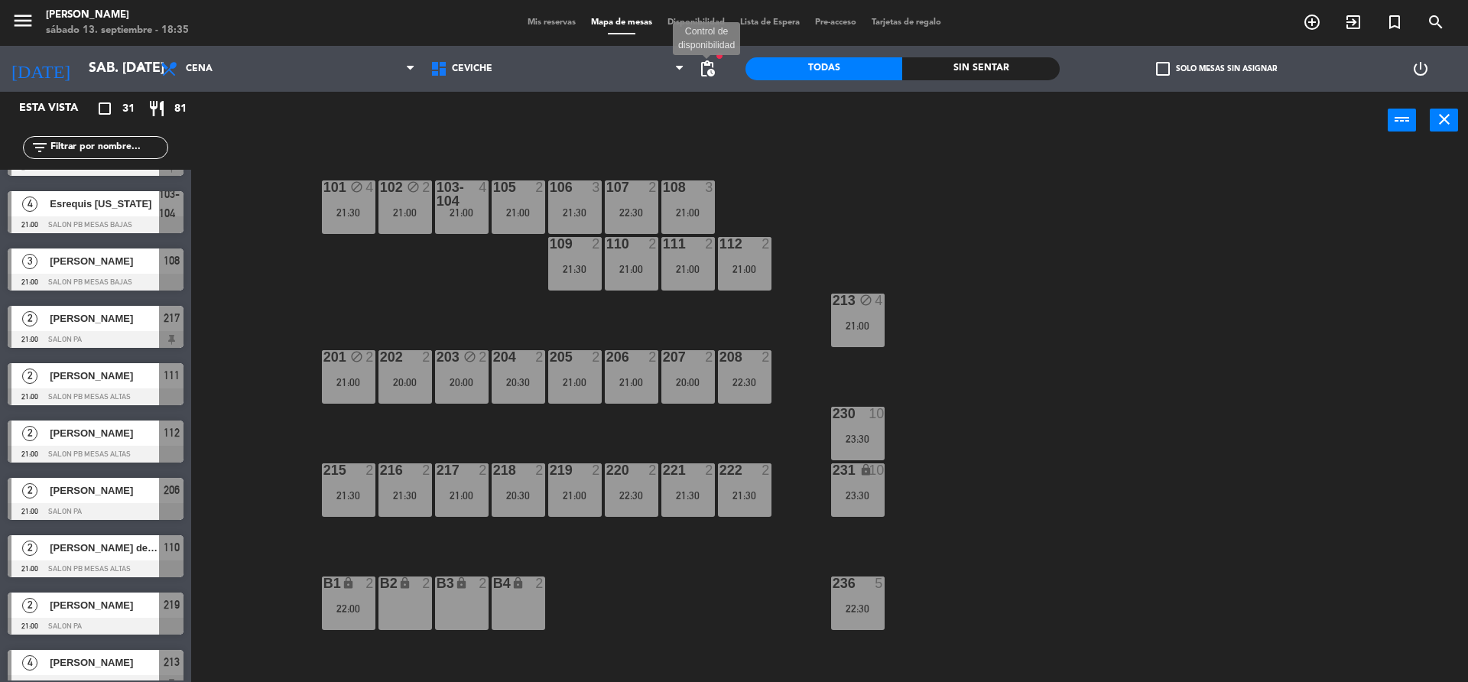
click at [710, 64] on span "pending_actions" at bounding box center [707, 69] width 18 height 18
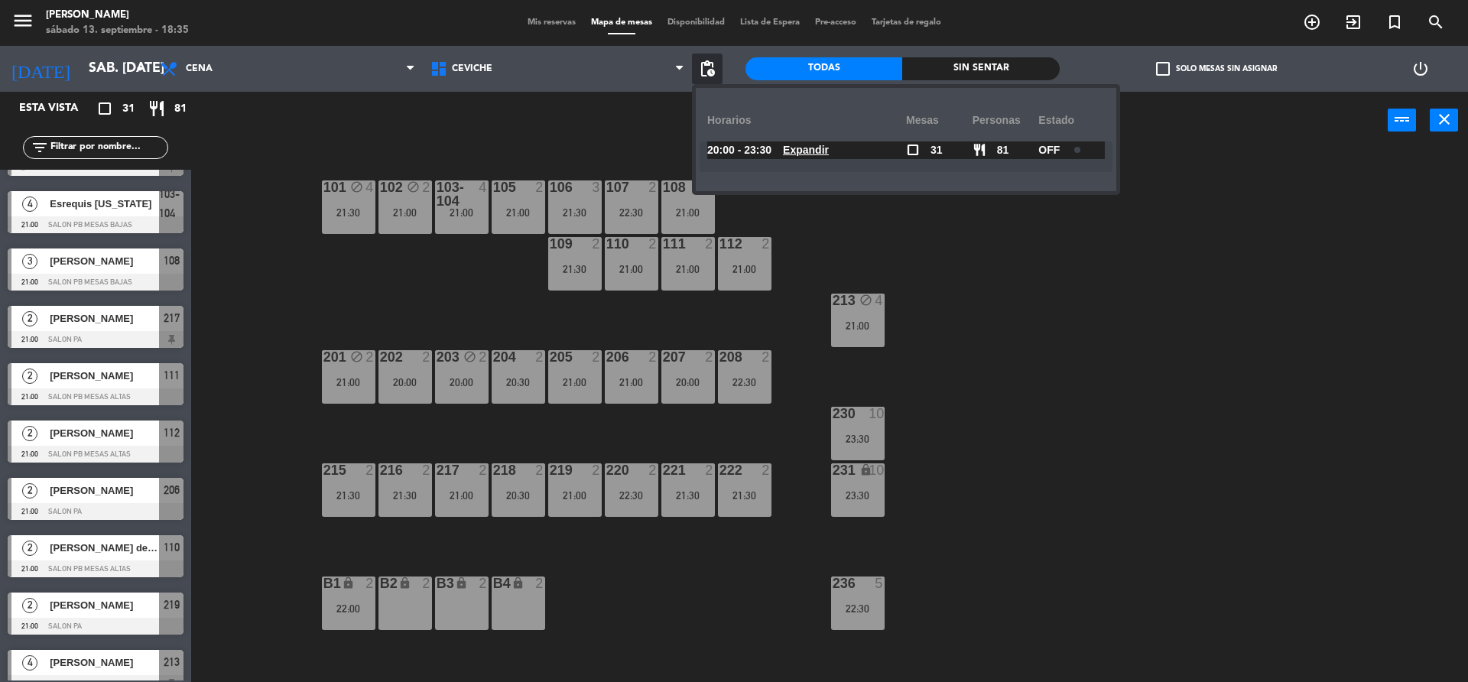
click at [810, 149] on u "Expandir" at bounding box center [806, 150] width 46 height 12
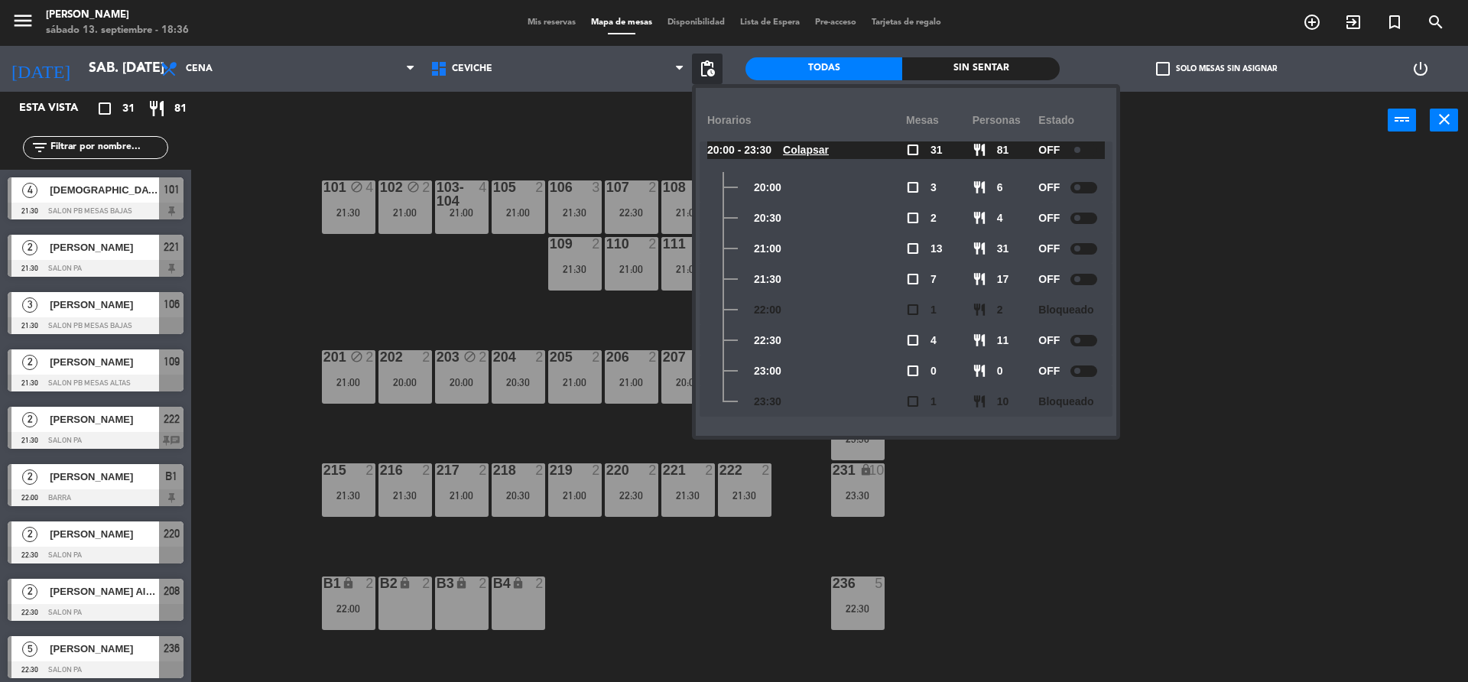
scroll to position [1267, 0]
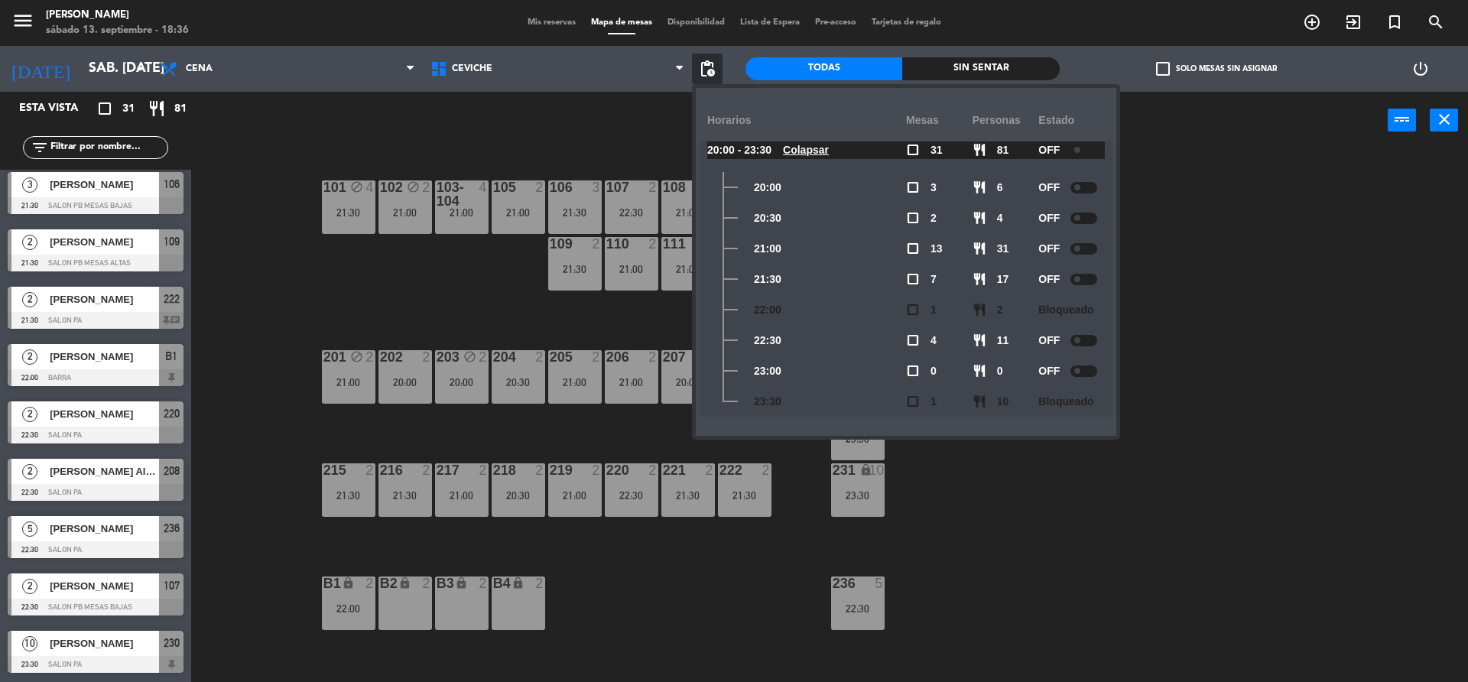
click at [249, 445] on div "101 block 4 21:30 102 block 2 21:00 103-104 4 21:00 105 2 21:00 106 3 21:30 107…" at bounding box center [837, 419] width 1262 height 533
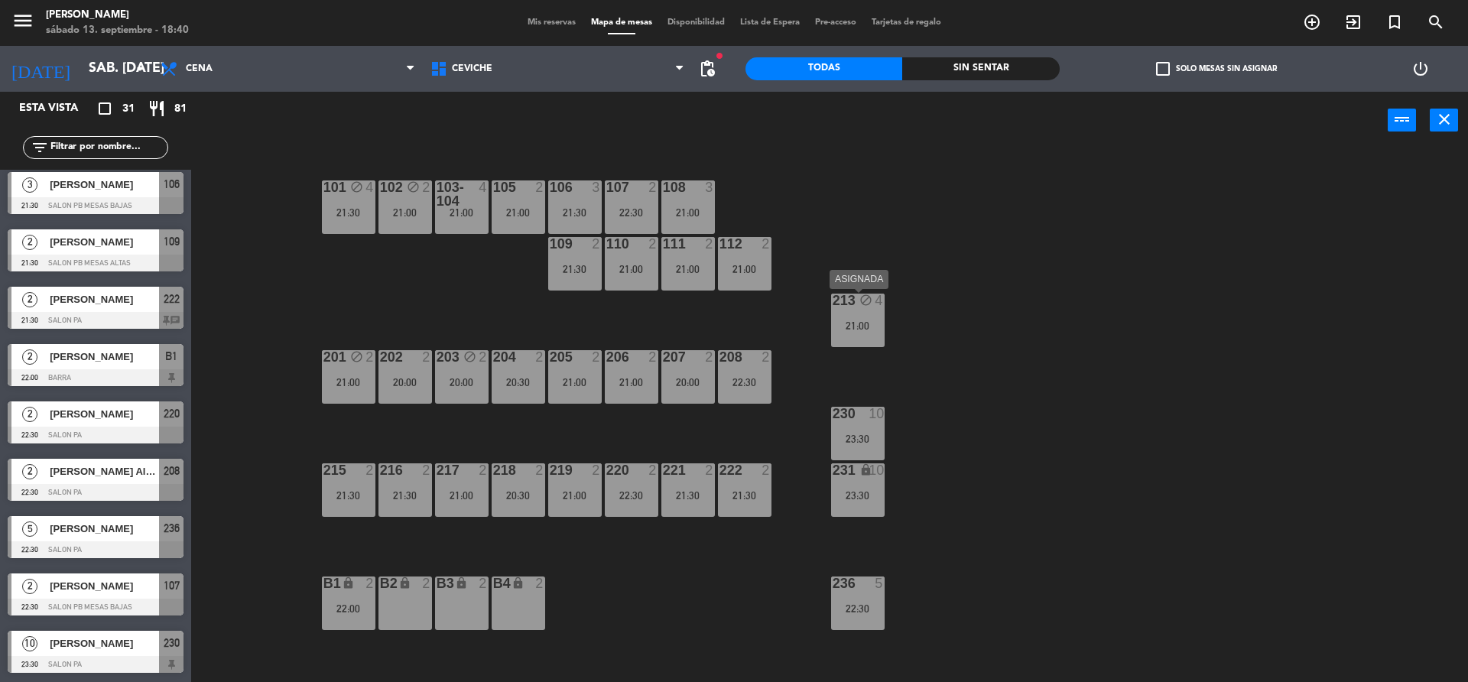
click at [878, 336] on div "213 block 4 21:00" at bounding box center [858, 321] width 54 height 54
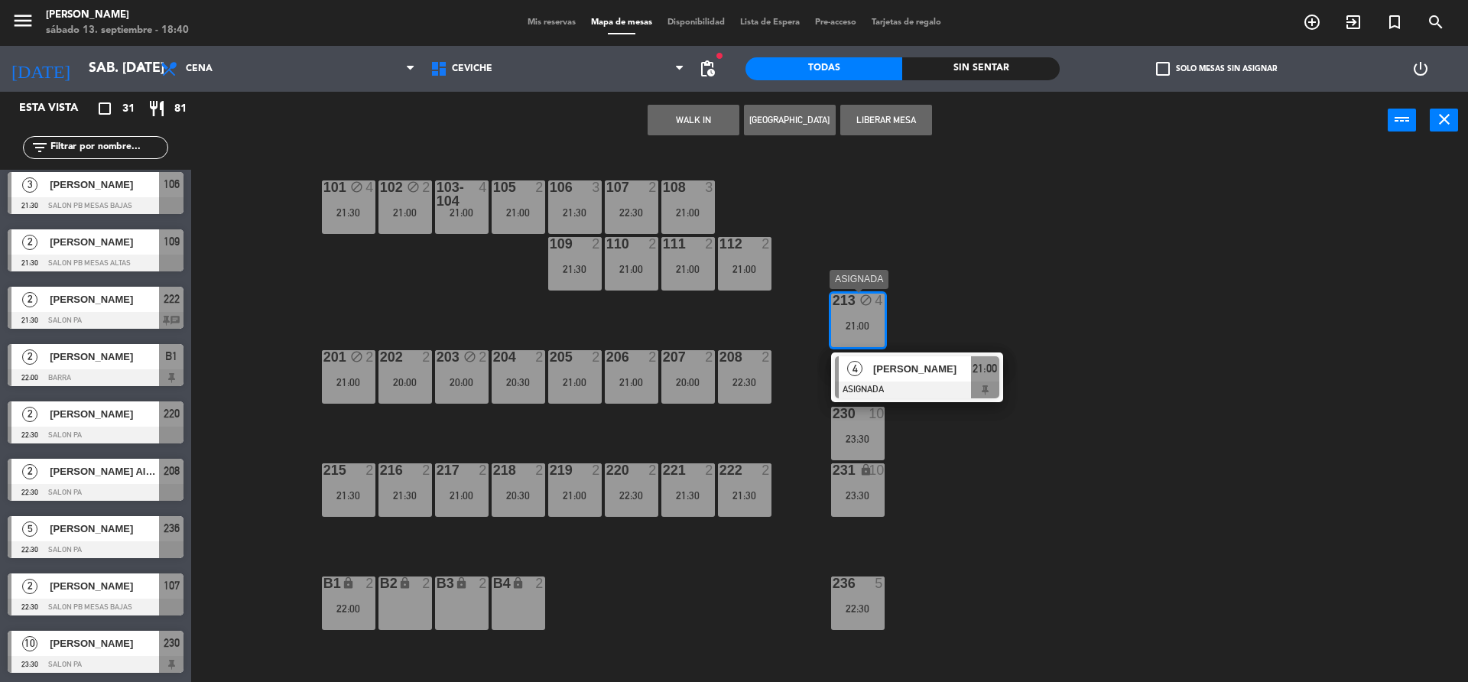
click at [929, 377] on div "[PERSON_NAME]" at bounding box center [920, 368] width 99 height 25
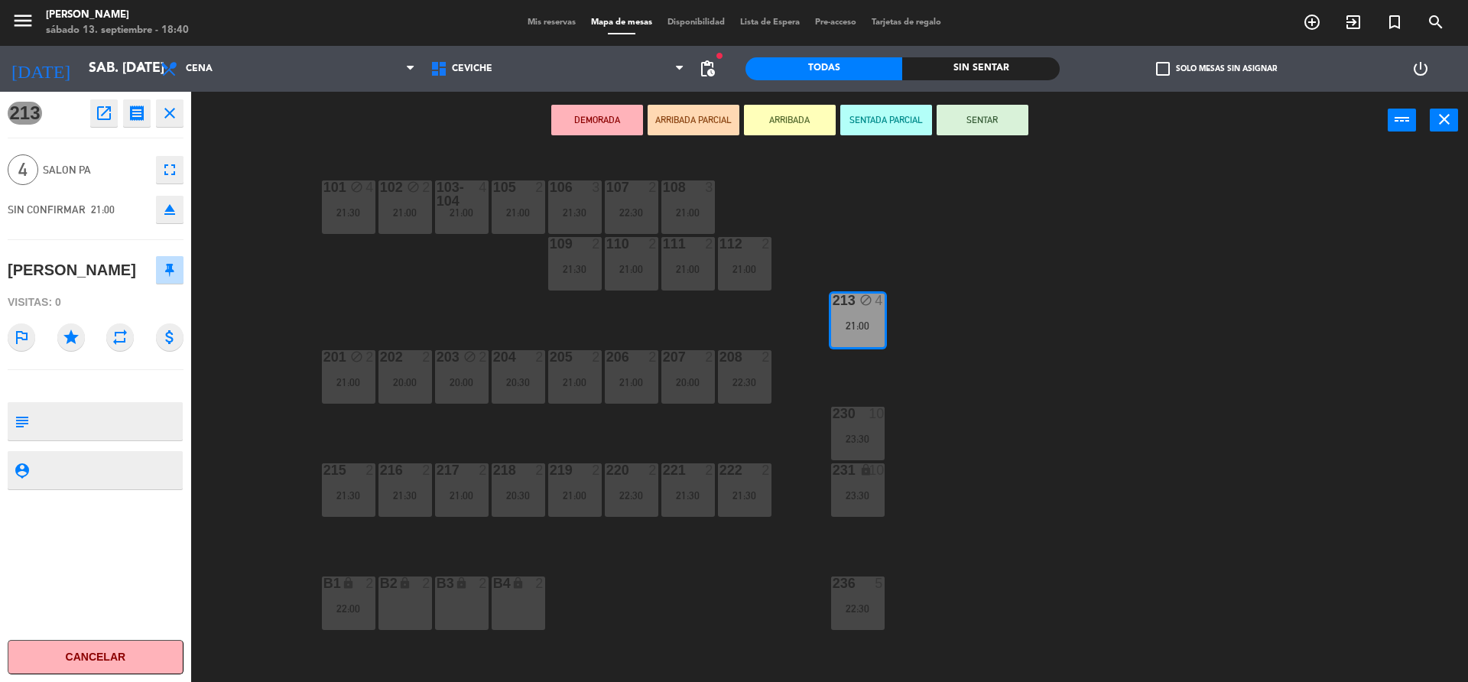
click at [618, 115] on button "DEMORADA" at bounding box center [597, 120] width 92 height 31
